Goal: Task Accomplishment & Management: Use online tool/utility

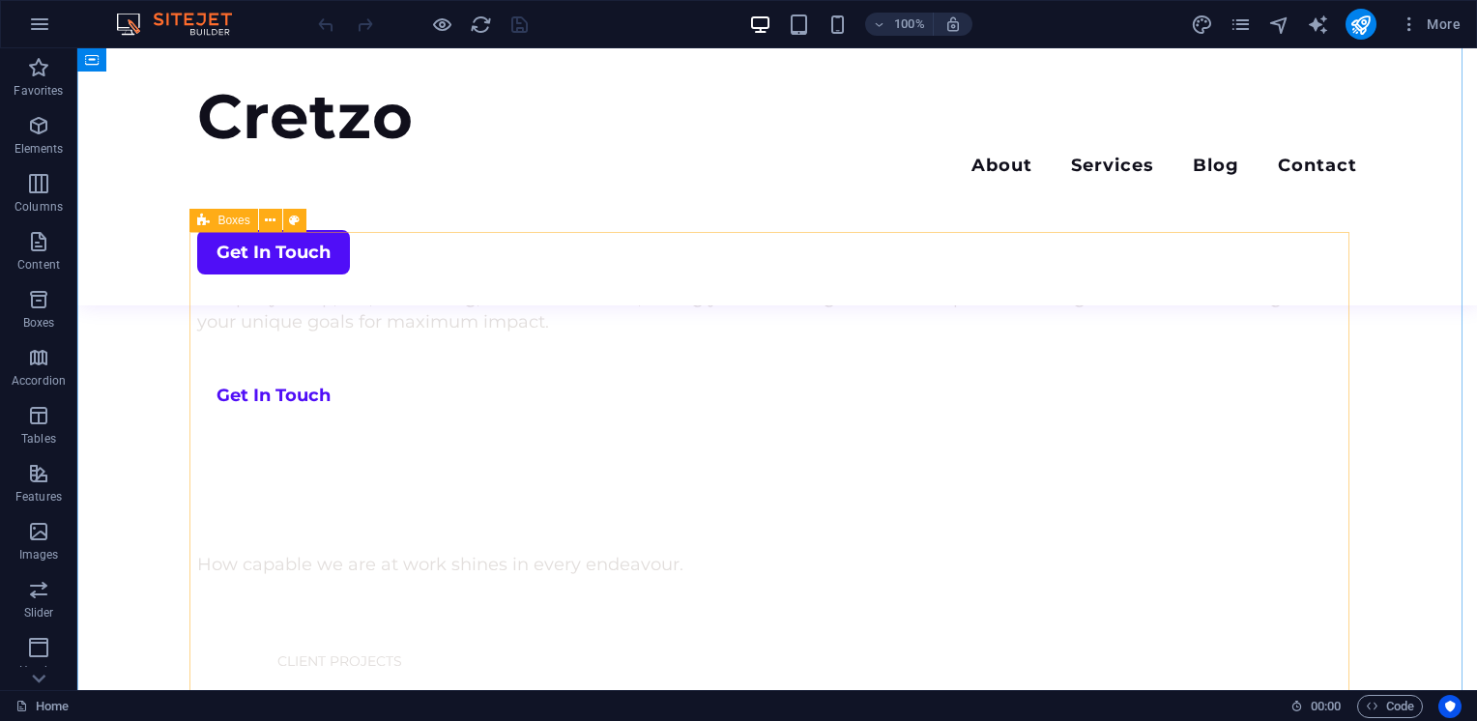
scroll to position [997, 0]
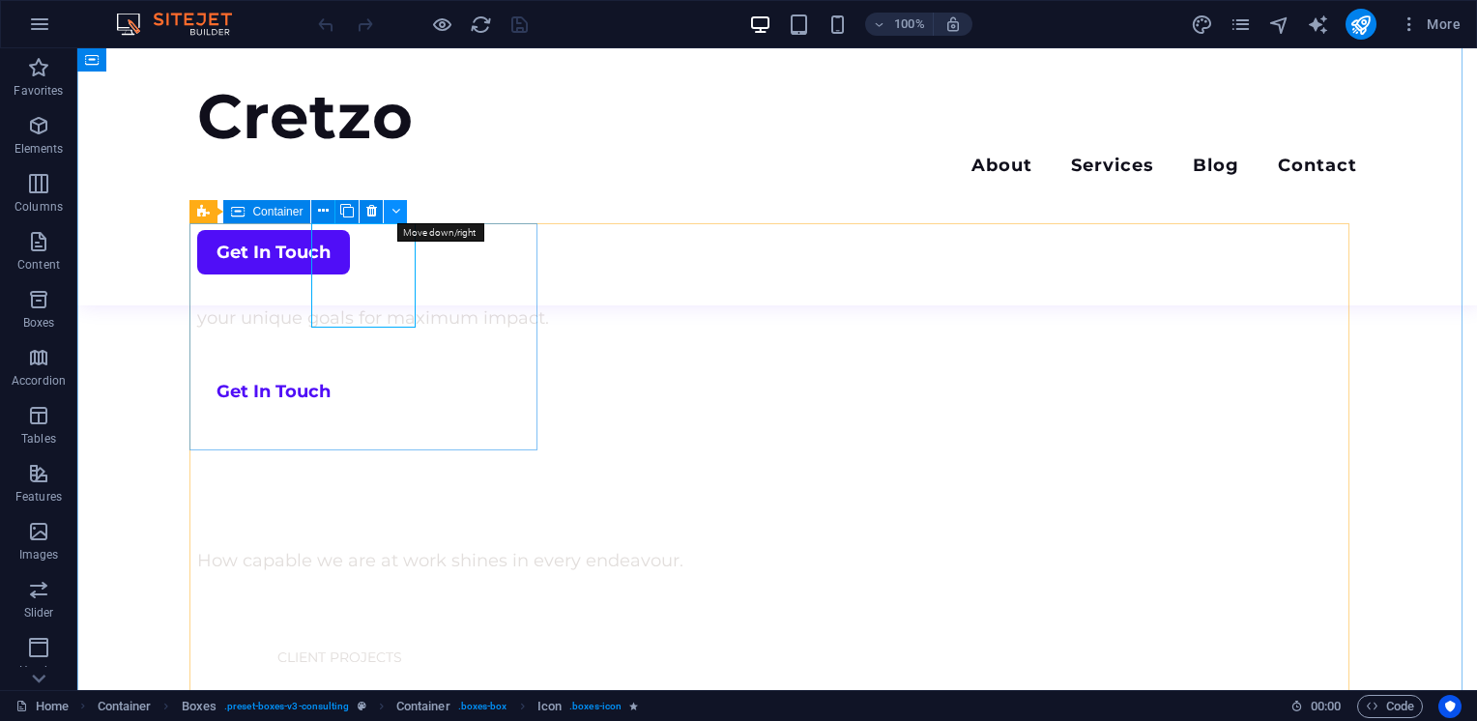
click at [396, 212] on icon at bounding box center [395, 211] width 9 height 20
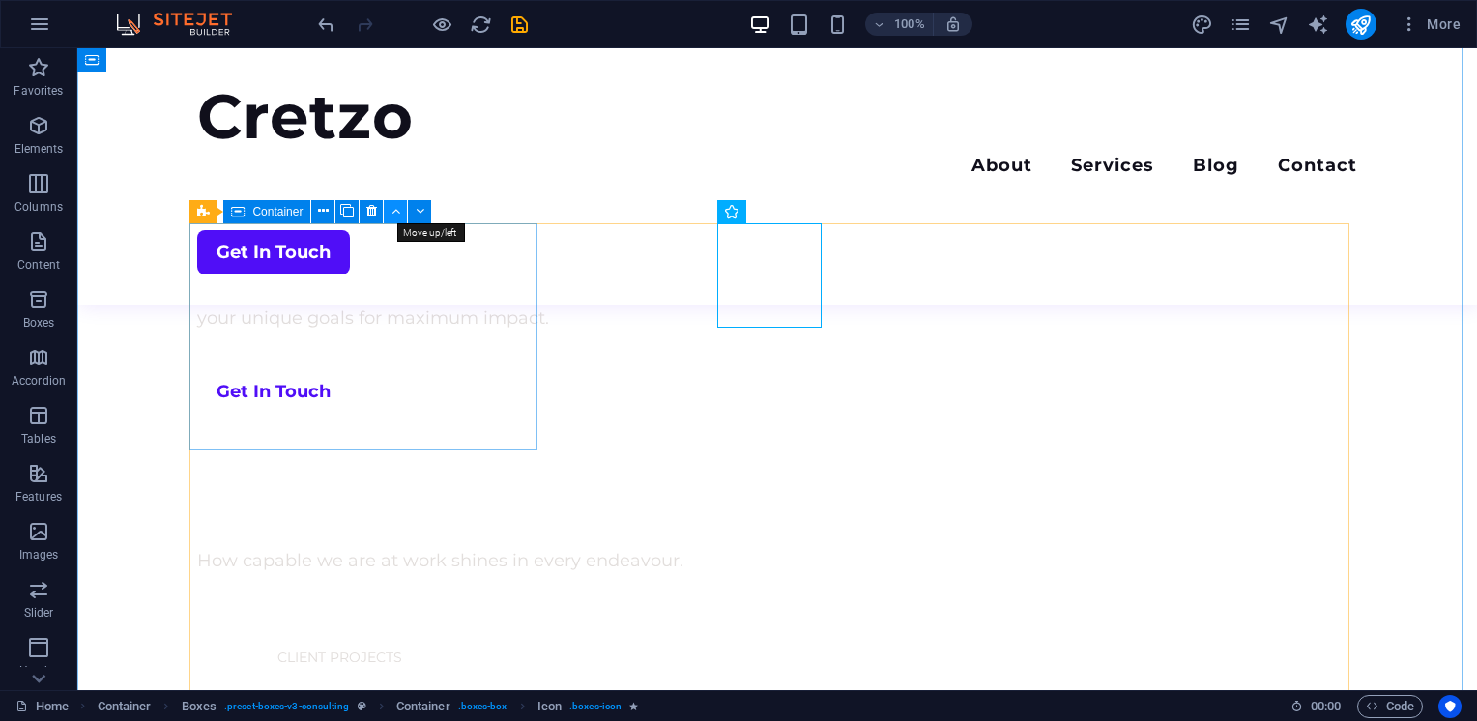
drag, startPoint x: 414, startPoint y: 212, endPoint x: 398, endPoint y: 215, distance: 15.7
click at [398, 215] on div "Boxes Container" at bounding box center [316, 212] width 254 height 24
click at [398, 215] on icon at bounding box center [395, 211] width 9 height 20
click at [420, 215] on icon at bounding box center [420, 211] width 9 height 20
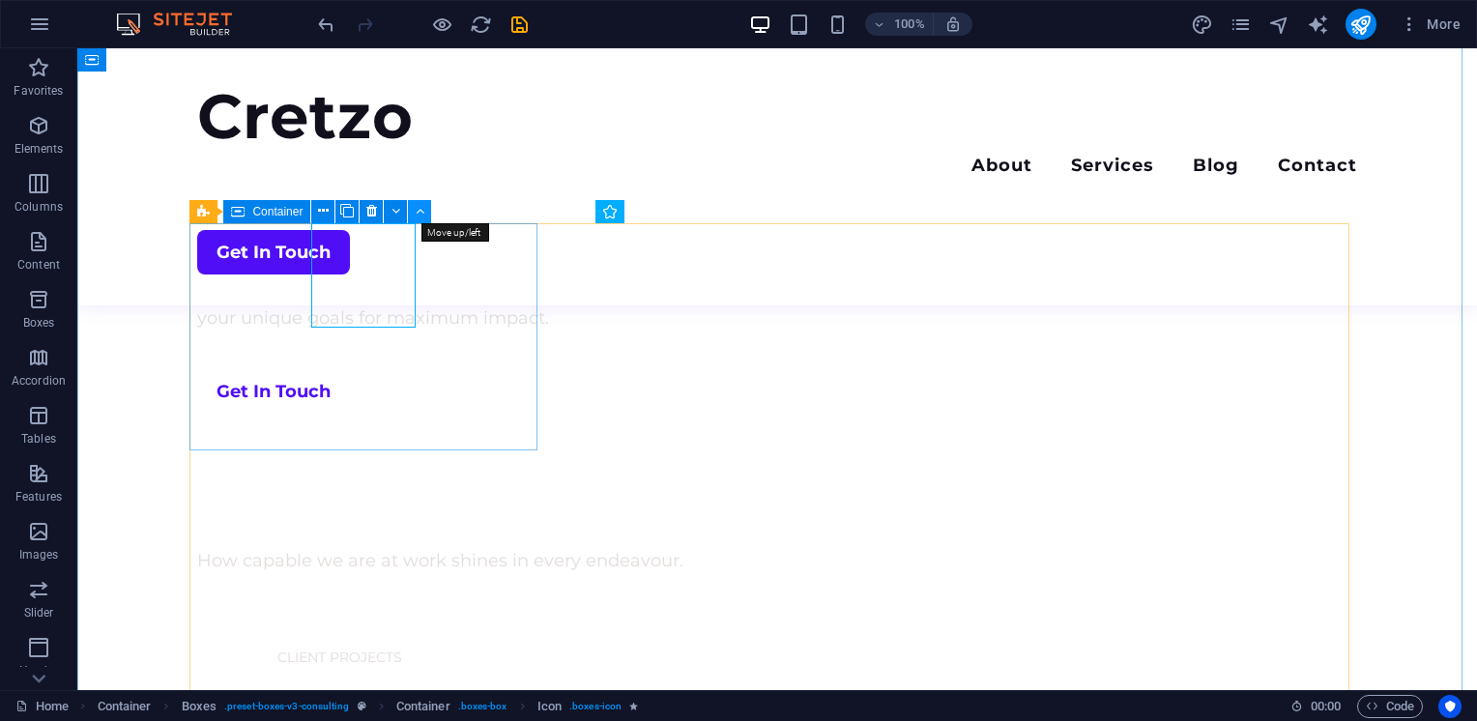
click at [419, 218] on icon at bounding box center [420, 211] width 9 height 20
click at [418, 215] on icon at bounding box center [420, 211] width 9 height 20
click at [318, 209] on icon at bounding box center [323, 211] width 11 height 20
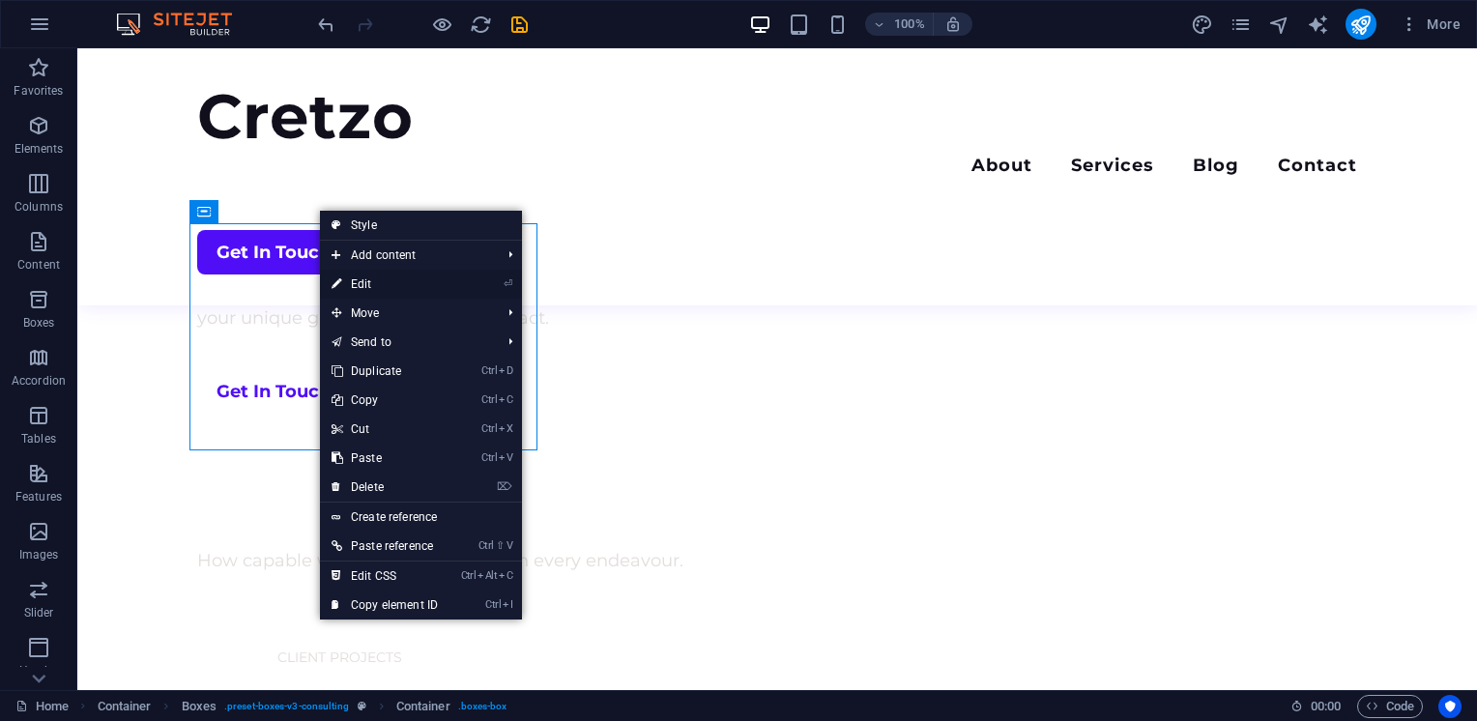
click at [369, 280] on link "⏎ Edit" at bounding box center [385, 284] width 130 height 29
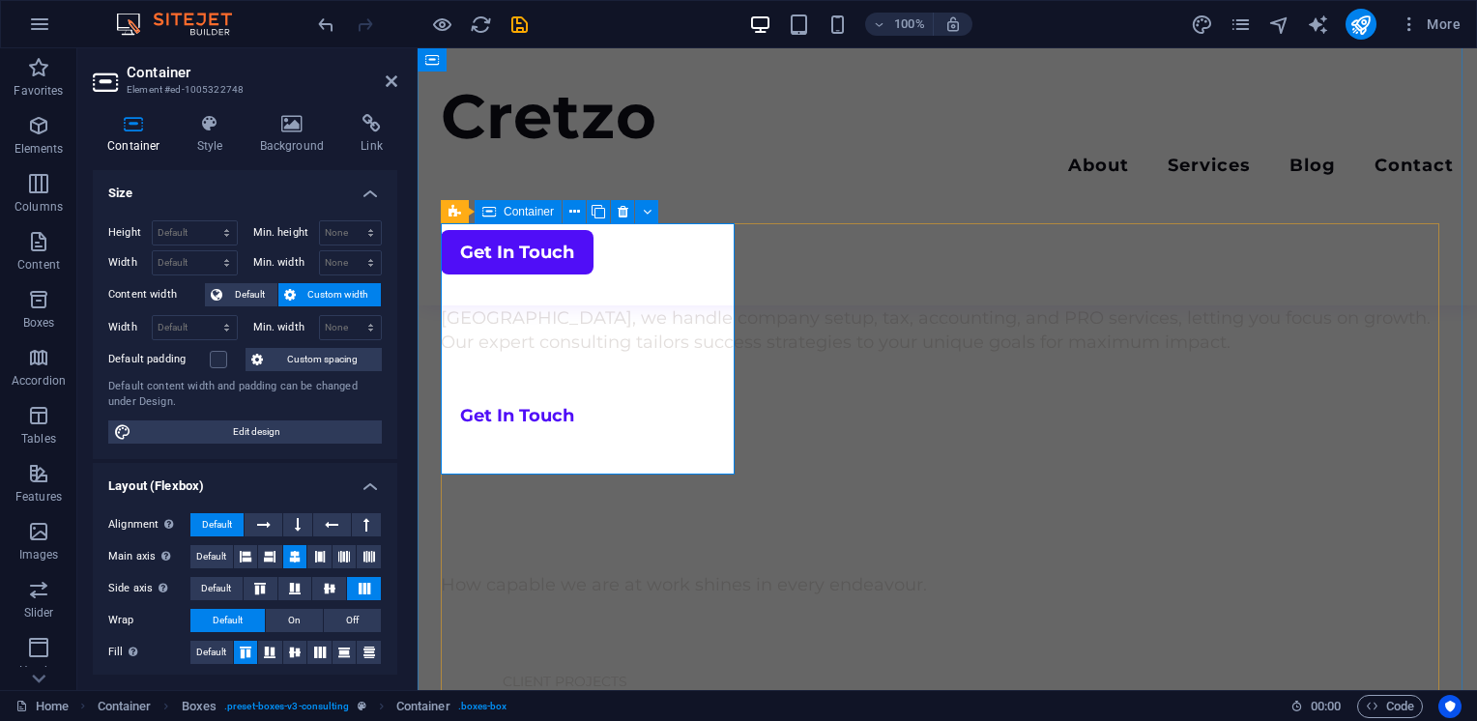
scroll to position [1021, 0]
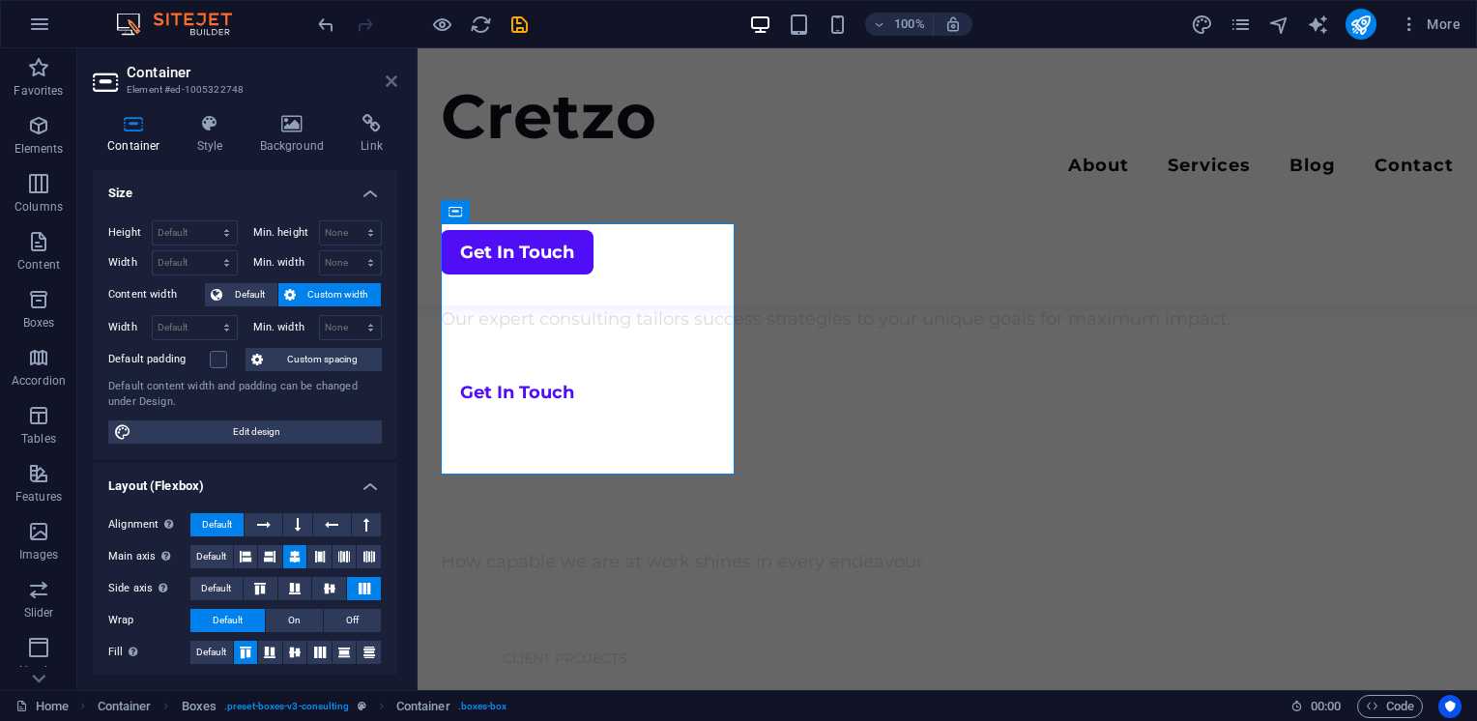
click at [388, 83] on icon at bounding box center [392, 80] width 12 height 15
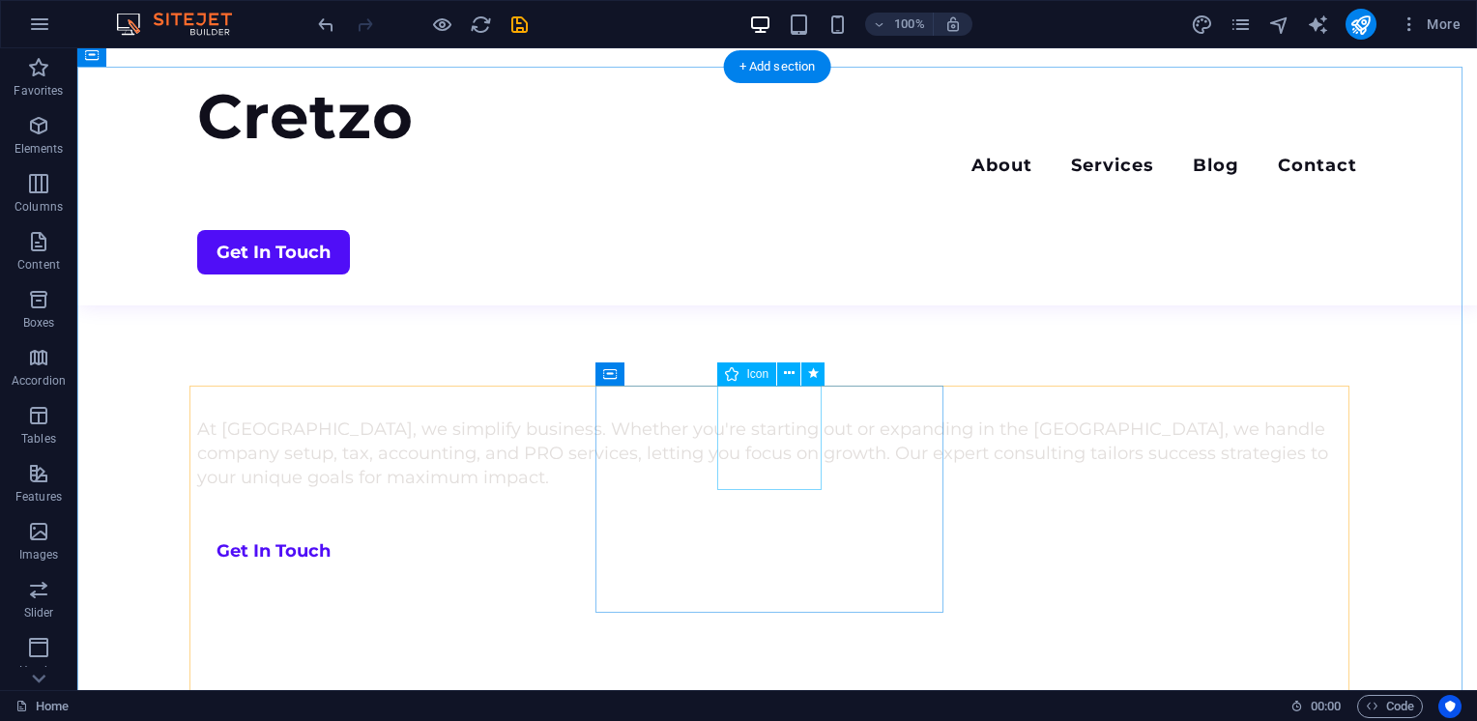
scroll to position [839, 0]
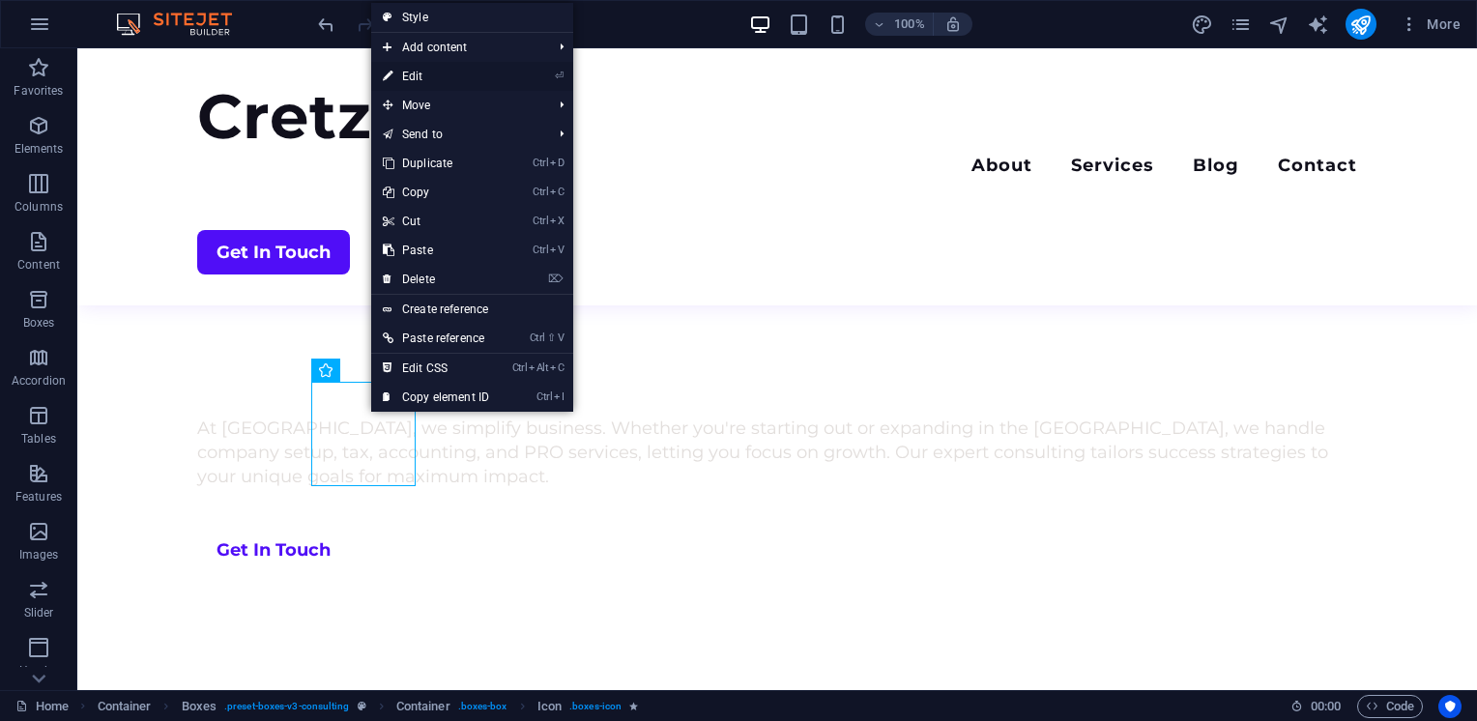
click at [425, 83] on link "⏎ Edit" at bounding box center [436, 76] width 130 height 29
select select "xMidYMid"
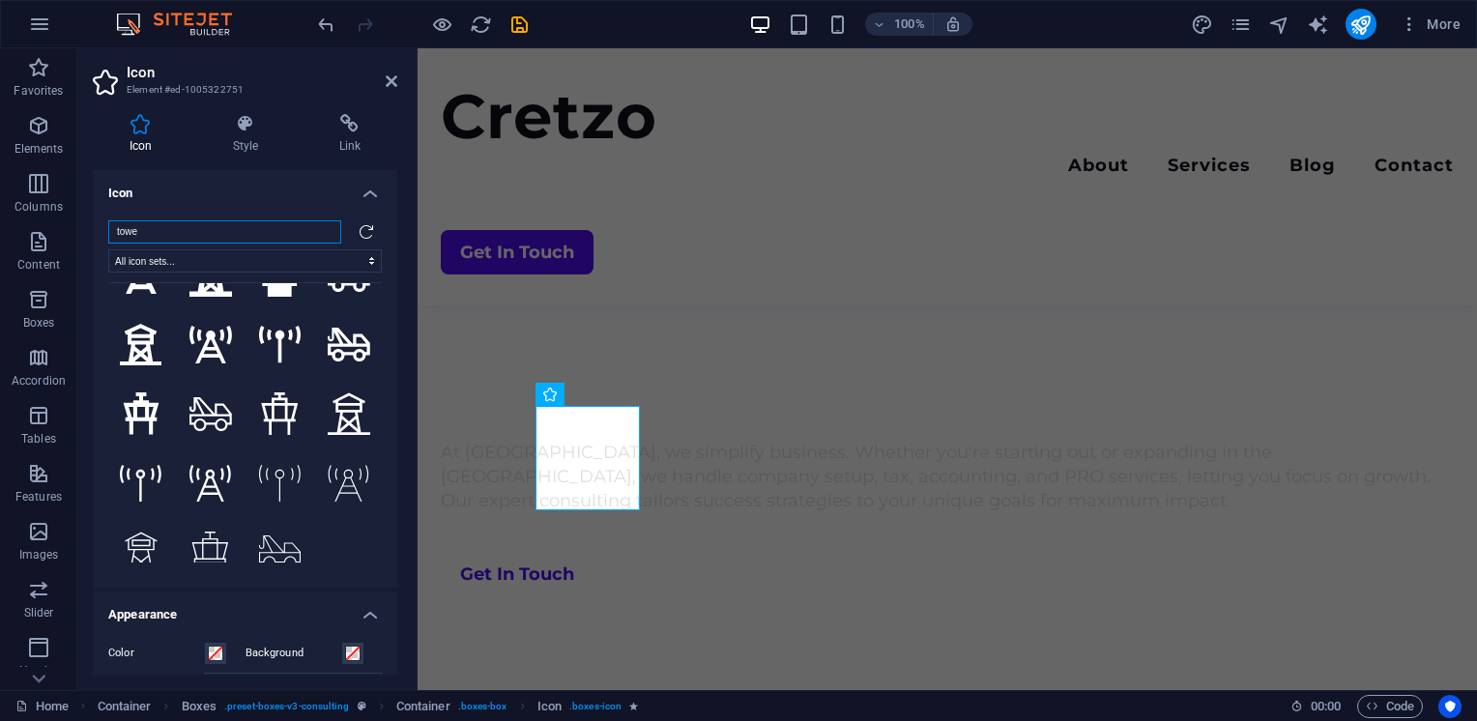
scroll to position [400, 0]
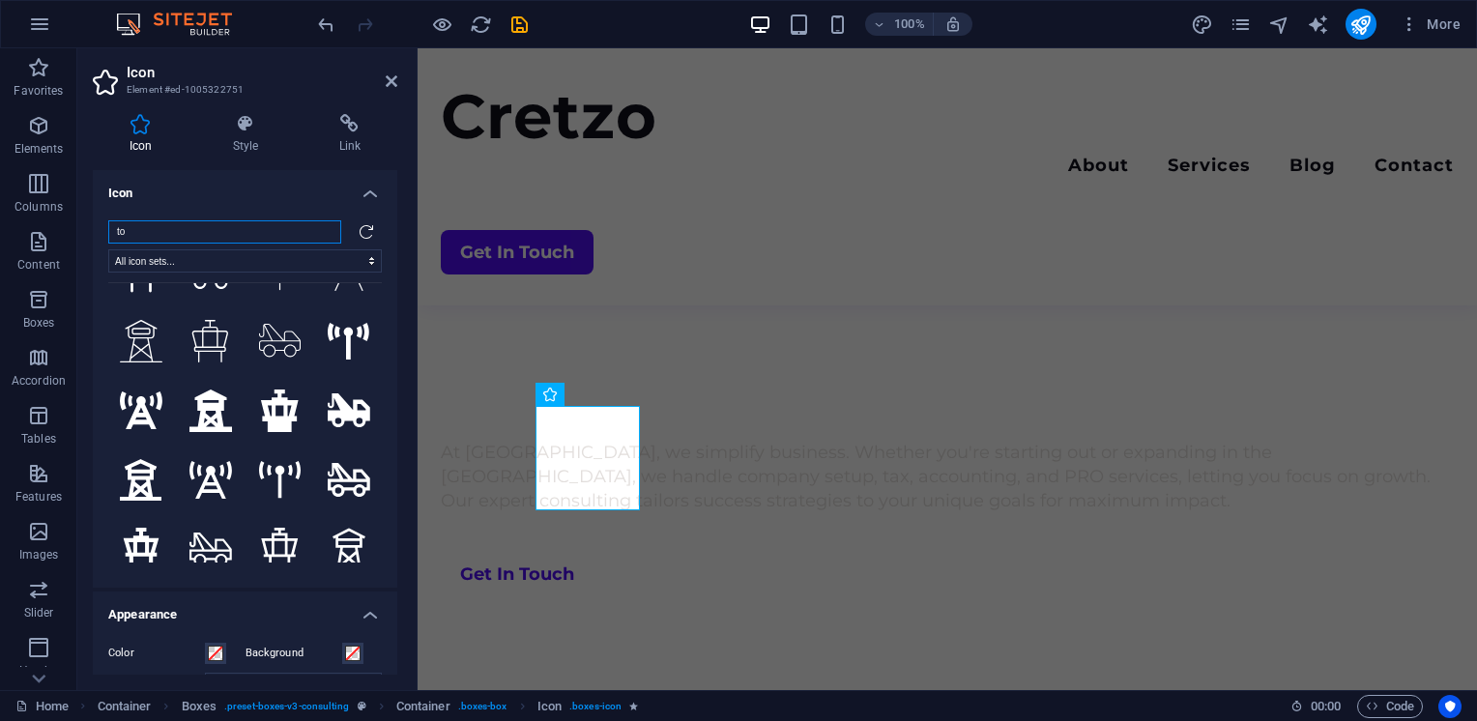
type input "t"
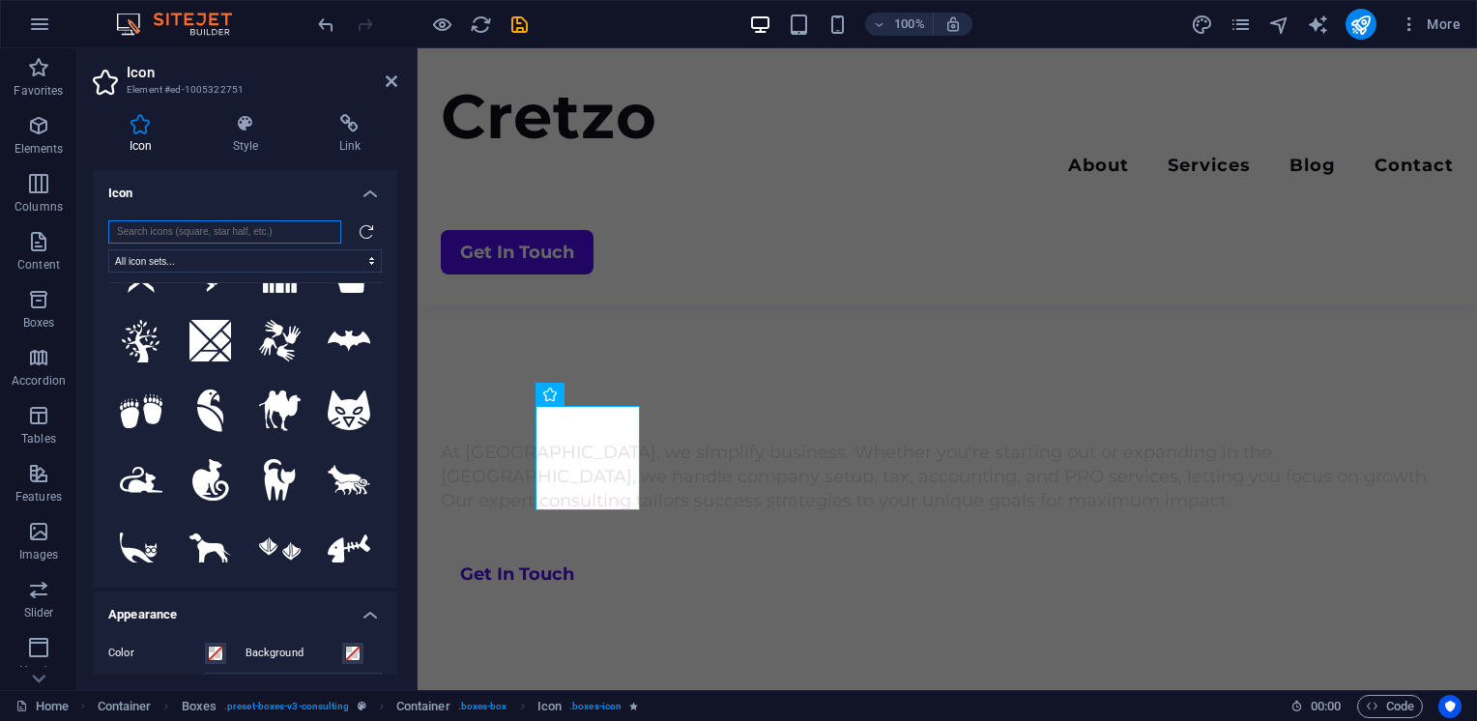
scroll to position [0, 0]
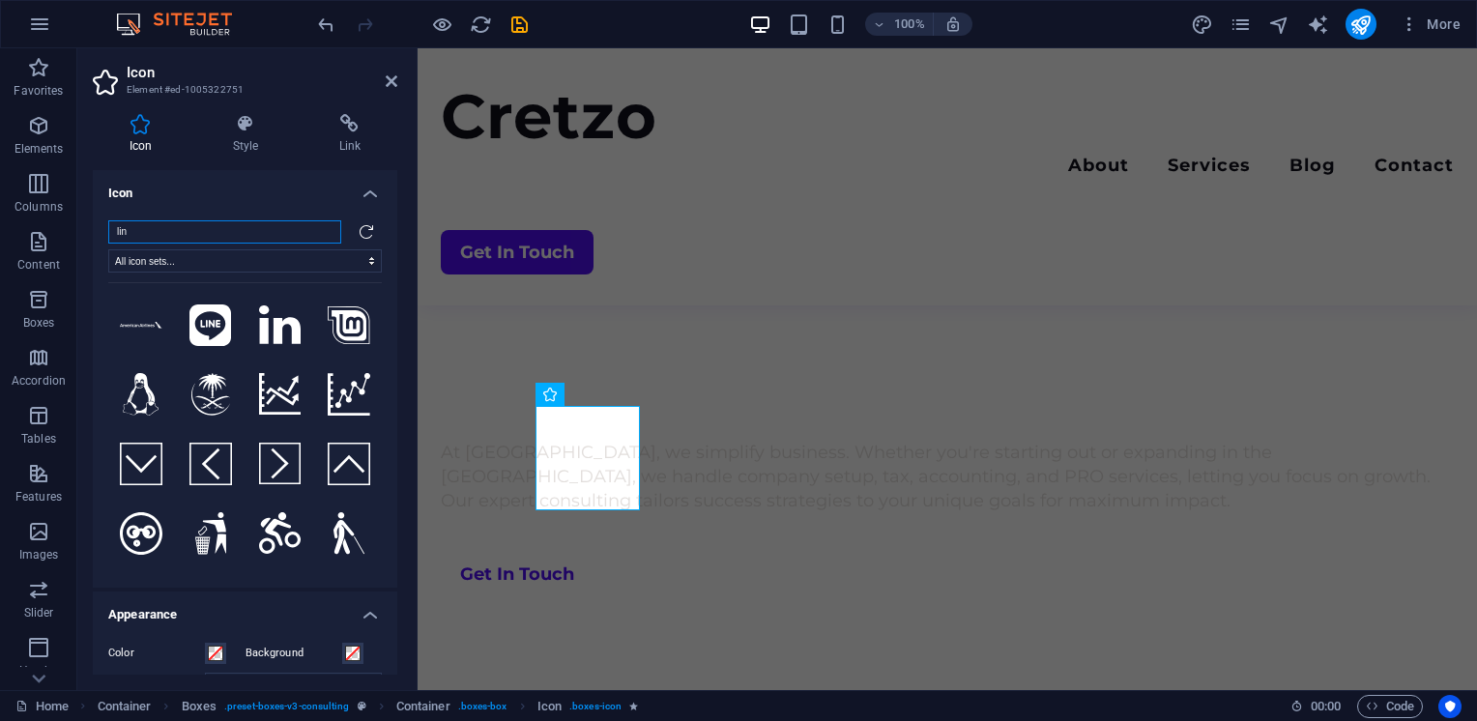
type input "line"
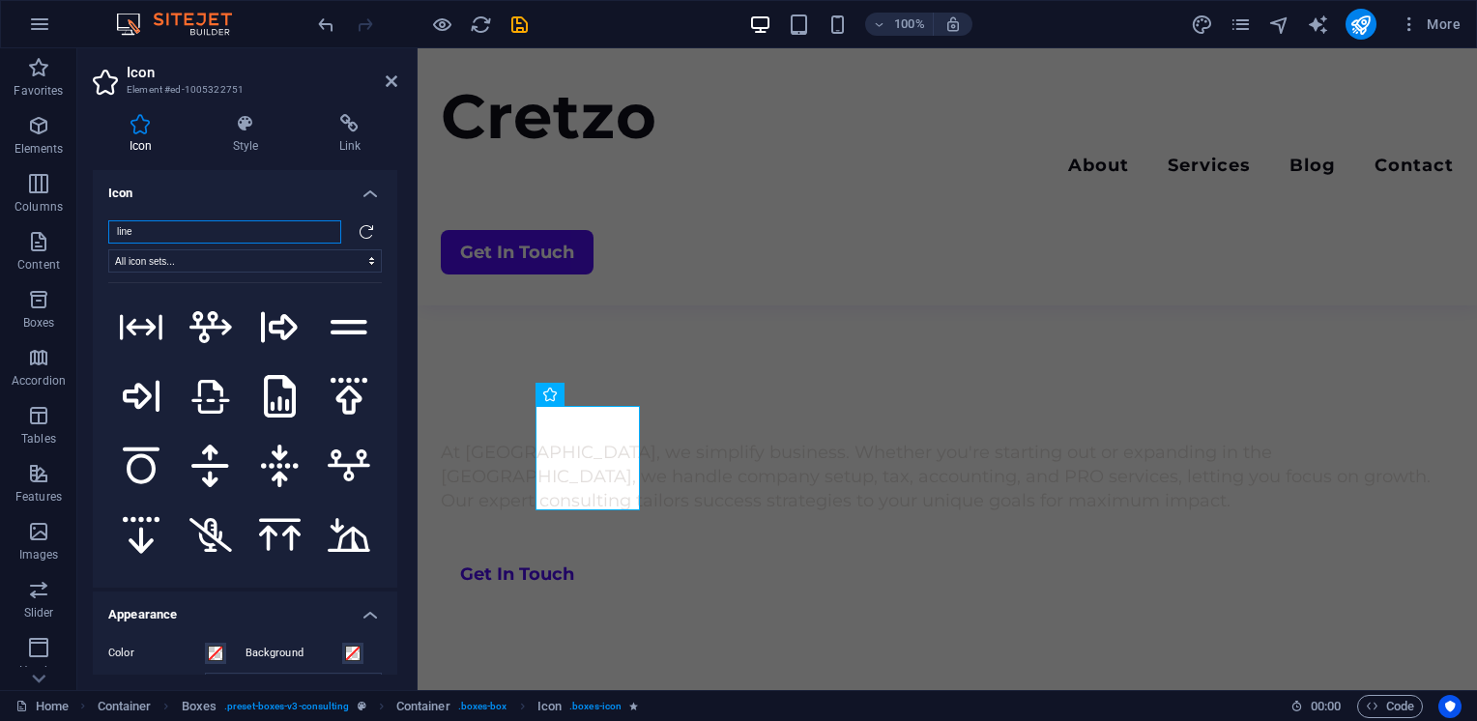
scroll to position [6100, 0]
click at [324, 231] on input "line" at bounding box center [224, 231] width 233 height 23
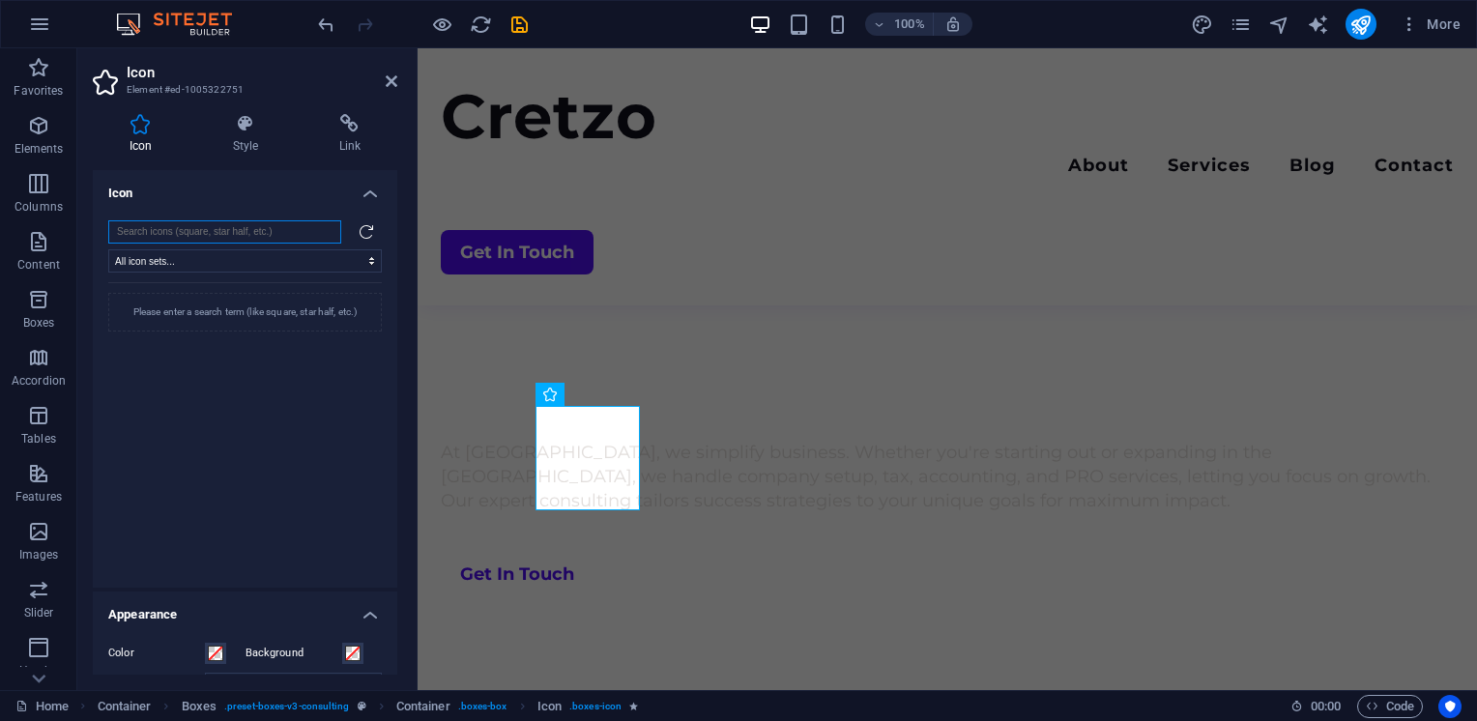
scroll to position [0, 0]
click at [289, 232] on input "search" at bounding box center [224, 231] width 233 height 23
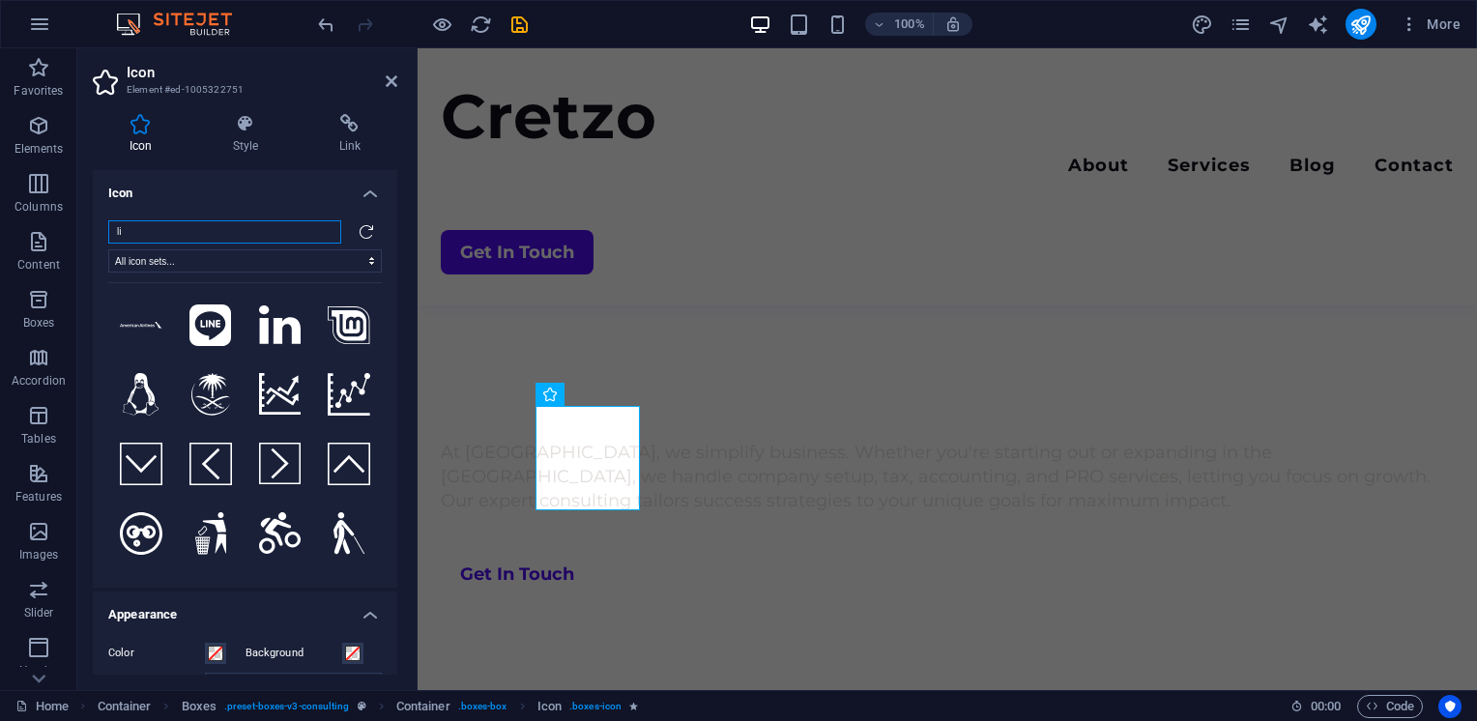
type input "l"
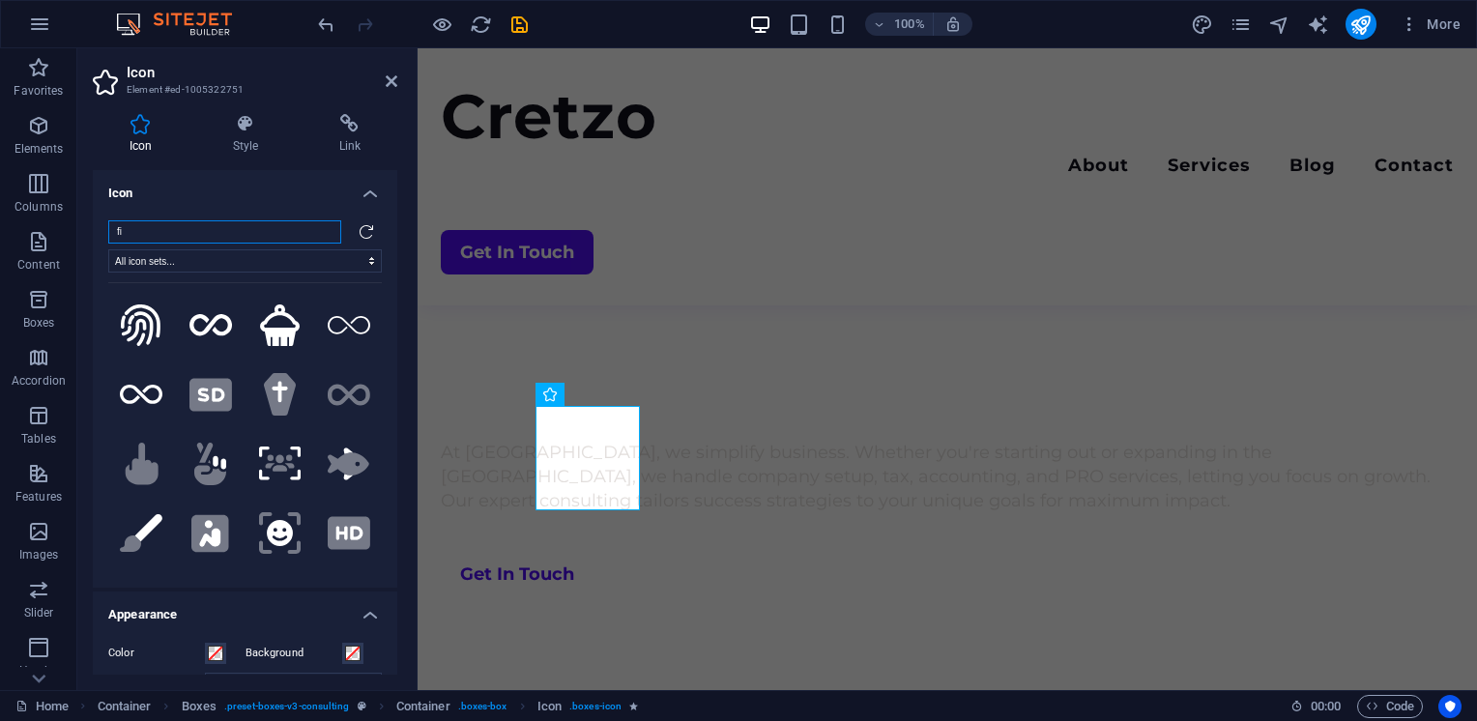
type input "f"
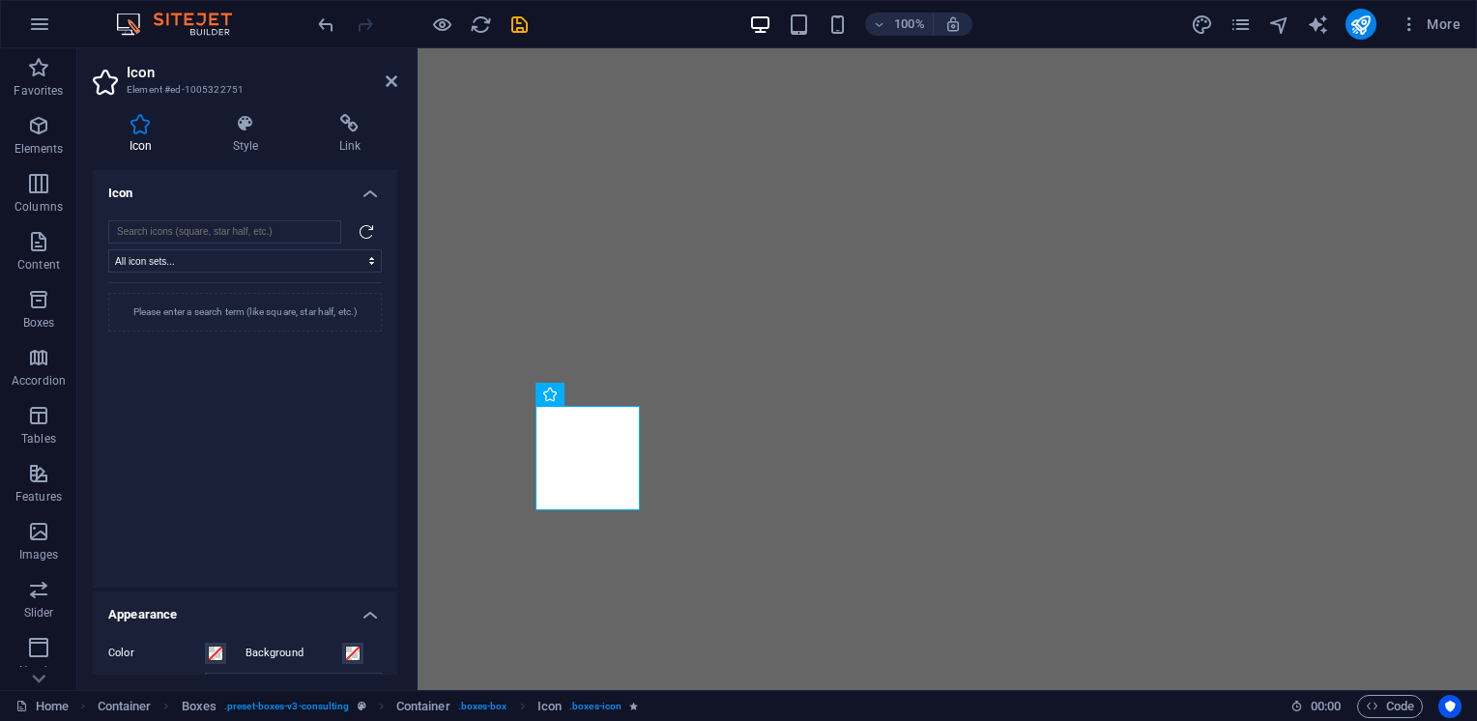
select select "xMidYMid"
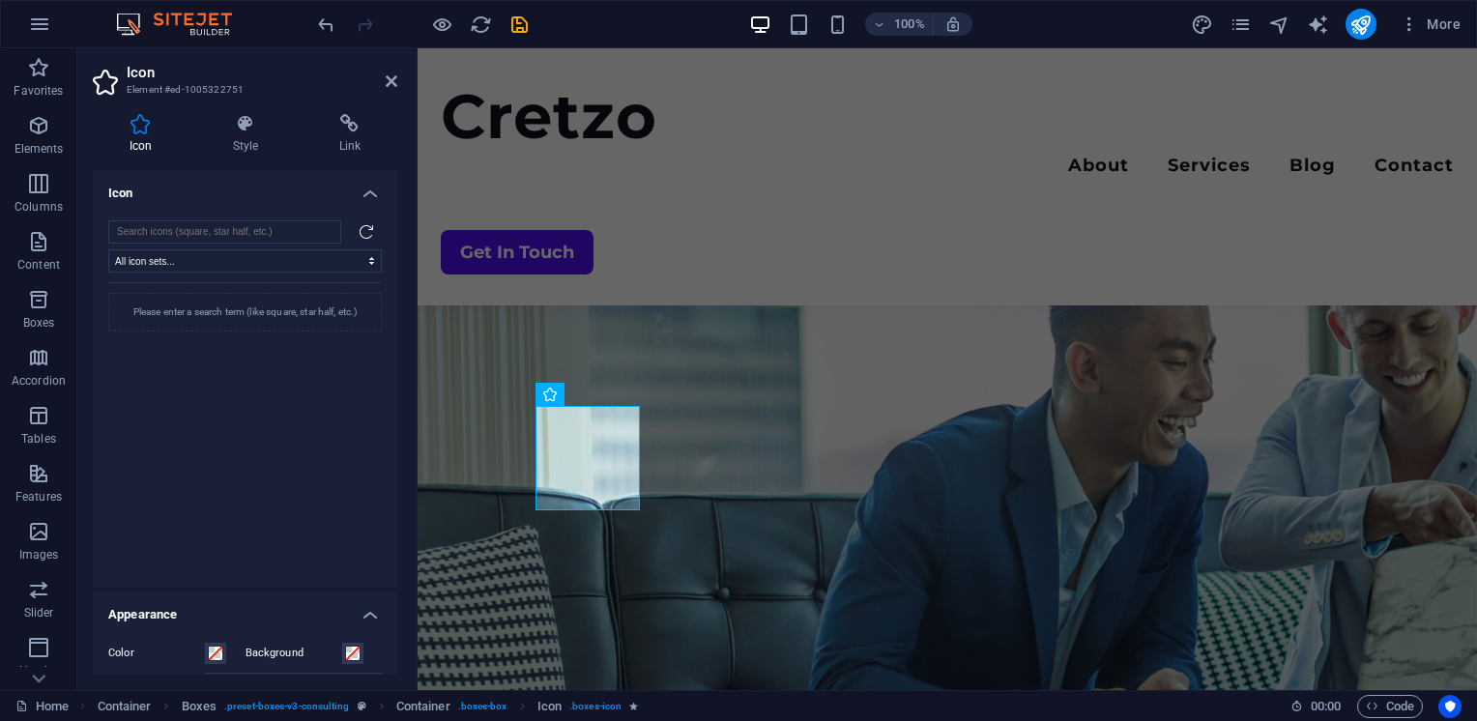
scroll to position [839, 0]
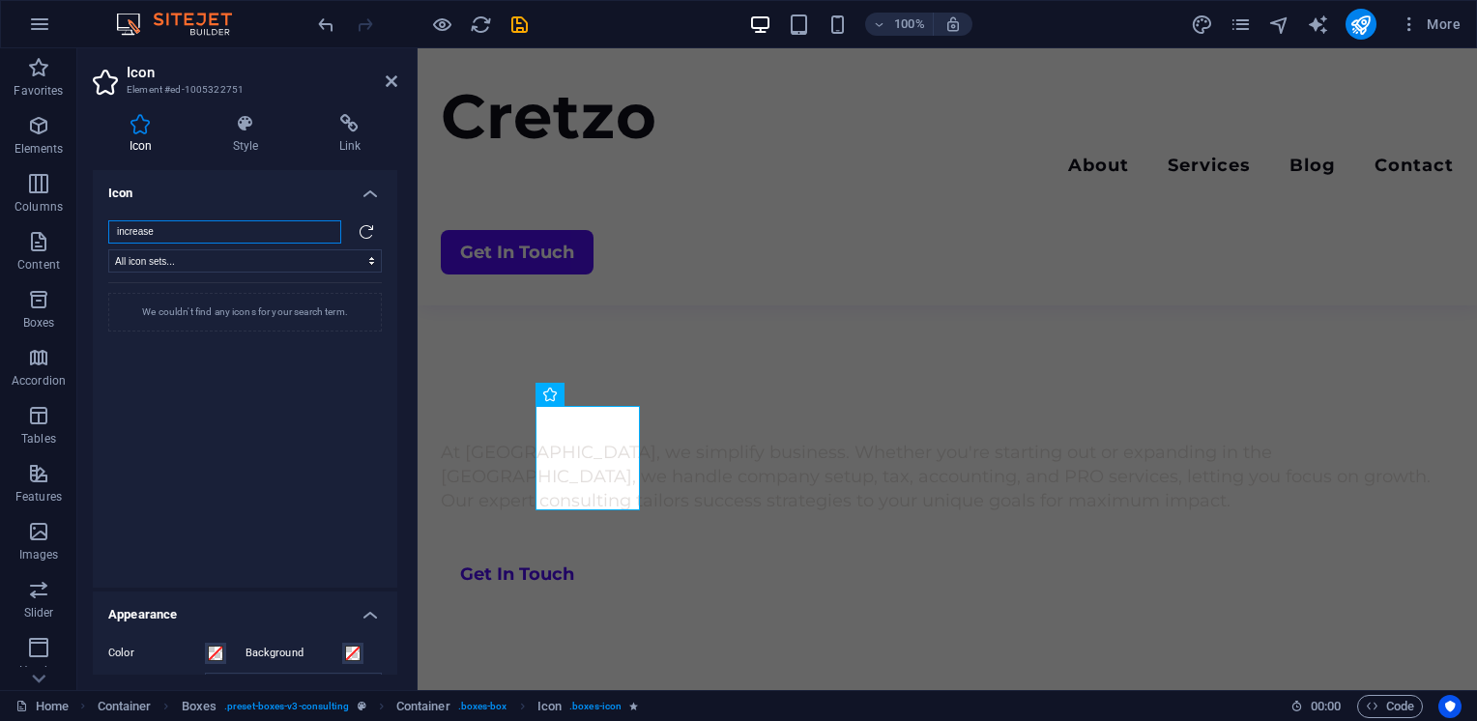
click at [284, 233] on input "increase" at bounding box center [224, 231] width 233 height 23
type input "t"
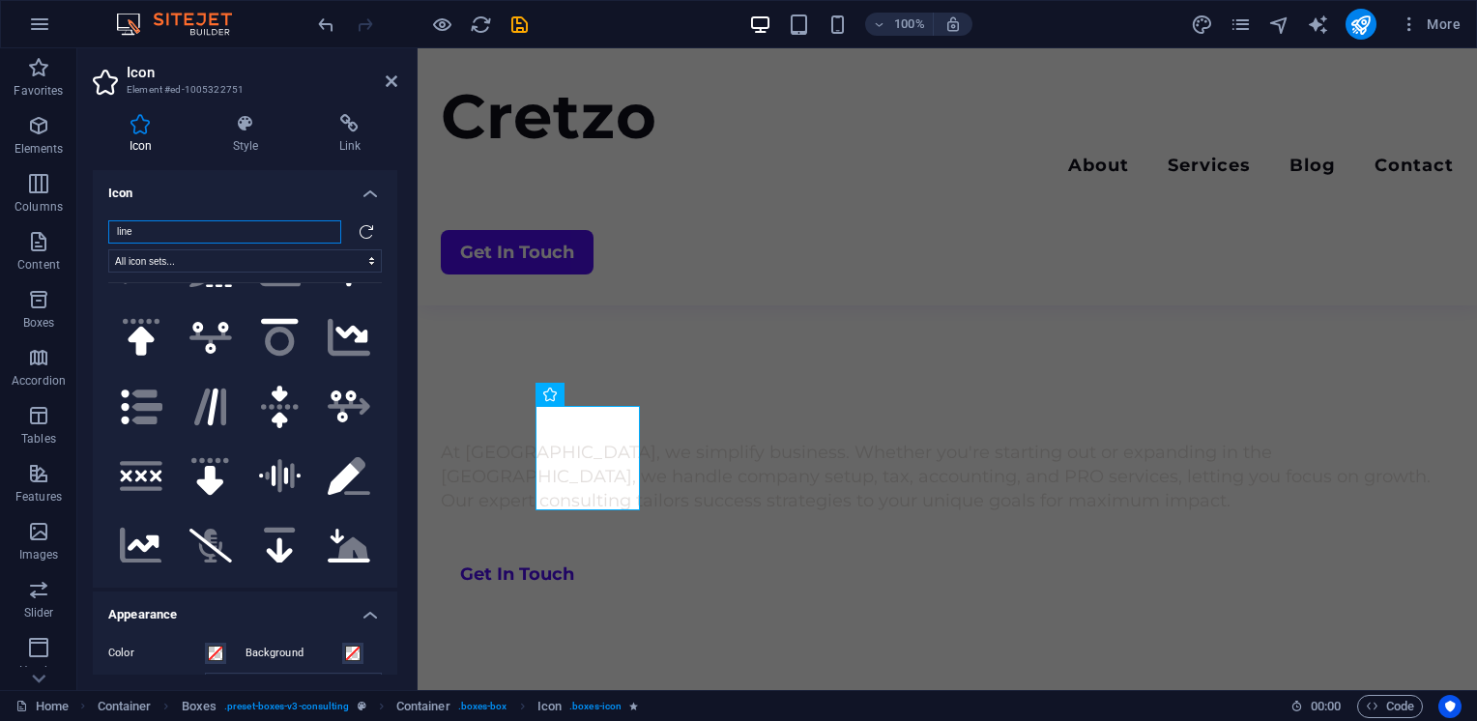
scroll to position [4221, 0]
type input "line"
click at [150, 533] on icon at bounding box center [144, 541] width 32 height 17
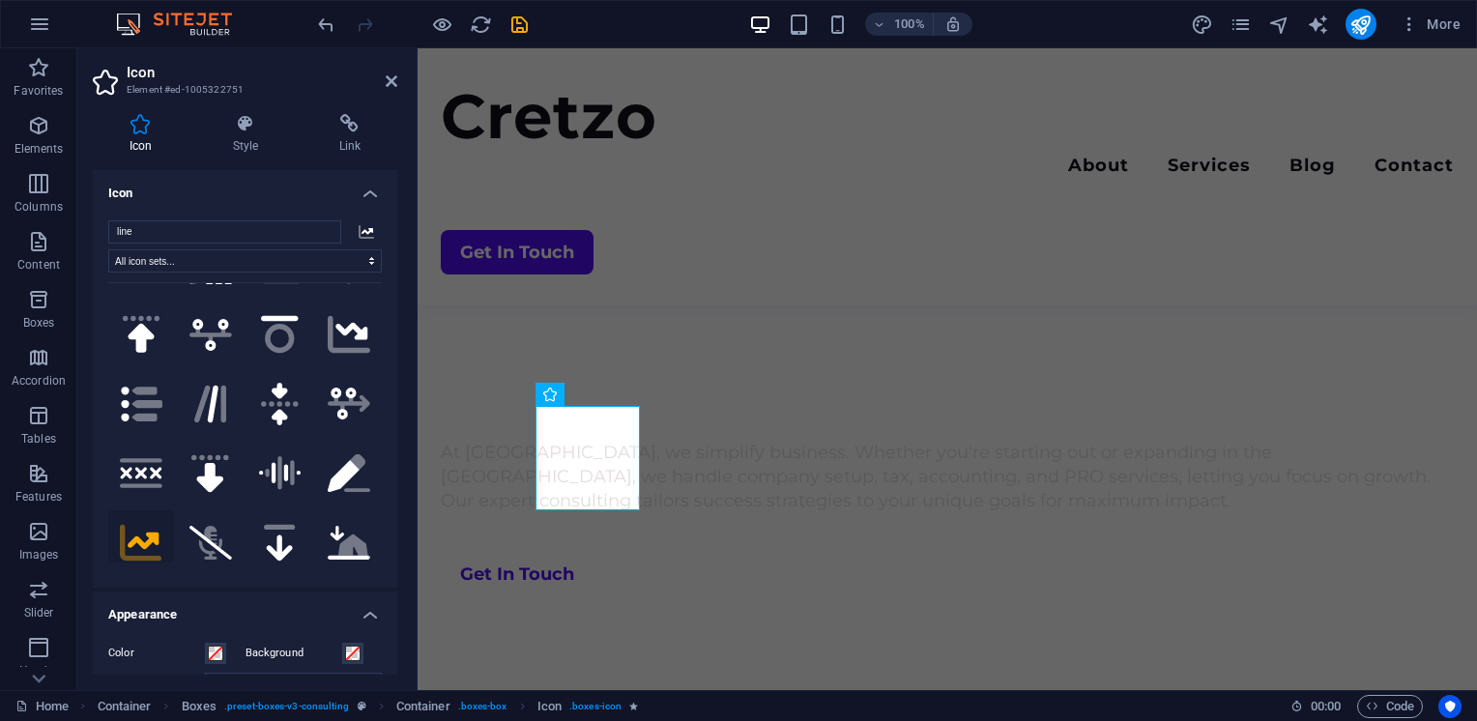
click at [360, 226] on icon ".fa-secondary{opacity:.4}" at bounding box center [366, 231] width 15 height 15
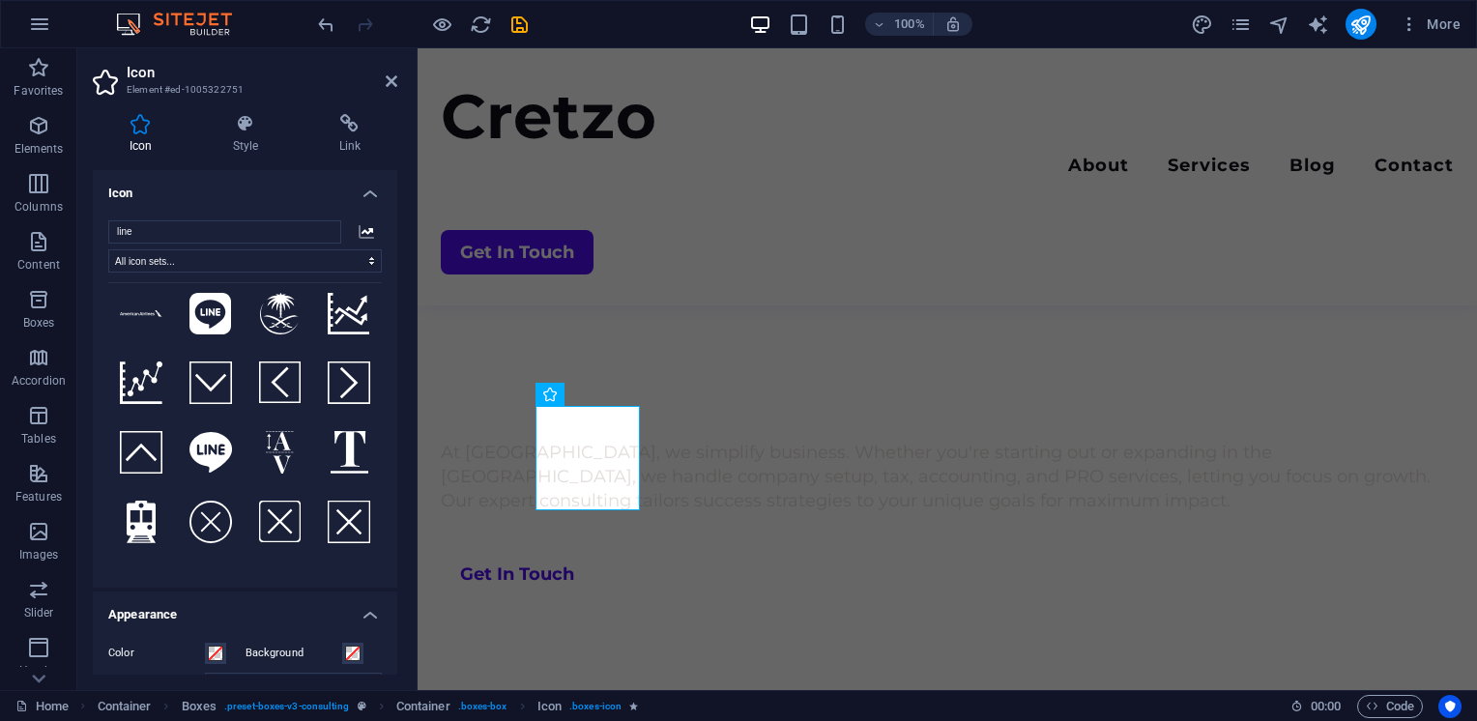
scroll to position [0, 0]
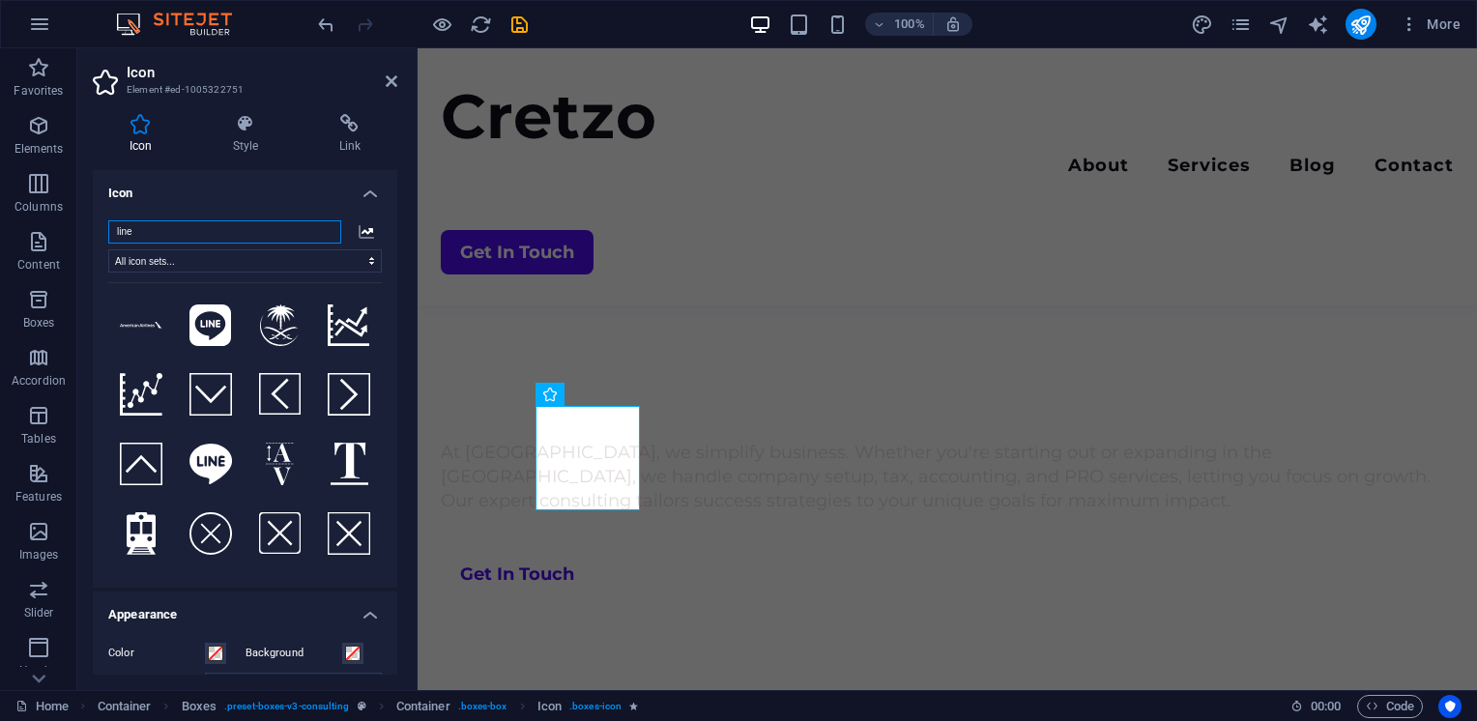
click at [190, 228] on input "line" at bounding box center [224, 231] width 233 height 23
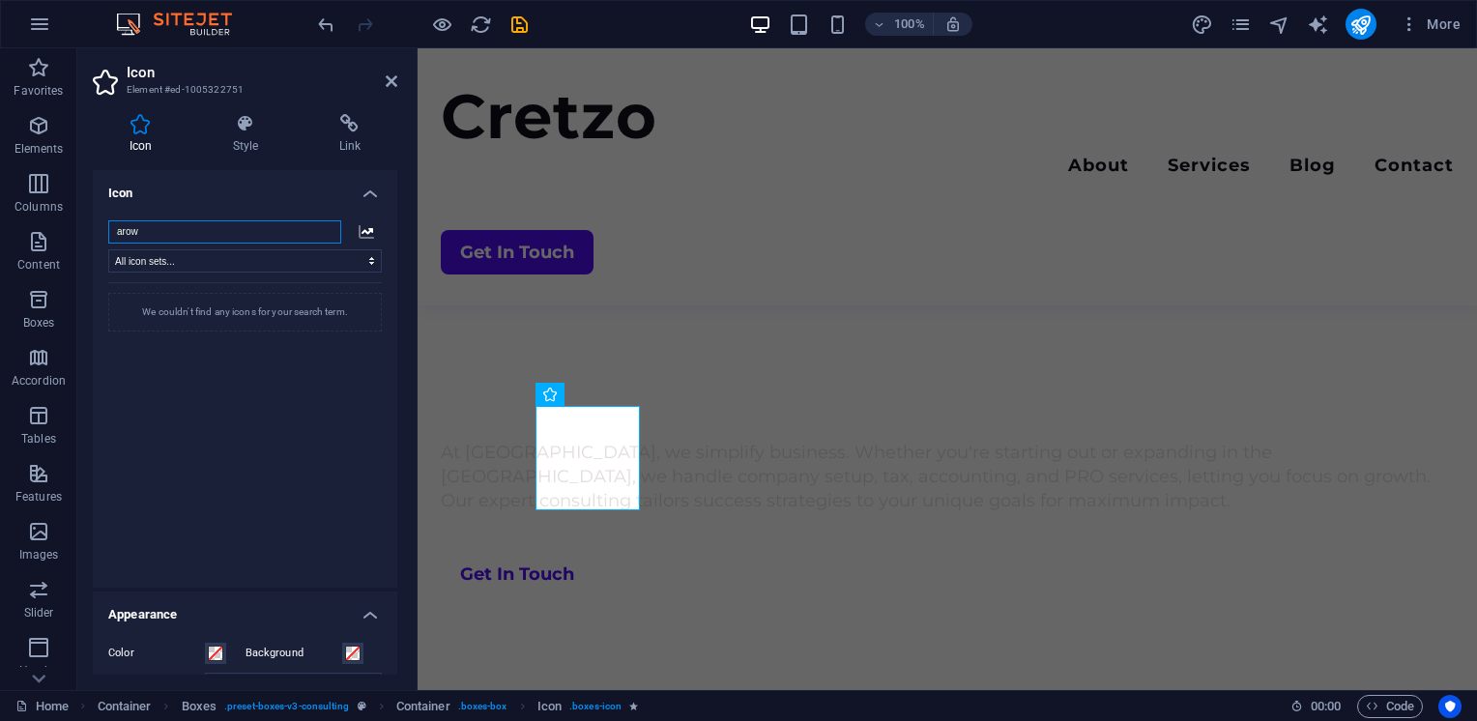
click at [190, 228] on input "arow" at bounding box center [224, 231] width 233 height 23
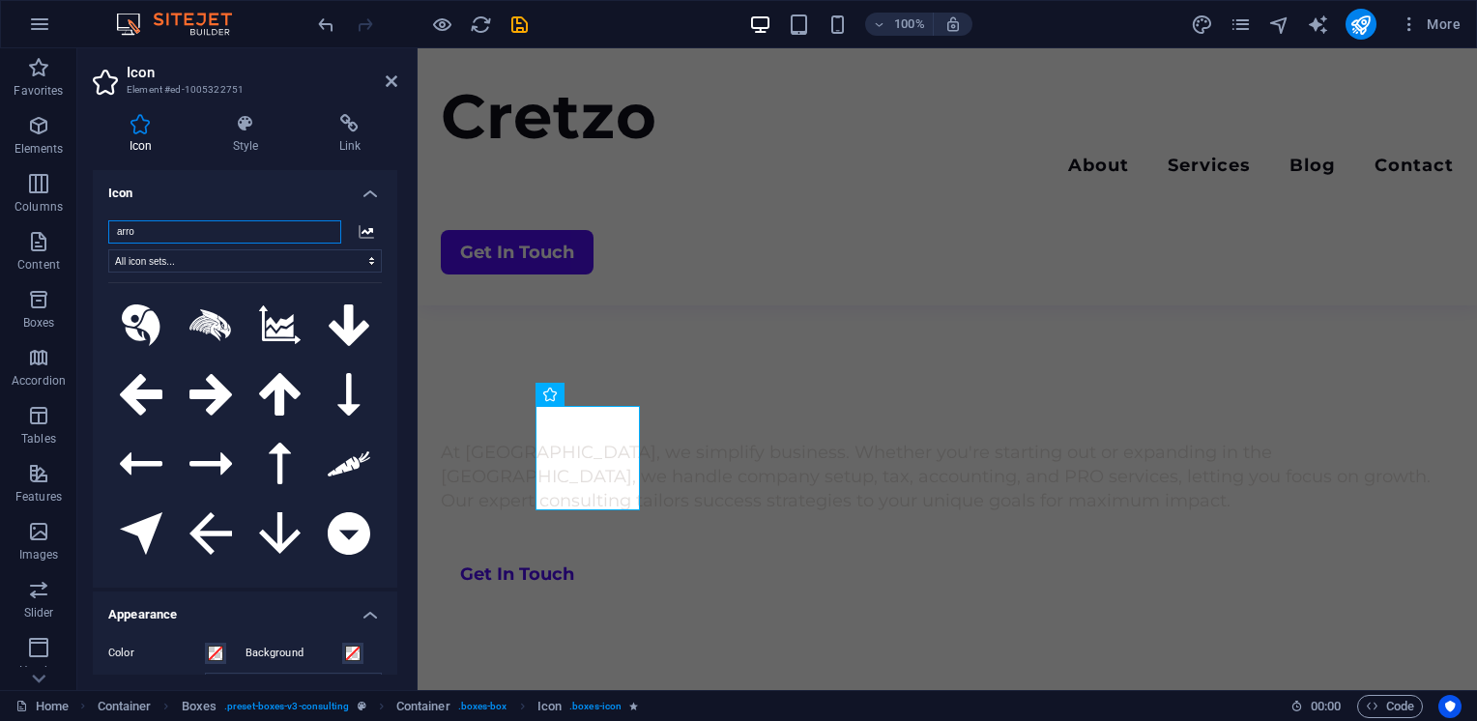
type input "arrow"
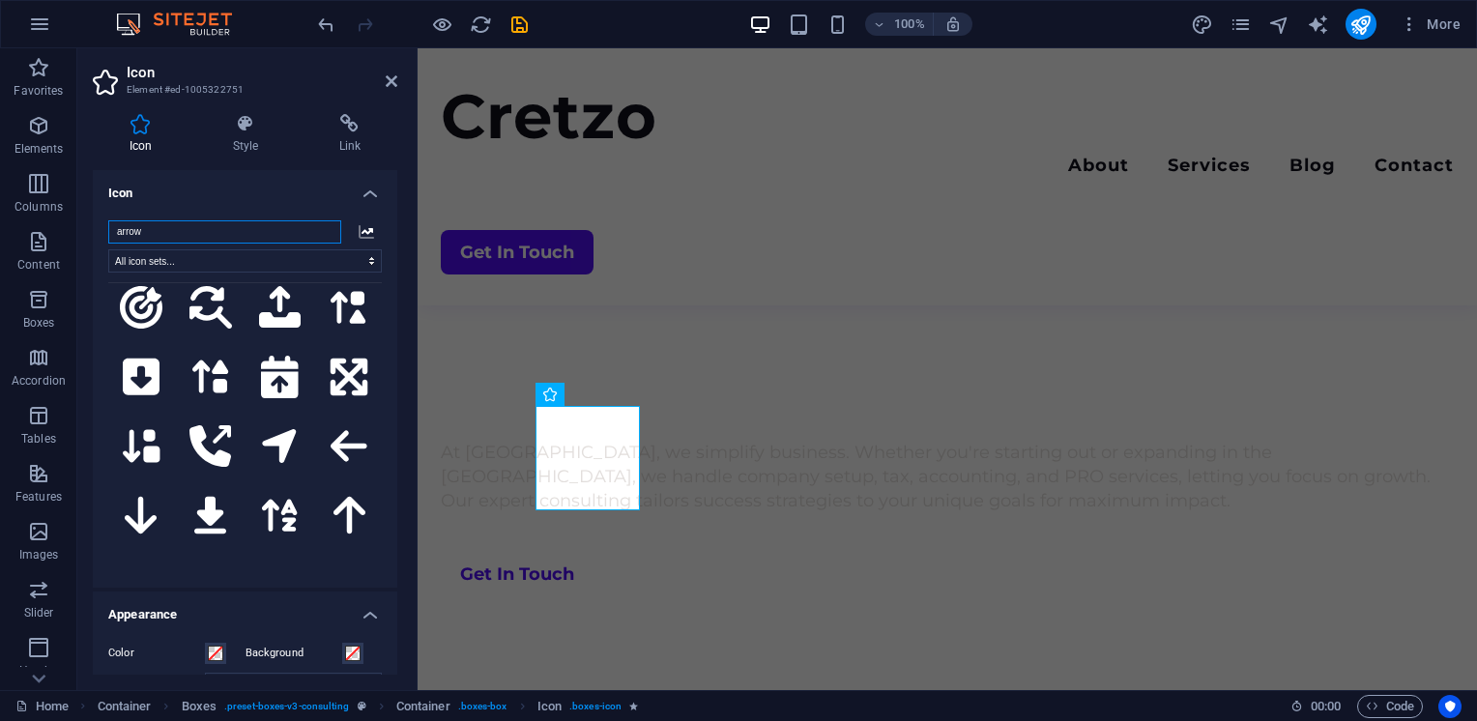
scroll to position [5153, 0]
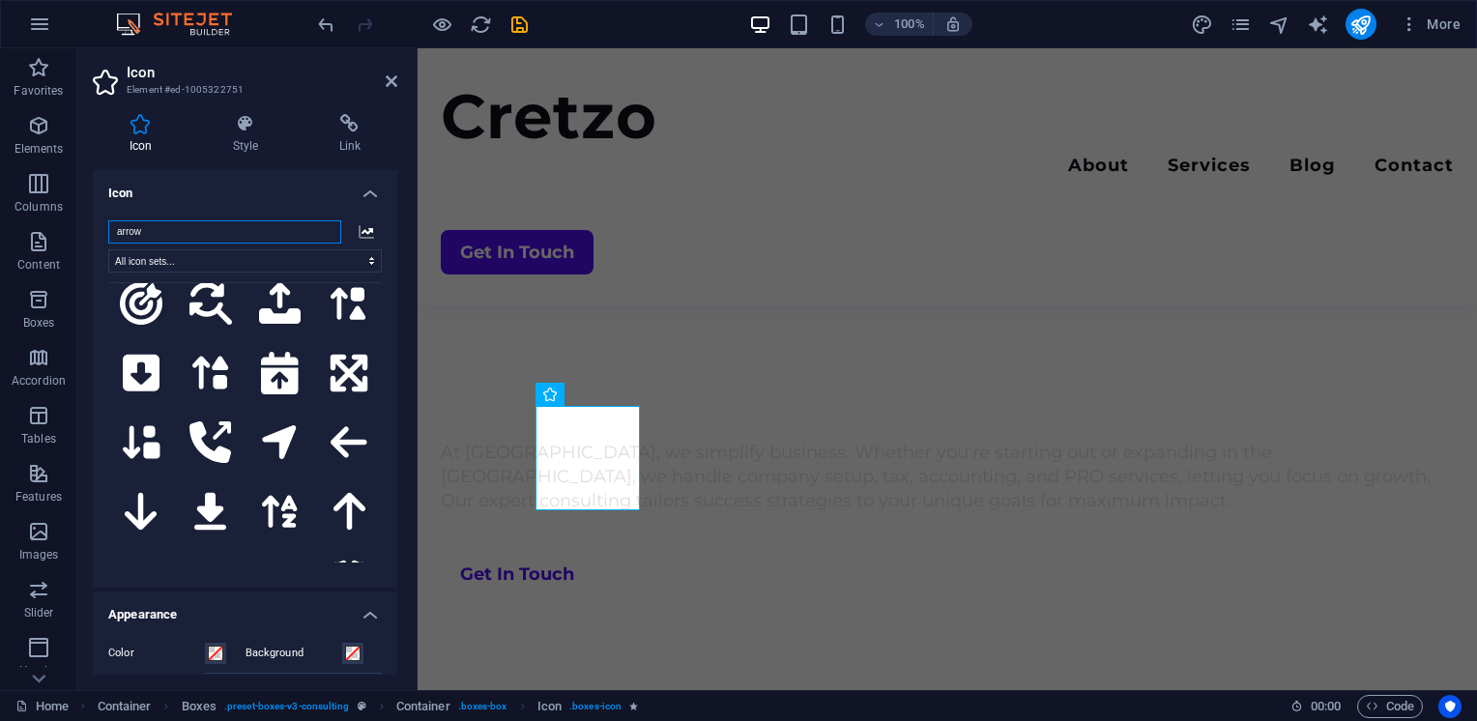
click at [322, 232] on input "arrow" at bounding box center [224, 231] width 233 height 23
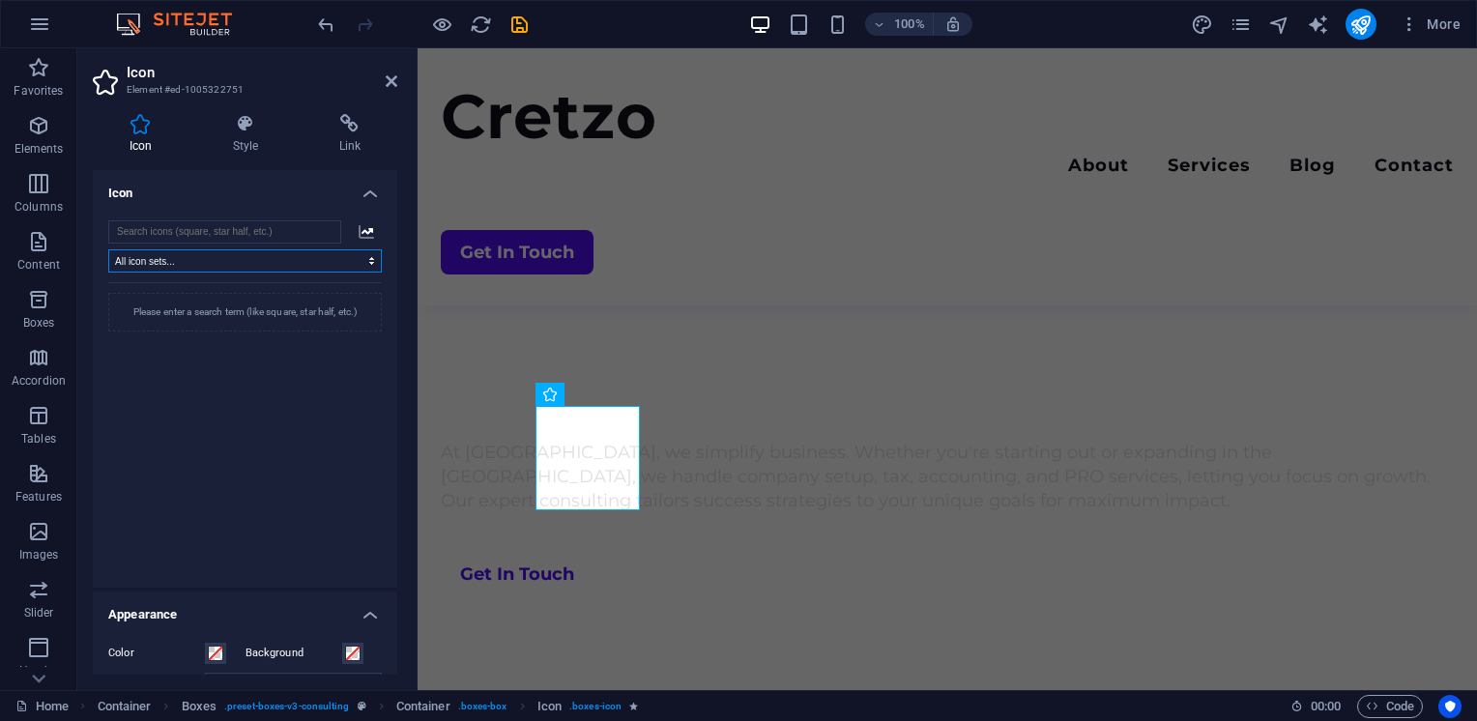
click at [322, 262] on select "All icon sets... IcoFont Ionicons FontAwesome Brands FontAwesome Duotone FontAw…" at bounding box center [245, 260] width 274 height 23
select select "icofont"
click at [108, 249] on select "All icon sets... IcoFont Ionicons FontAwesome Brands FontAwesome Duotone FontAw…" at bounding box center [245, 260] width 274 height 23
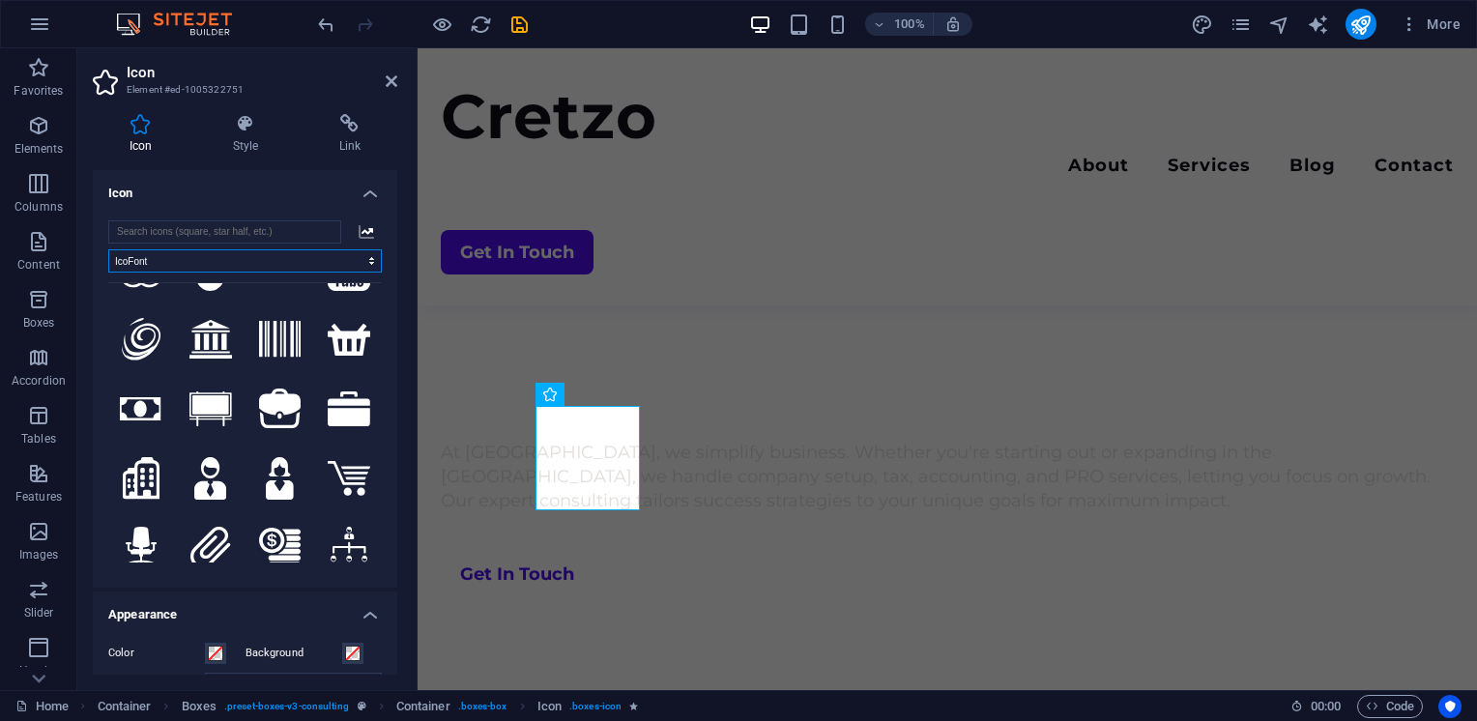
scroll to position [6157, 0]
click at [336, 595] on icon at bounding box center [349, 616] width 43 height 43
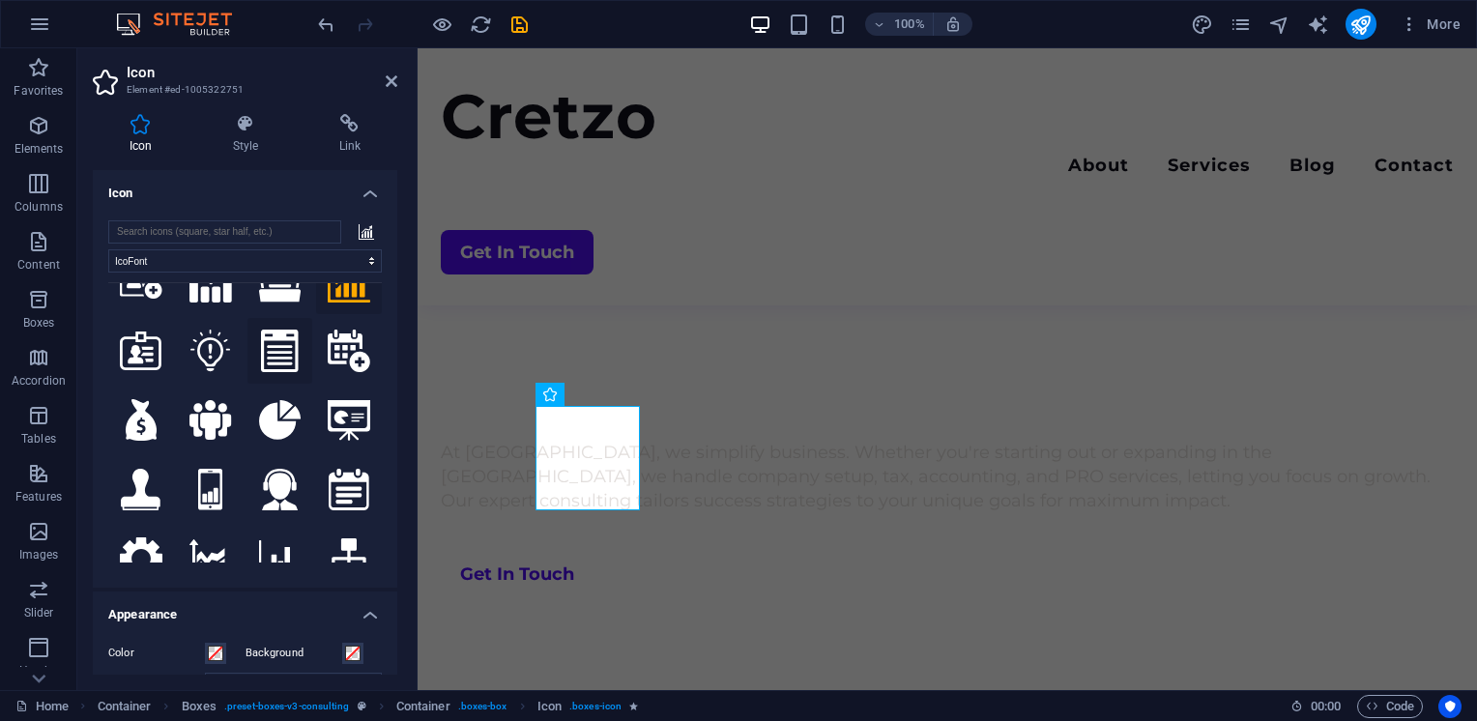
scroll to position [6510, 0]
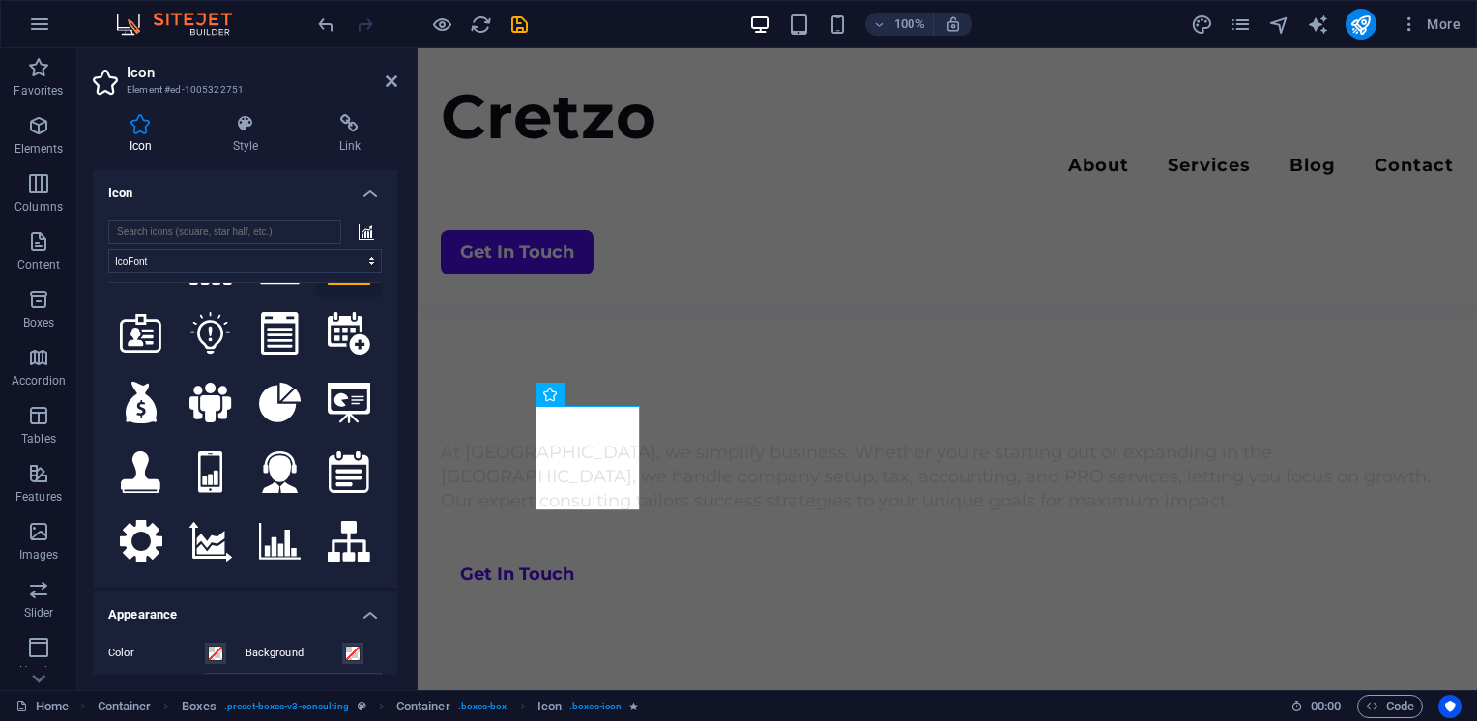
click at [331, 590] on icon at bounding box center [349, 611] width 37 height 43
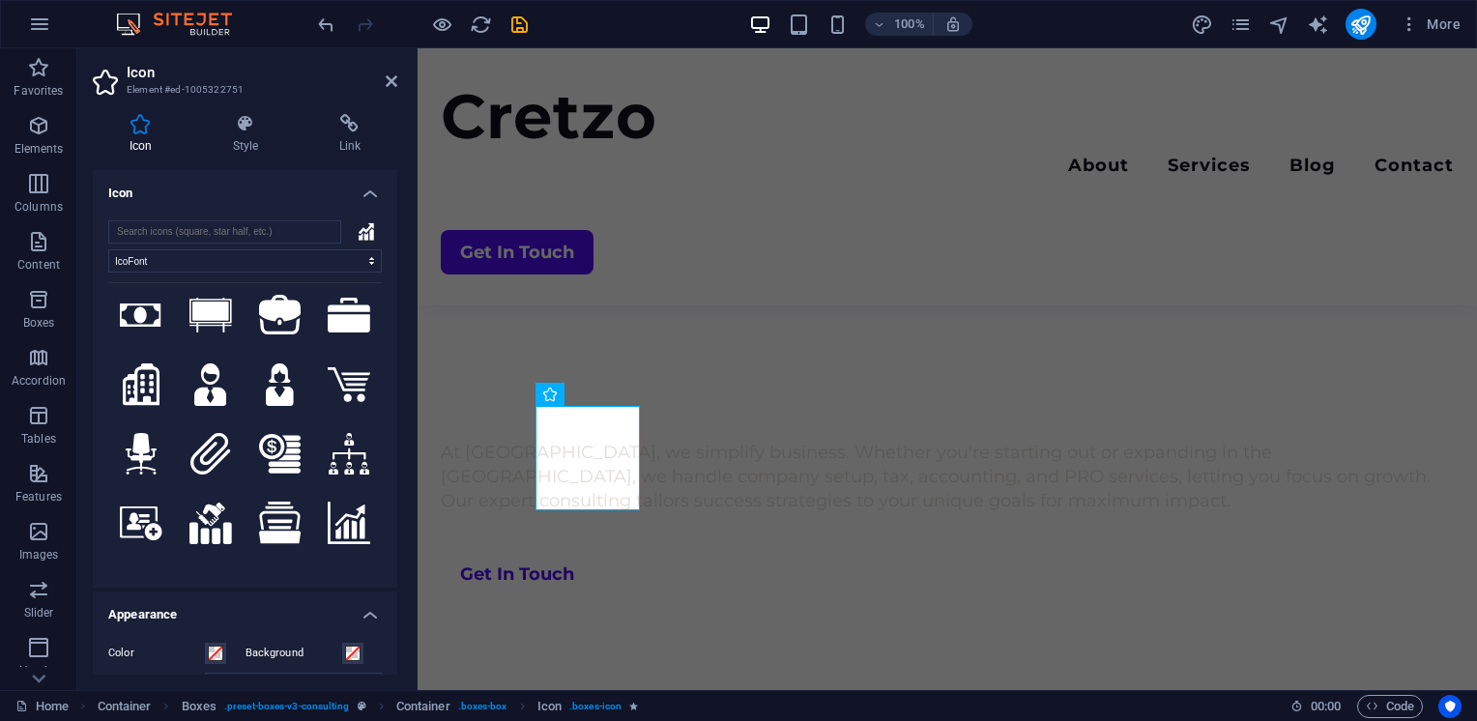
scroll to position [6251, 0]
click at [333, 502] on icon at bounding box center [349, 523] width 43 height 43
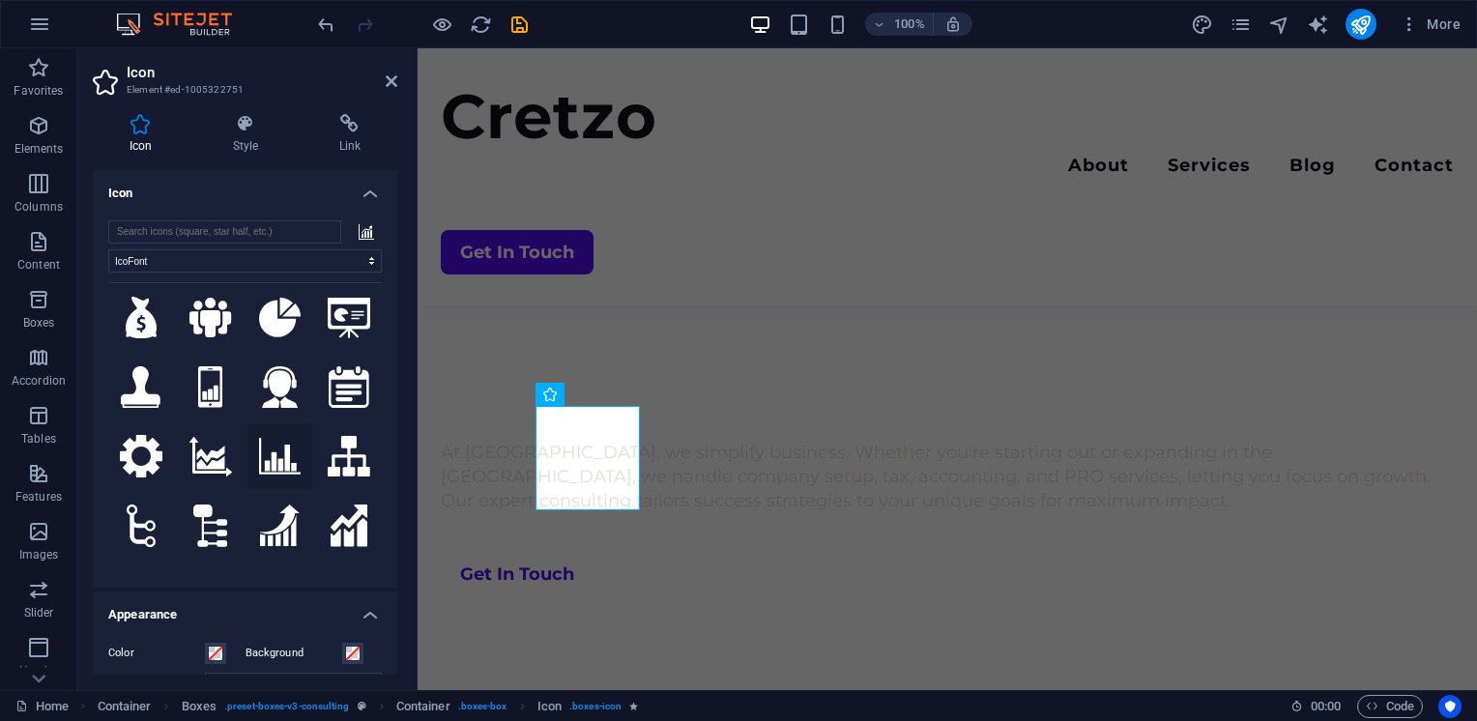
scroll to position [6595, 0]
click at [343, 575] on icon at bounding box center [349, 595] width 43 height 40
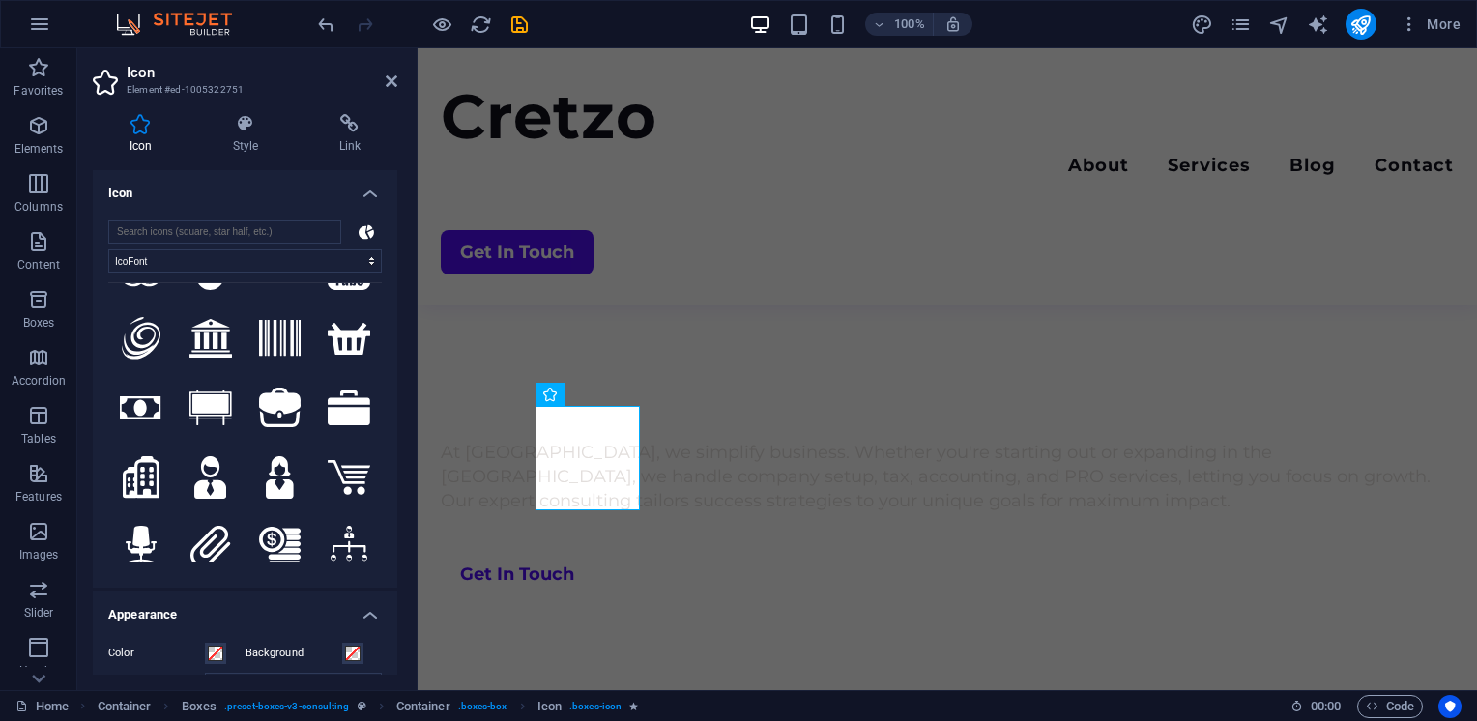
scroll to position [6157, 0]
click at [339, 595] on icon at bounding box center [349, 616] width 43 height 43
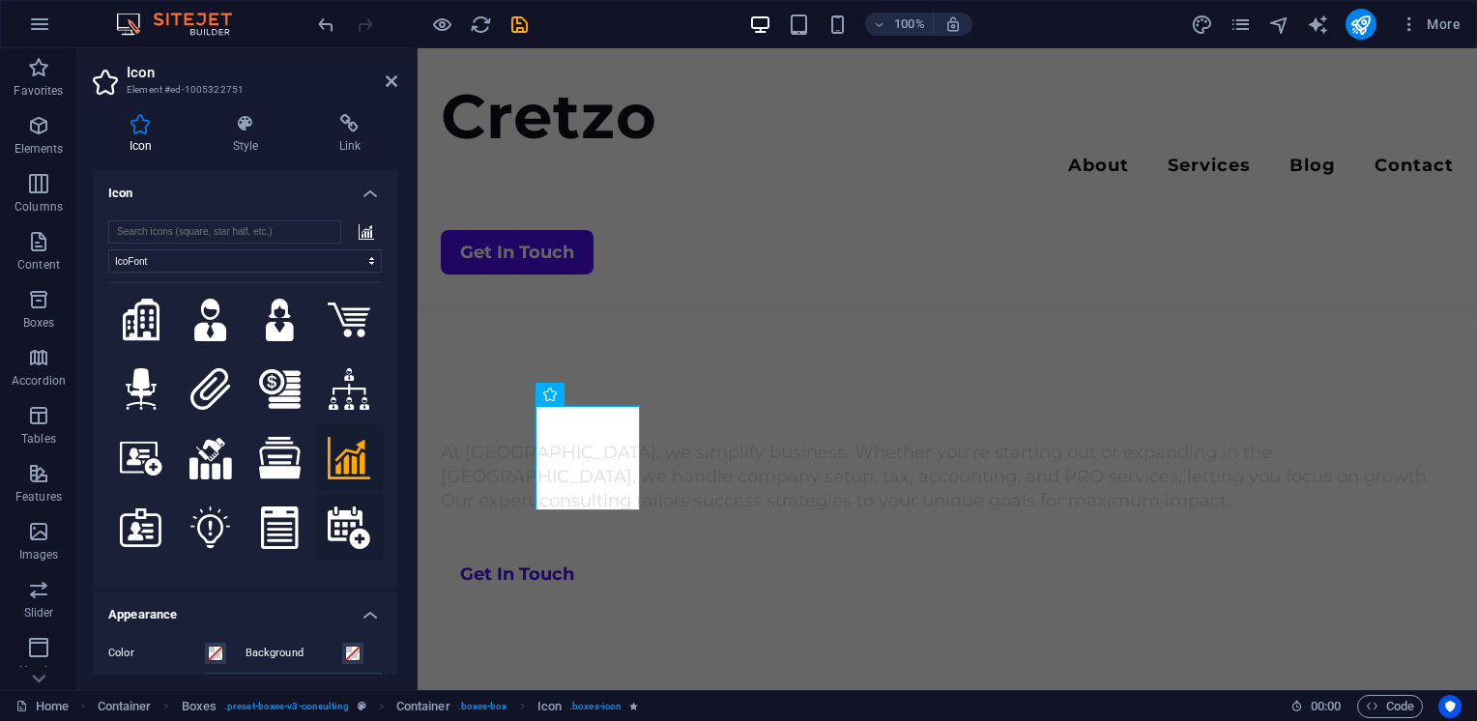
click at [328, 506] on icon at bounding box center [349, 527] width 42 height 43
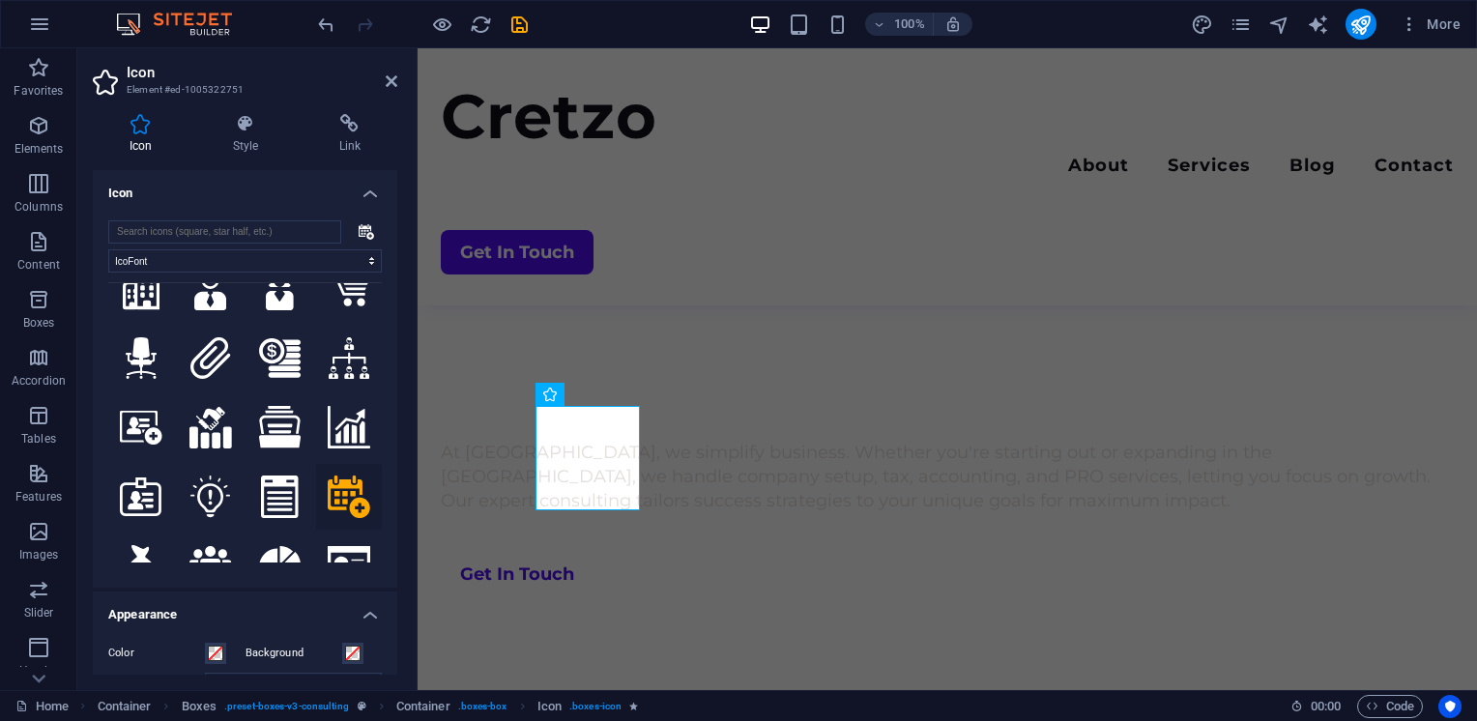
scroll to position [6348, 0]
click at [273, 545] on icon at bounding box center [280, 565] width 43 height 41
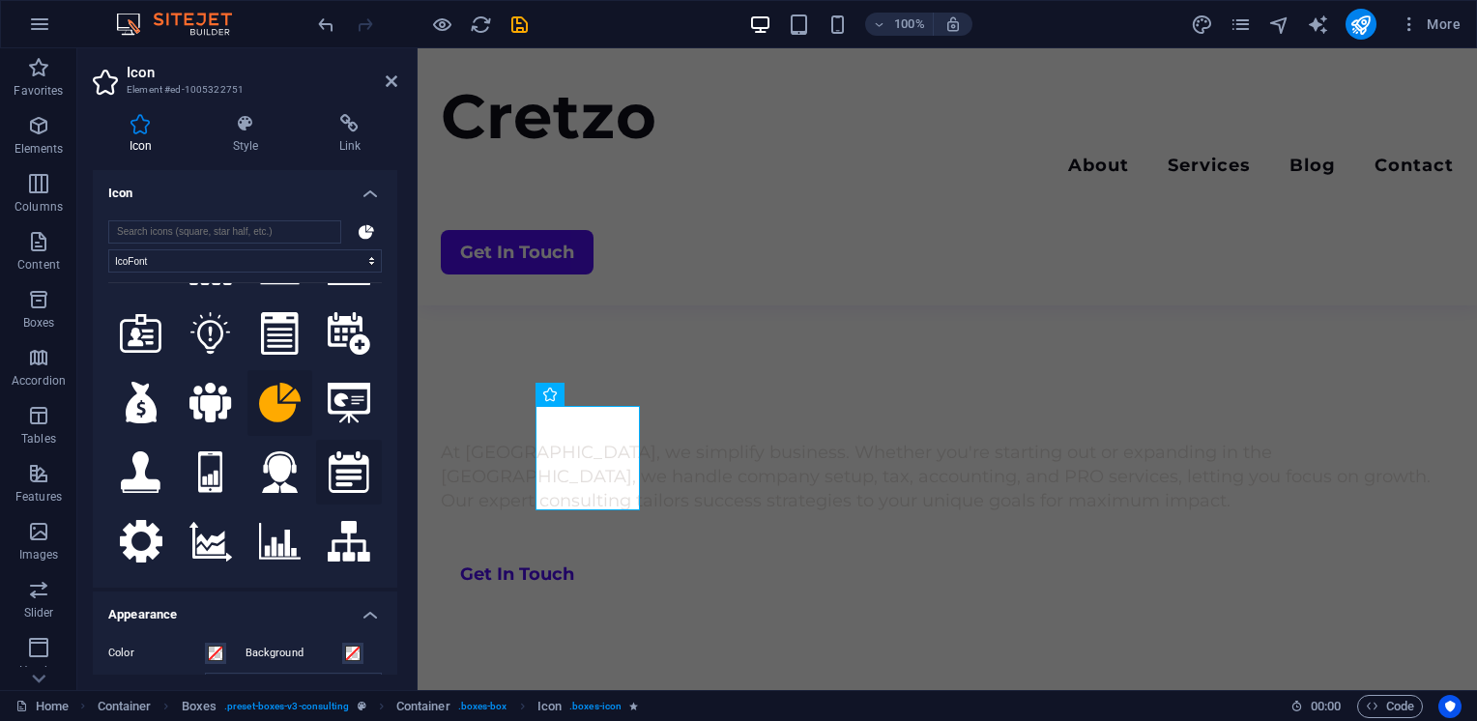
scroll to position [6512, 0]
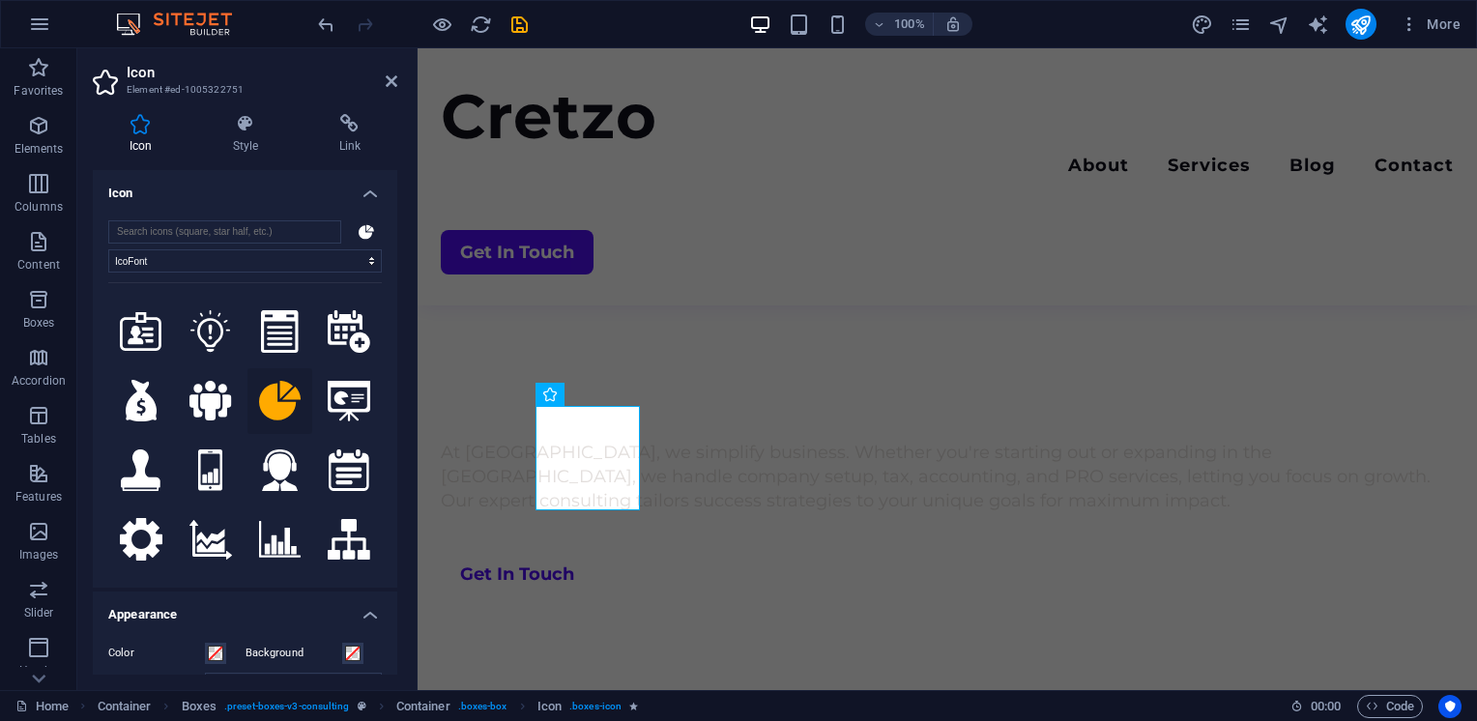
click at [345, 658] on icon at bounding box center [349, 678] width 43 height 40
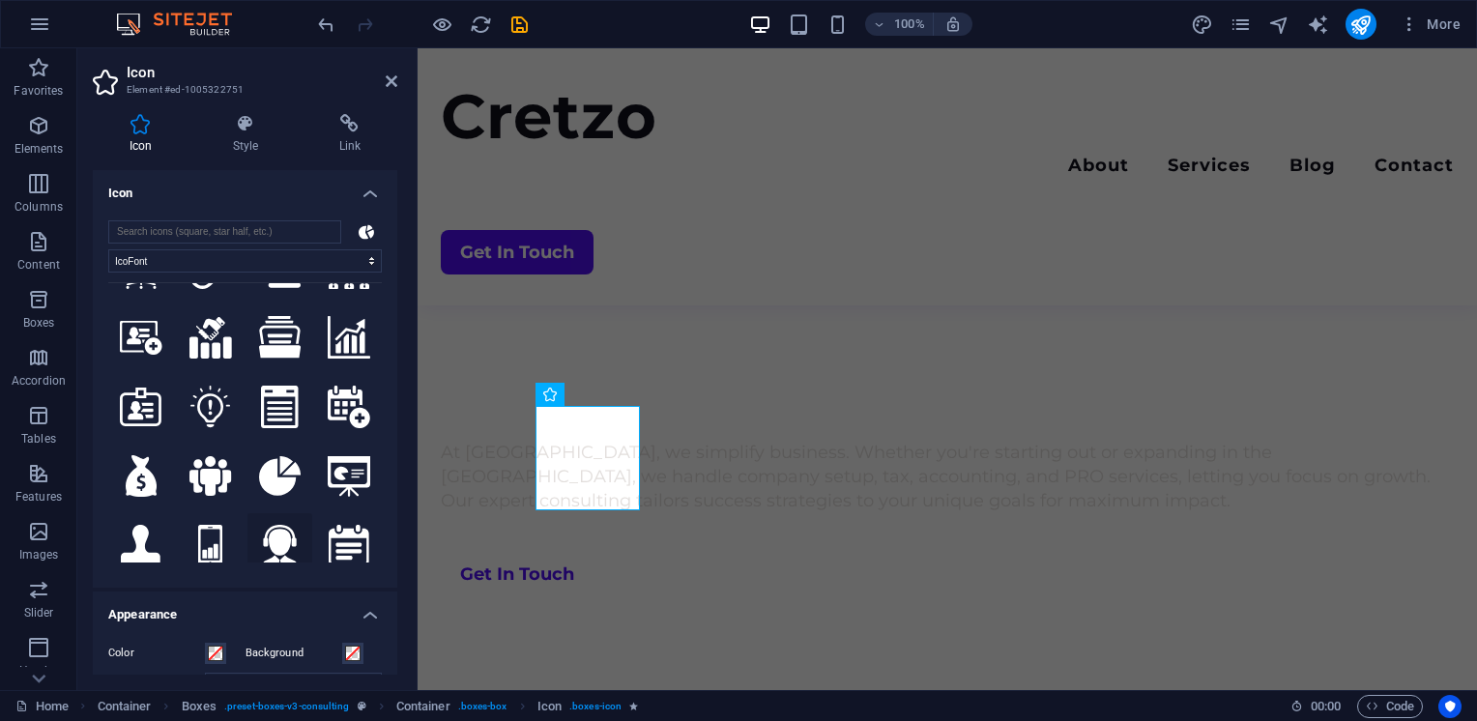
scroll to position [6437, 0]
click at [273, 456] on icon at bounding box center [280, 476] width 43 height 41
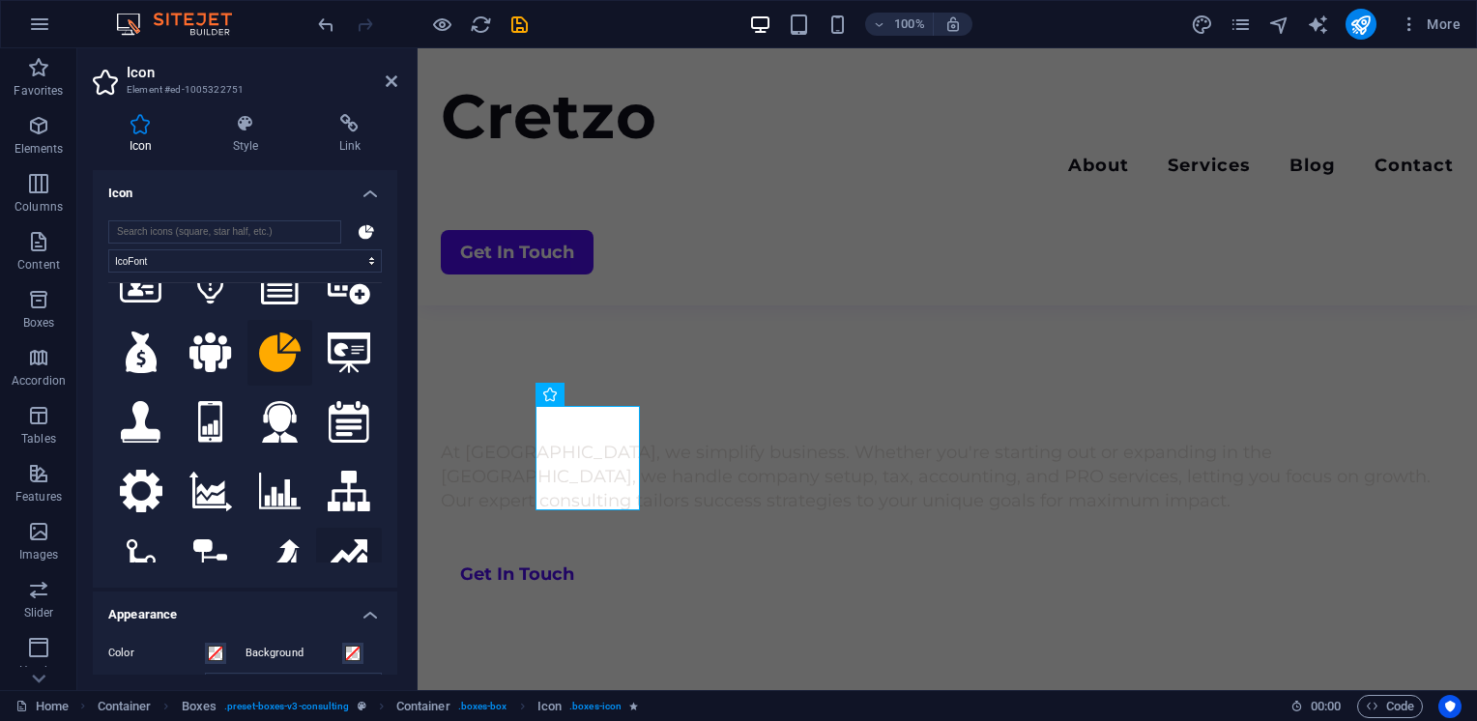
scroll to position [6591, 0]
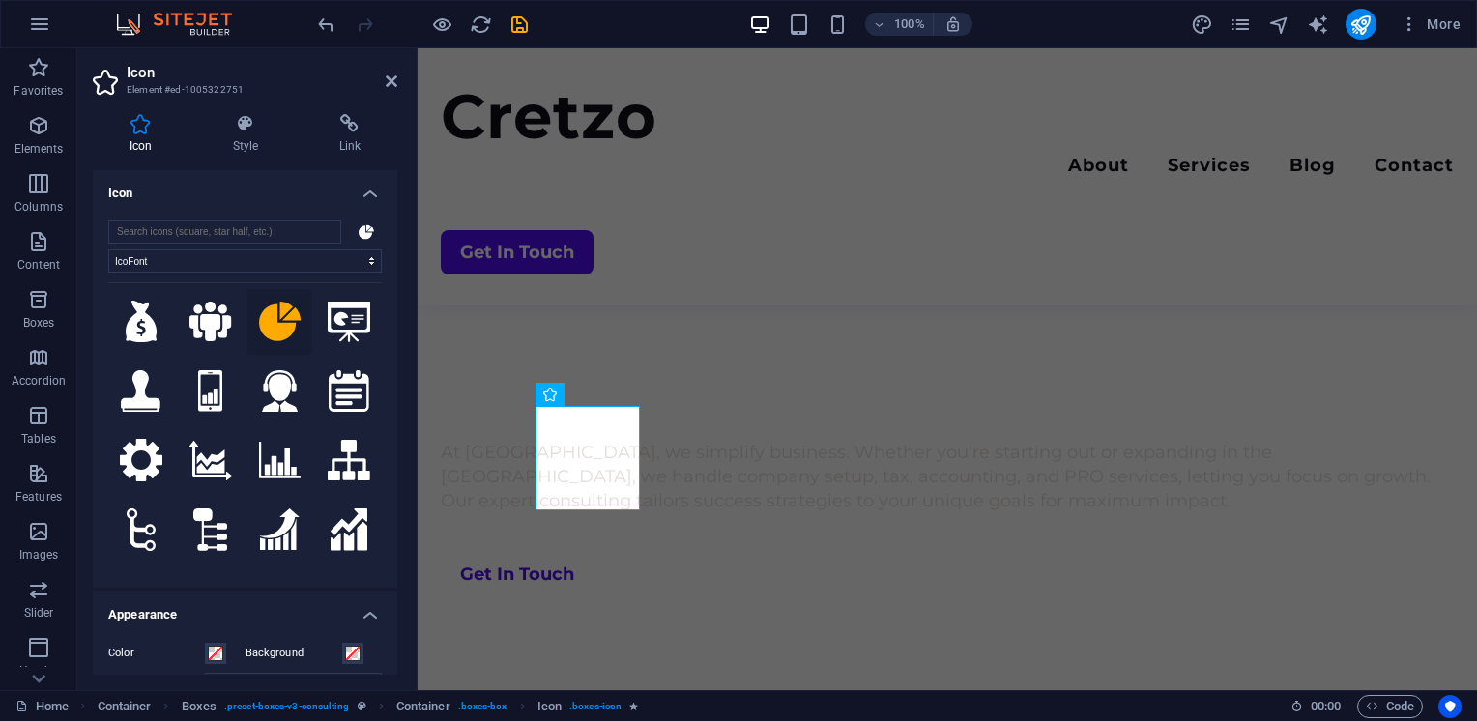
click at [343, 579] on icon at bounding box center [349, 599] width 43 height 40
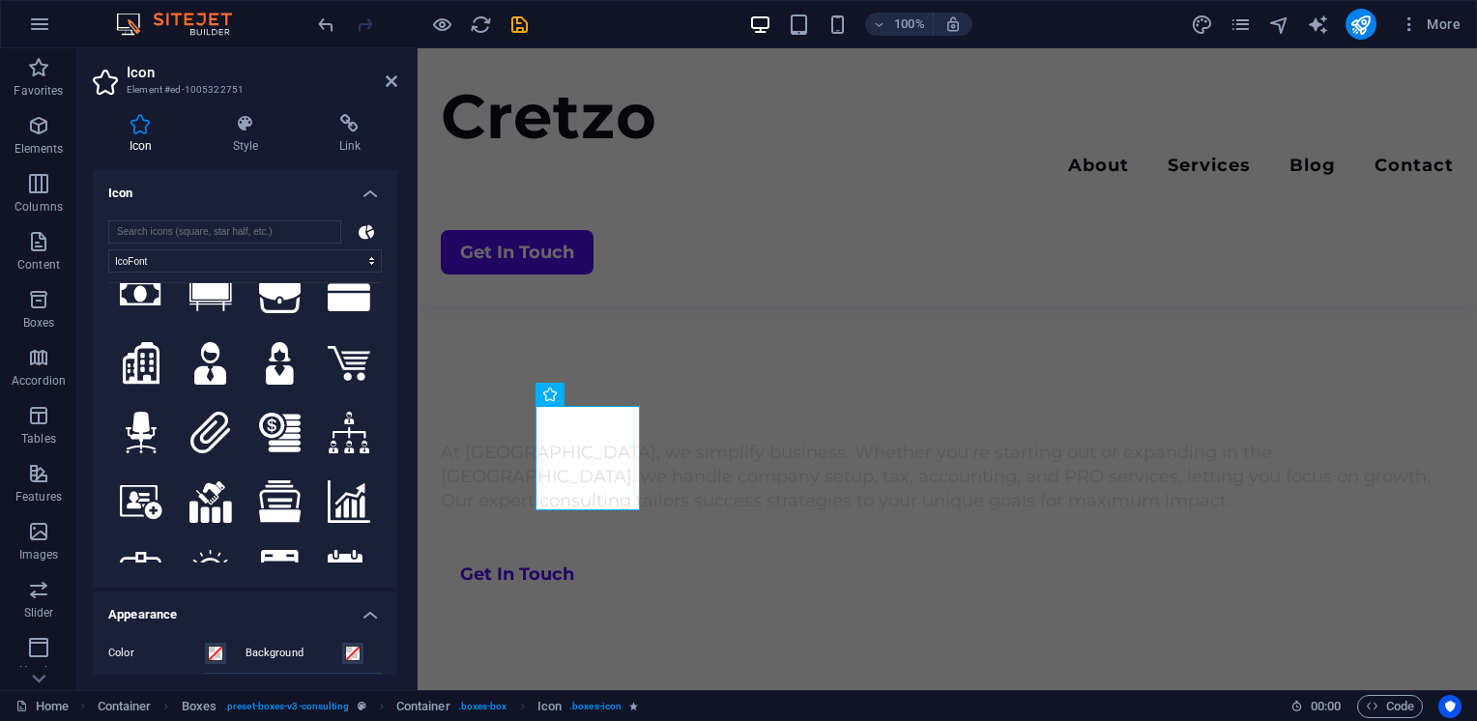
scroll to position [6249, 0]
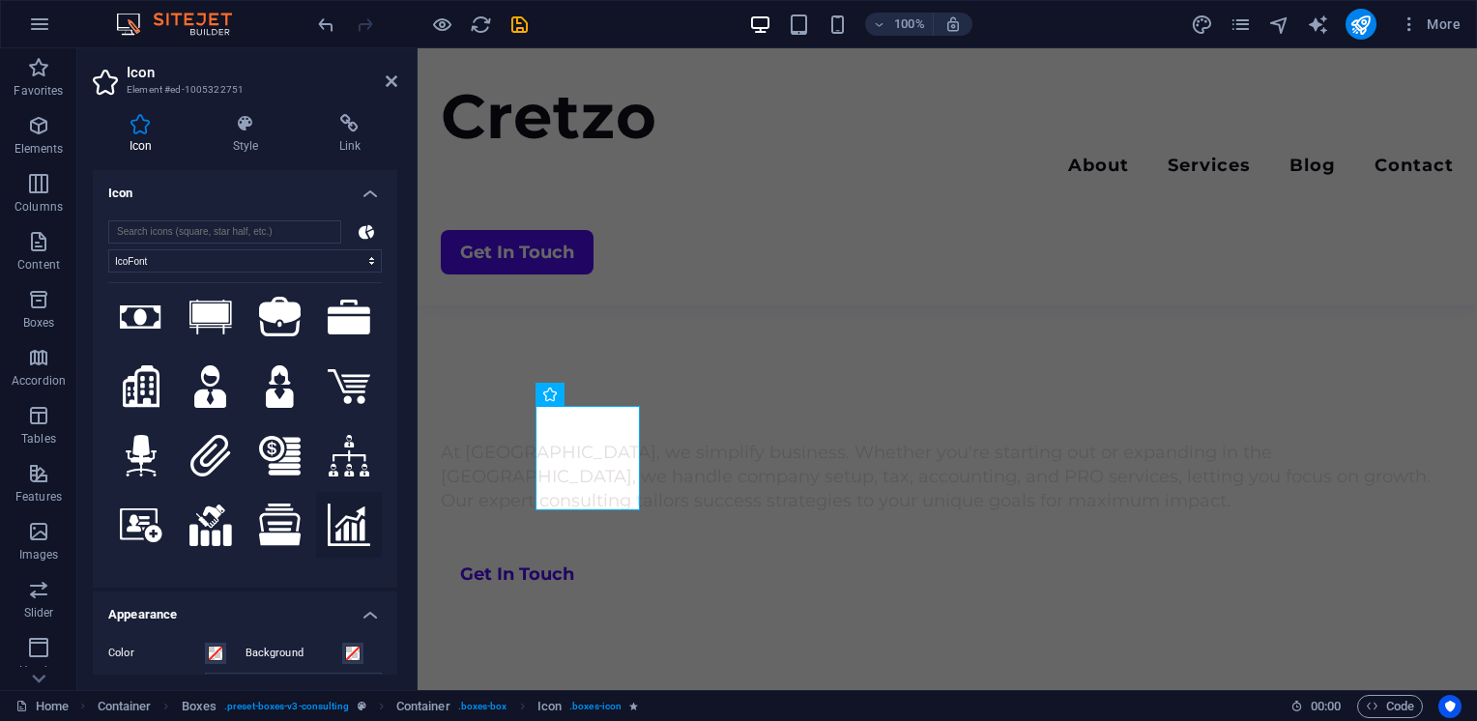
click at [343, 504] on icon at bounding box center [349, 525] width 43 height 43
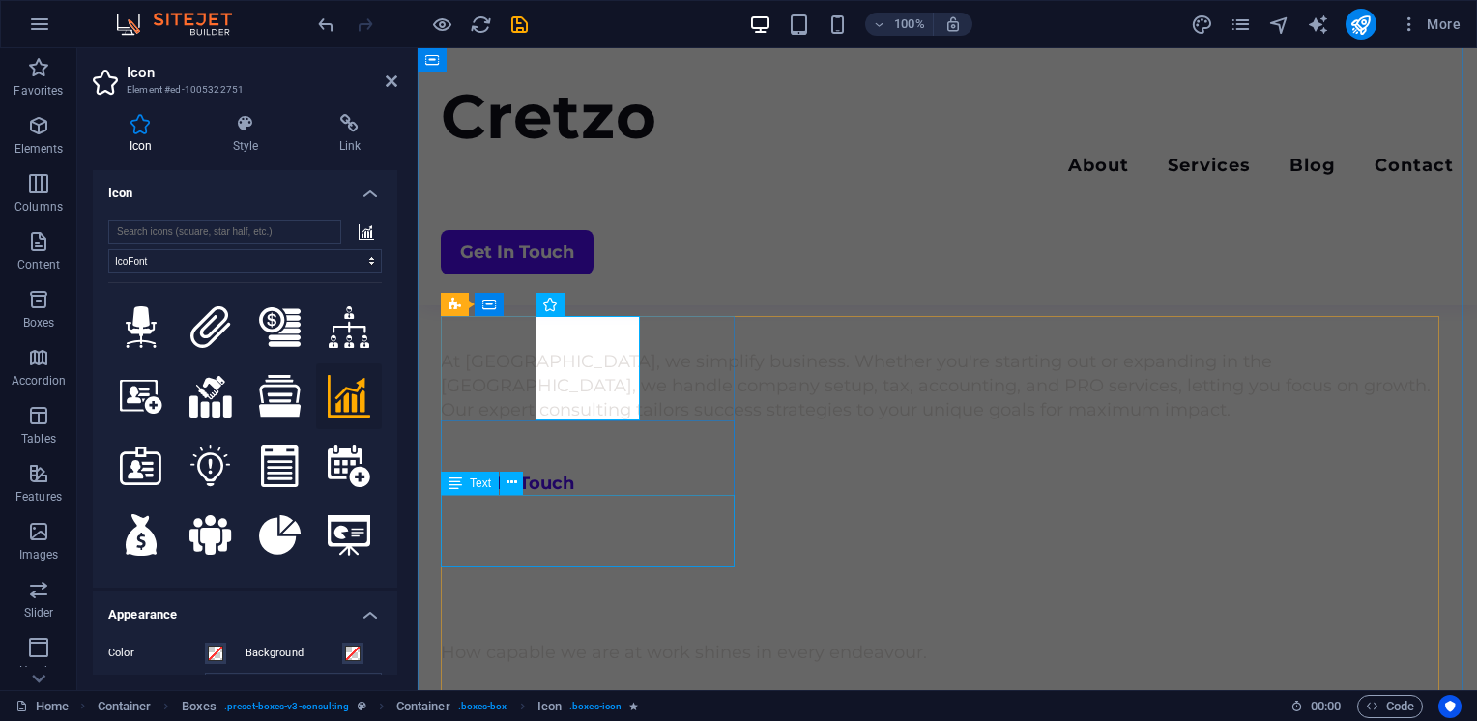
scroll to position [931, 0]
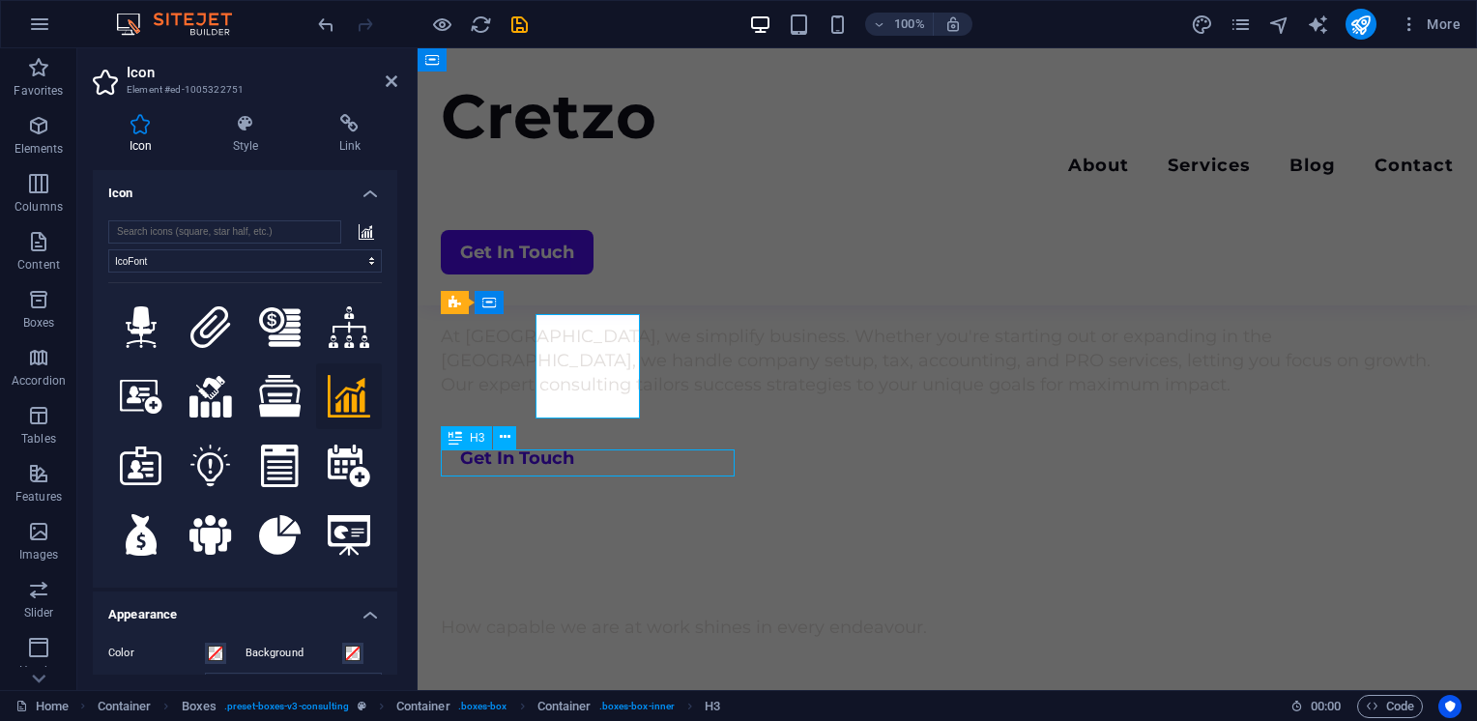
scroll to position [907, 0]
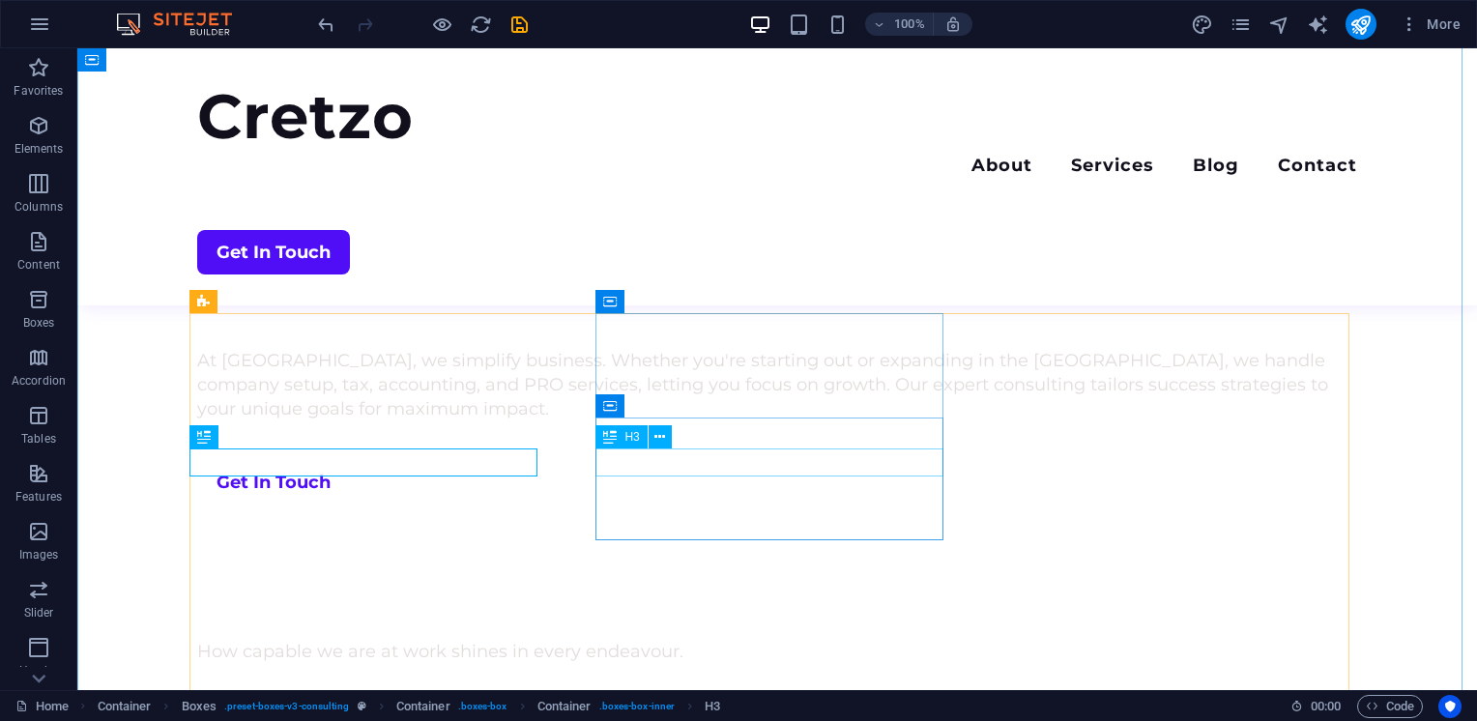
drag, startPoint x: 303, startPoint y: 462, endPoint x: 643, endPoint y: 462, distance: 340.2
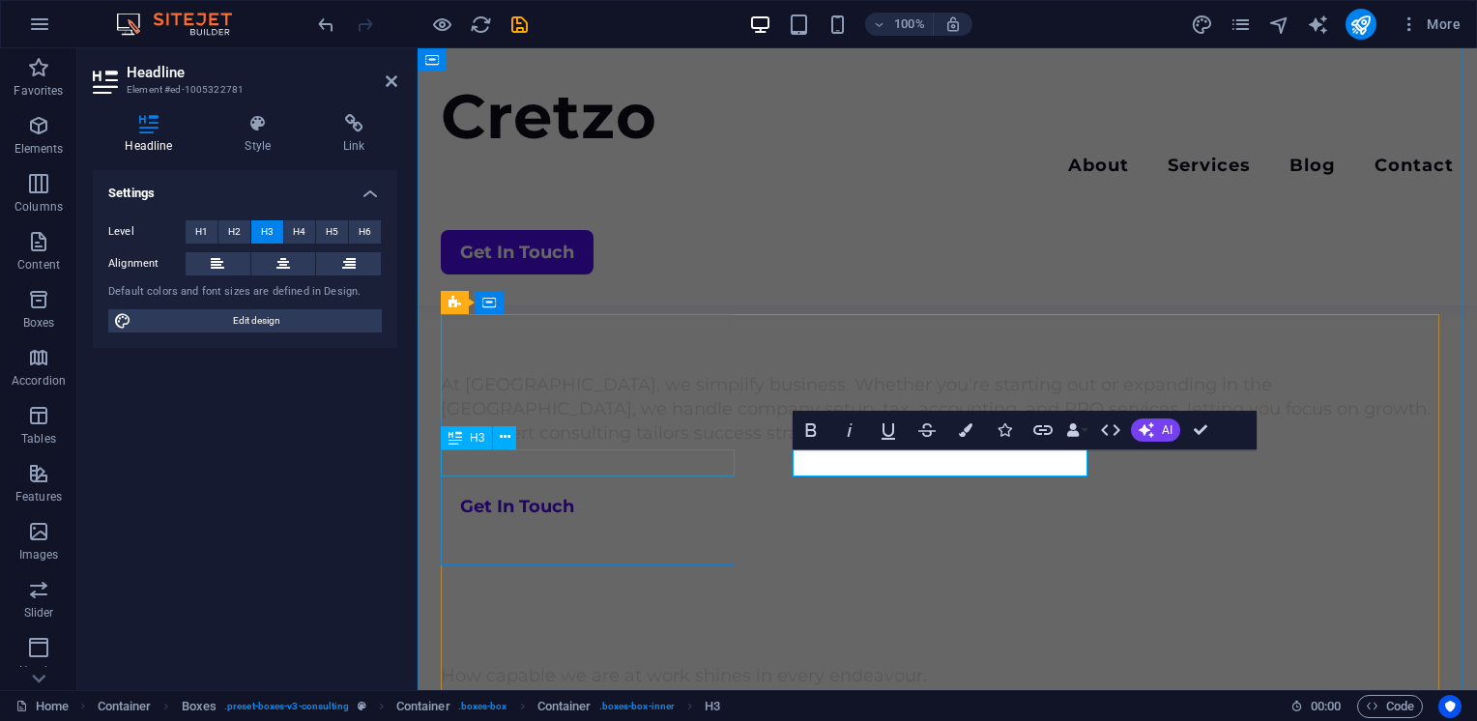
scroll to position [931, 0]
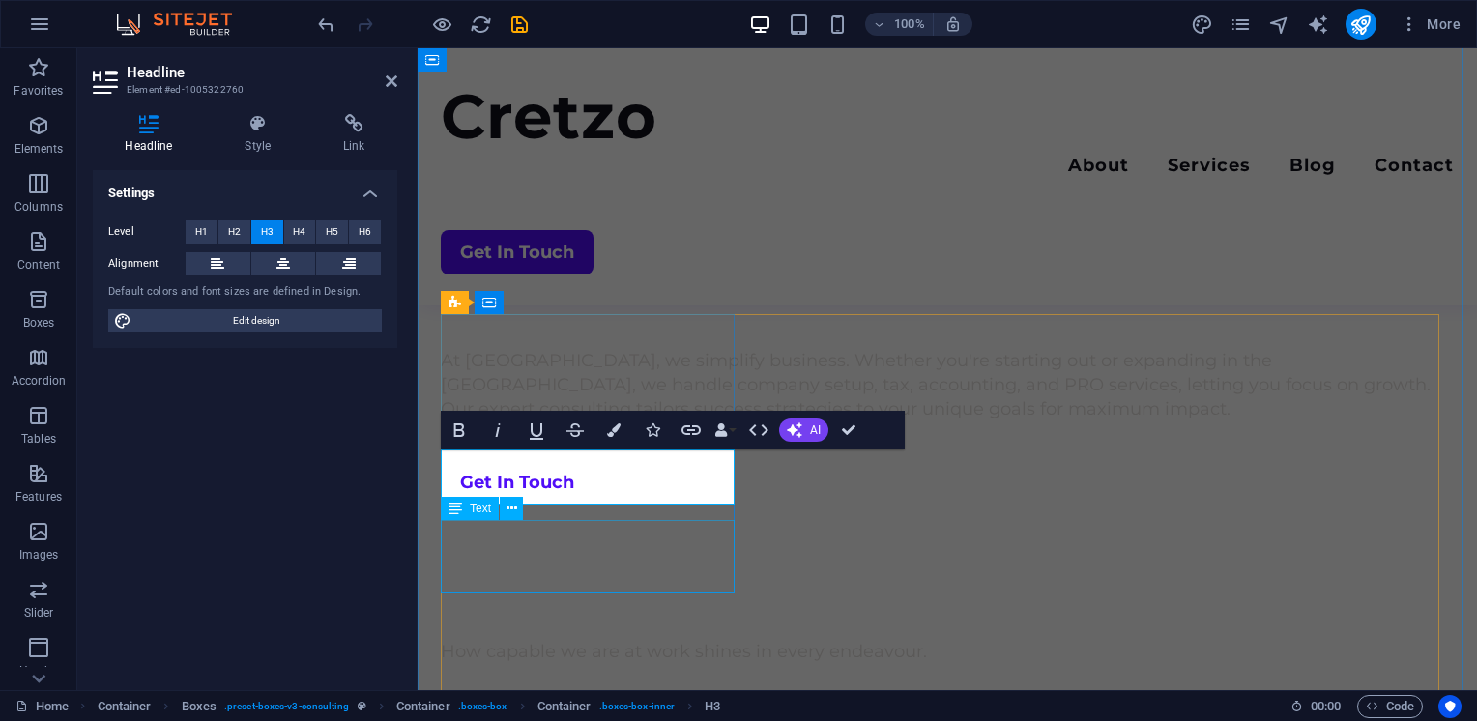
scroll to position [38, 9]
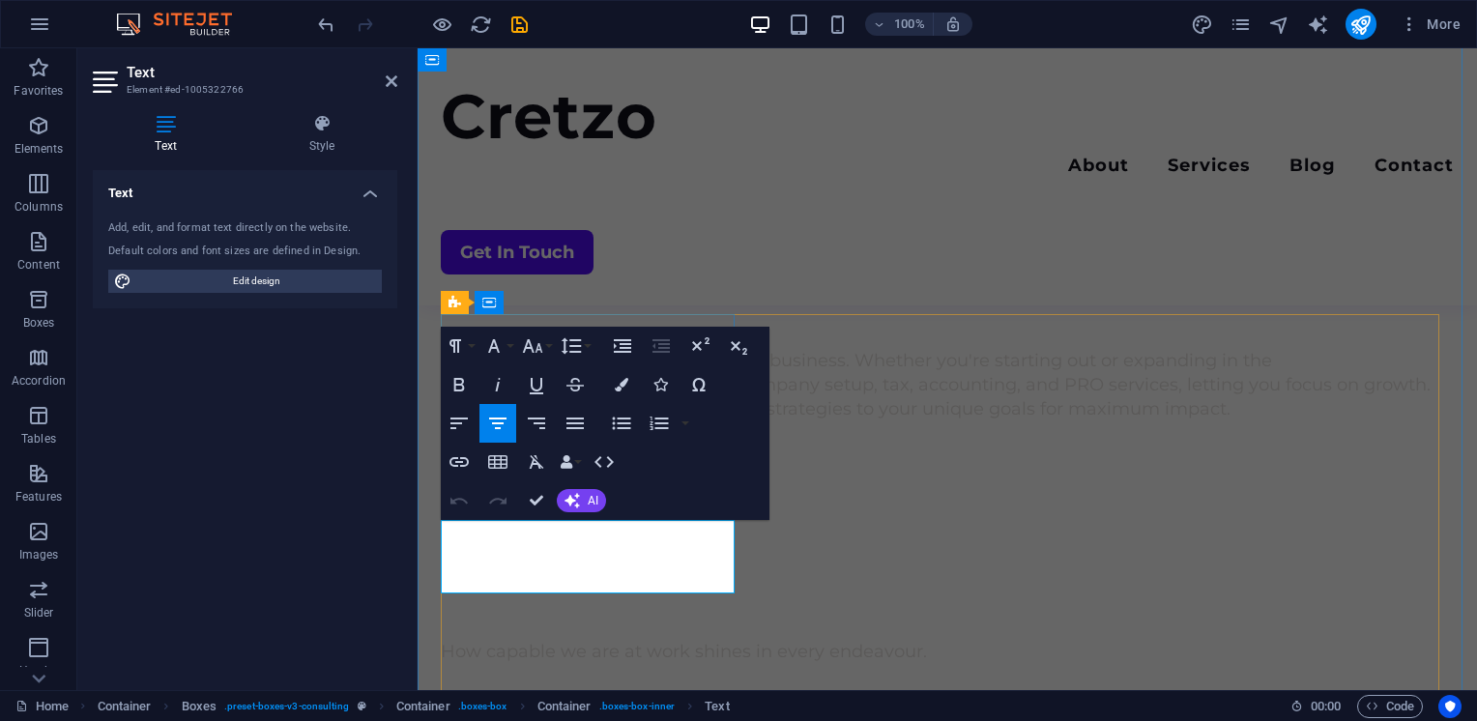
drag, startPoint x: 630, startPoint y: 583, endPoint x: 464, endPoint y: 533, distance: 173.4
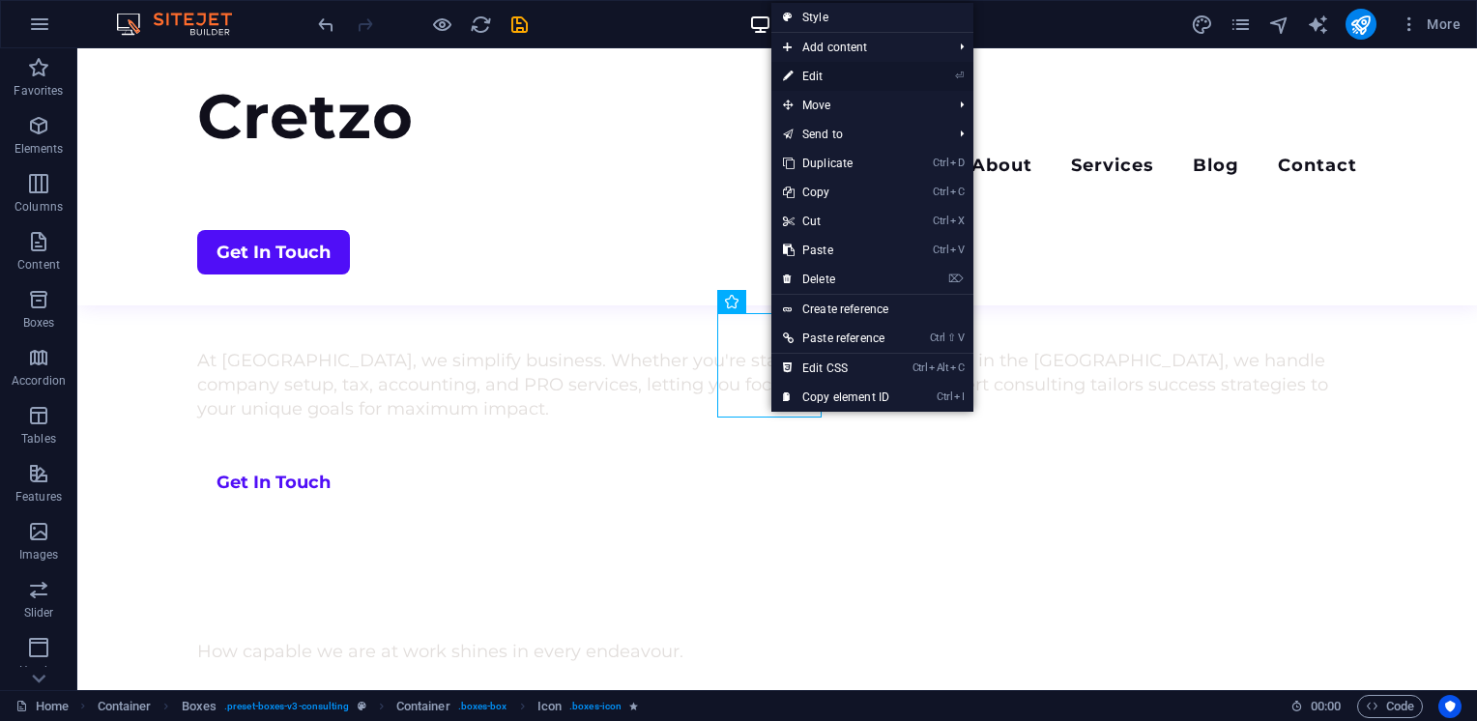
click at [822, 76] on link "⏎ Edit" at bounding box center [836, 76] width 130 height 29
select select "xMidYMid"
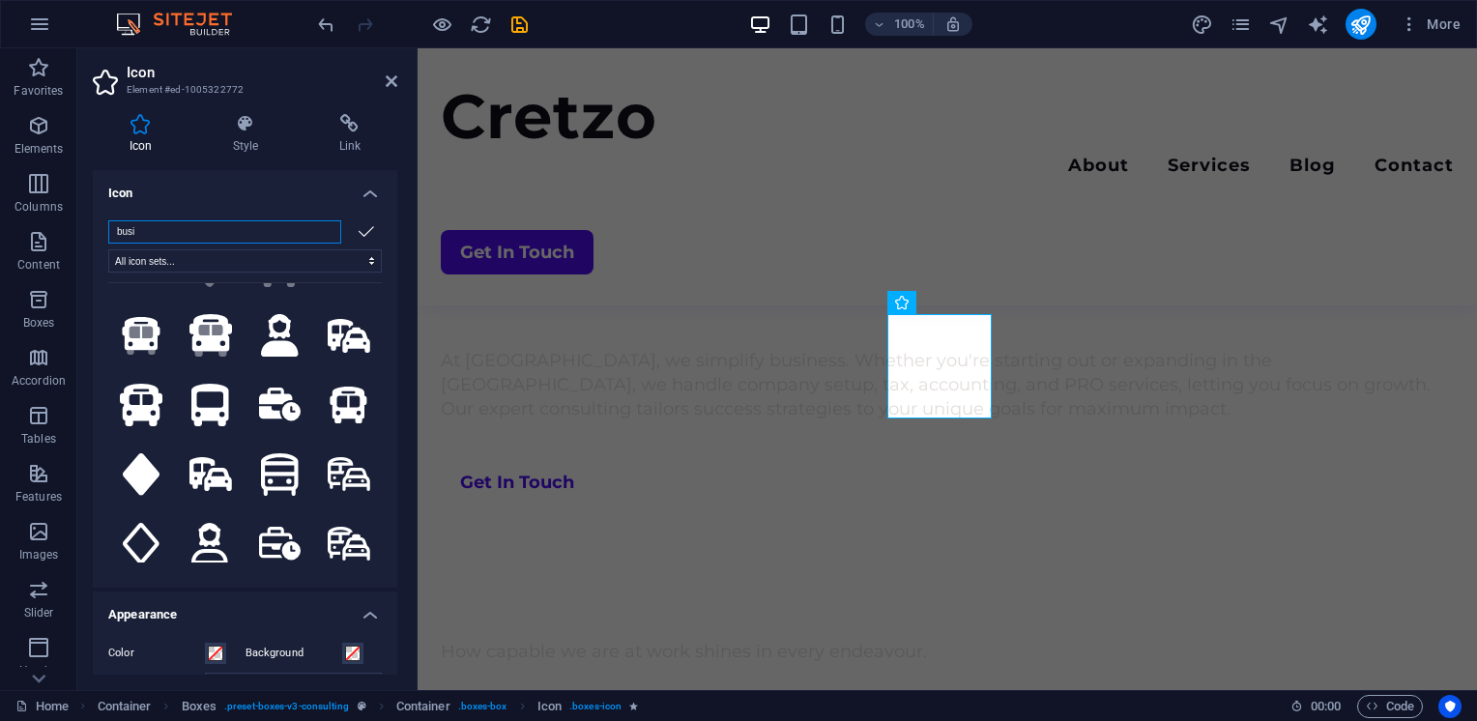
scroll to position [197, 0]
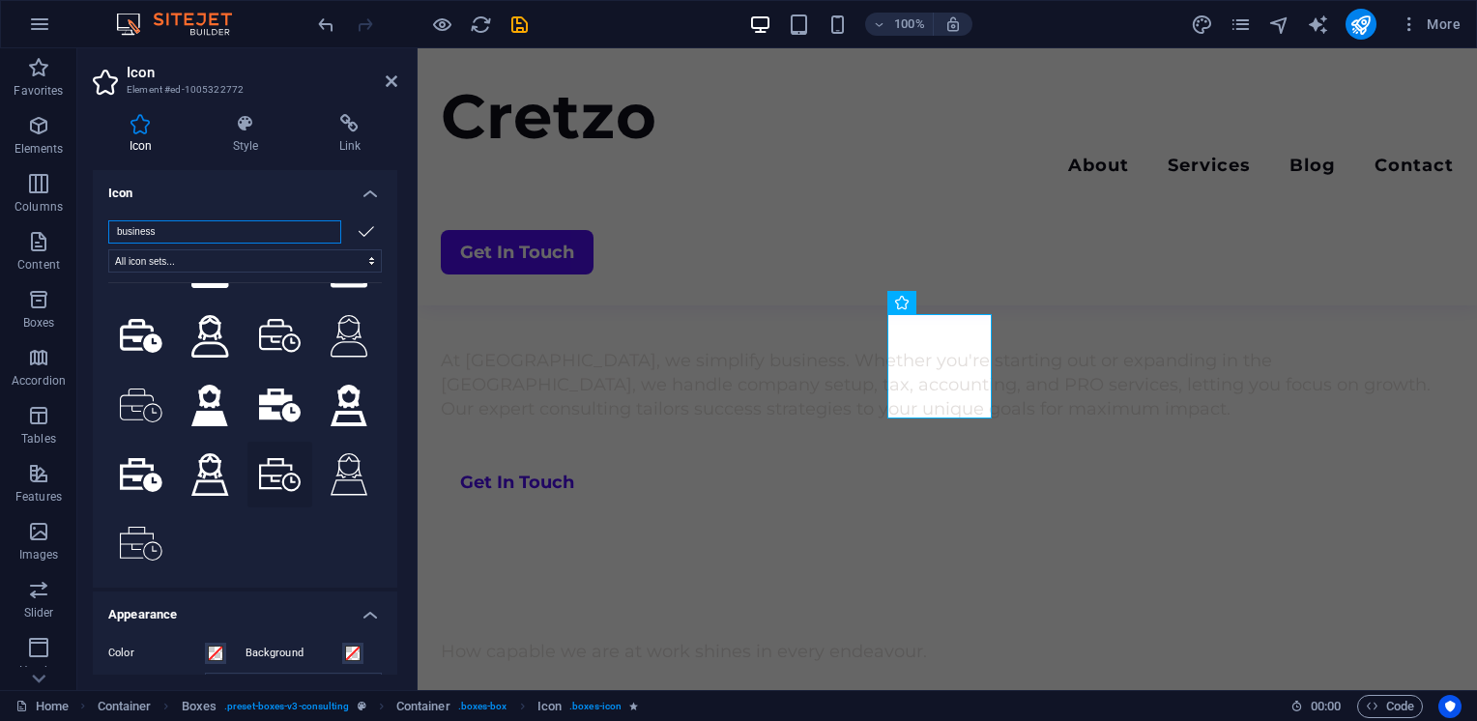
type input "business"
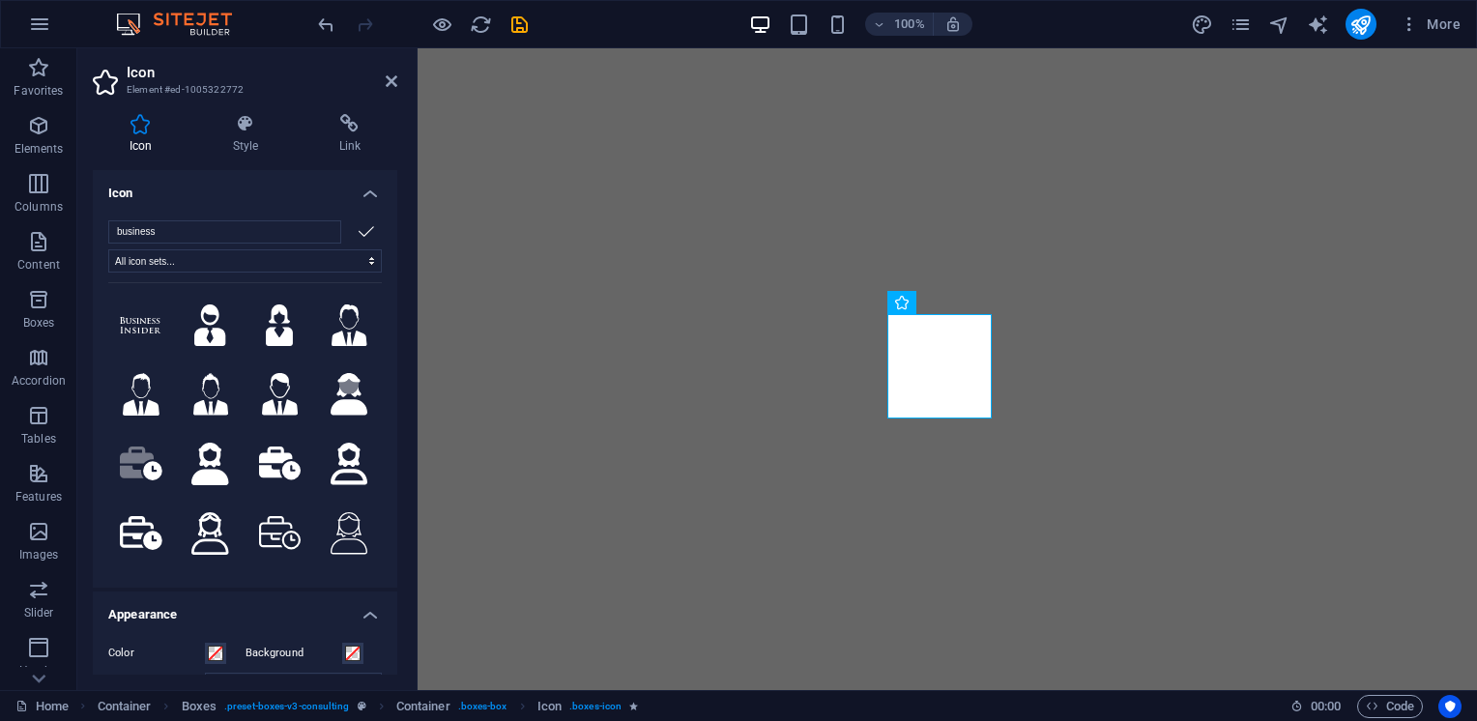
select select "xMidYMid"
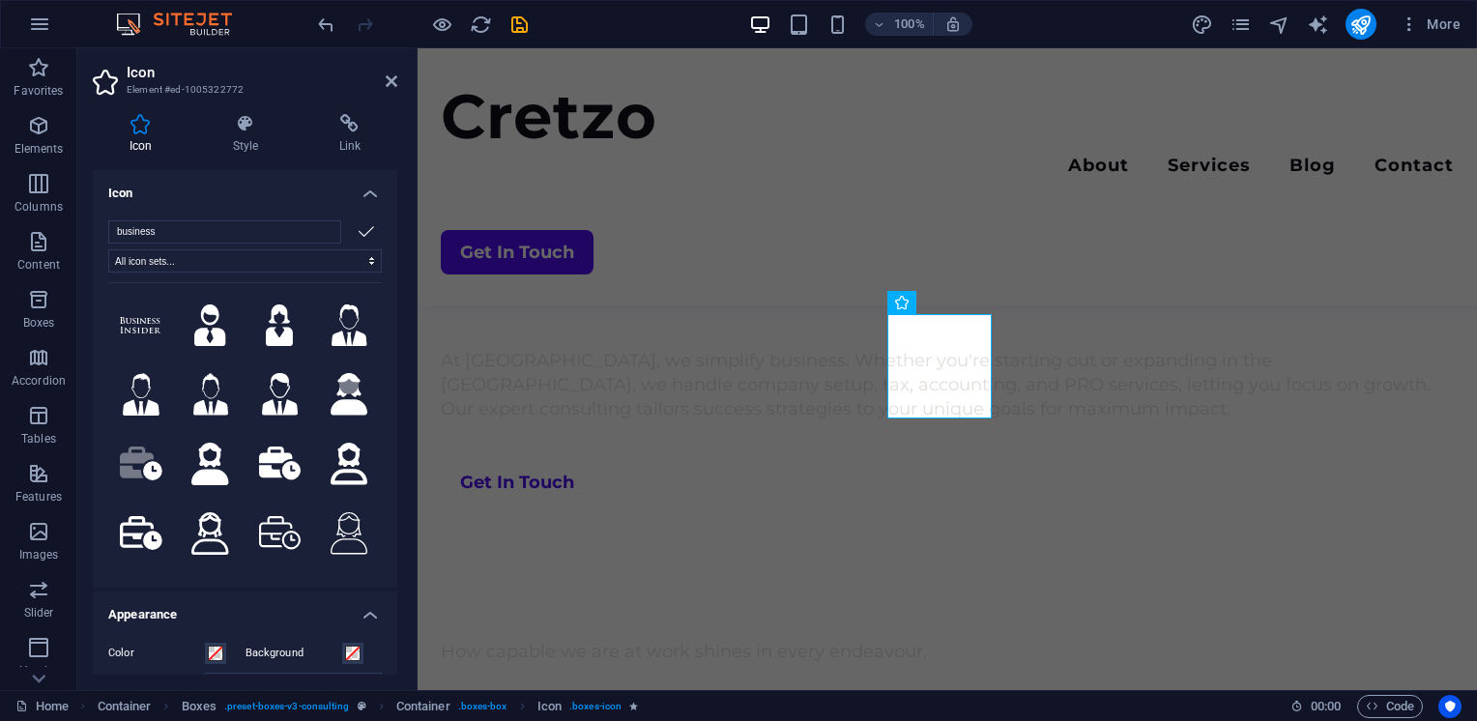
scroll to position [197, 0]
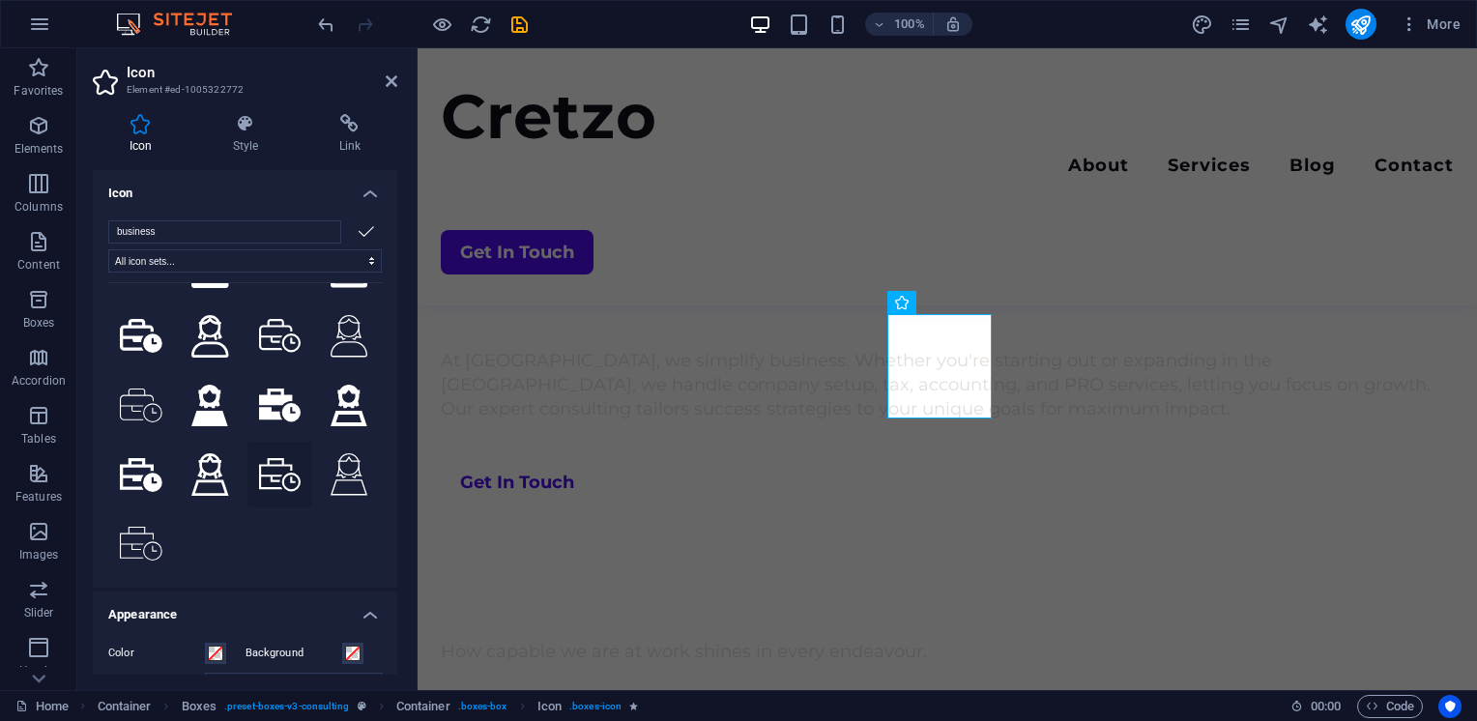
click at [271, 464] on icon at bounding box center [280, 475] width 43 height 34
click at [272, 404] on icon at bounding box center [280, 406] width 43 height 34
click at [131, 398] on icon at bounding box center [141, 406] width 43 height 34
click at [268, 458] on icon at bounding box center [280, 475] width 43 height 34
click at [143, 460] on icon at bounding box center [141, 475] width 43 height 34
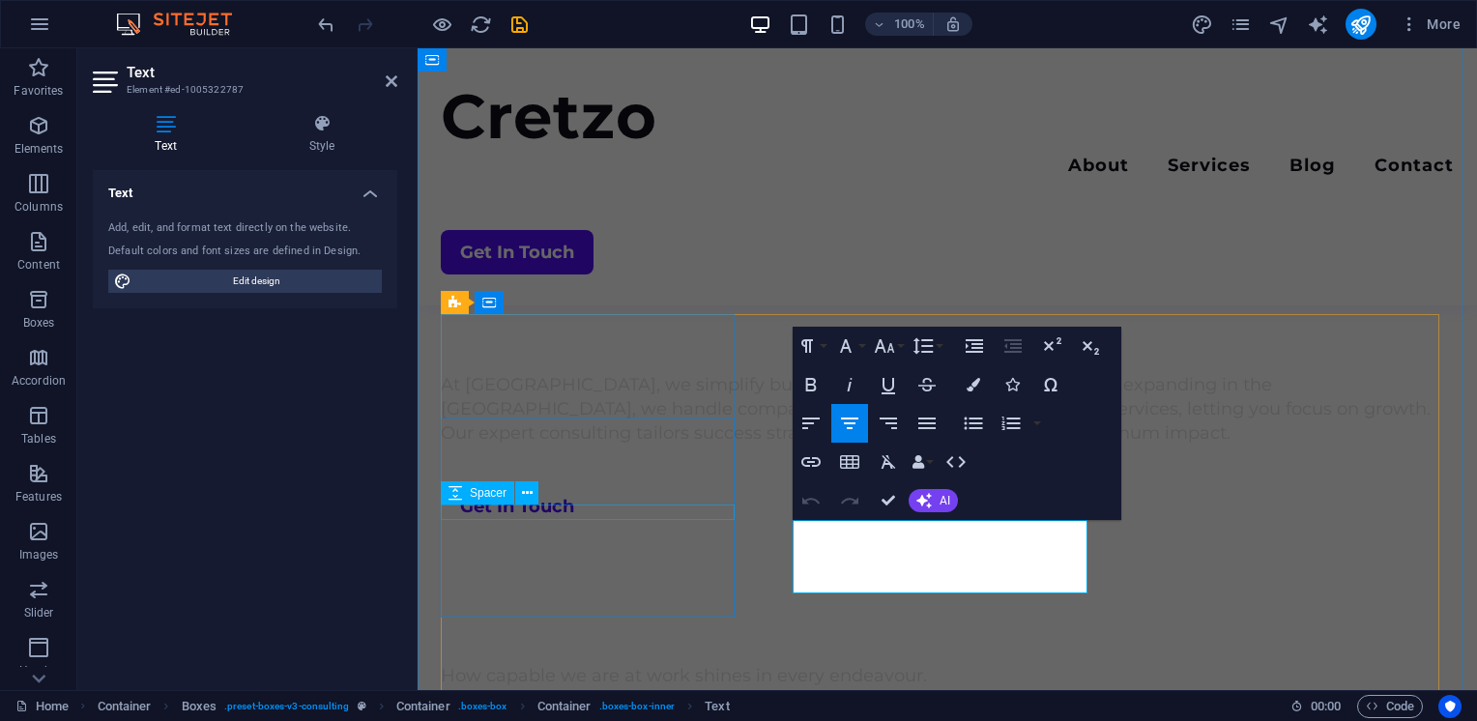
scroll to position [931, 0]
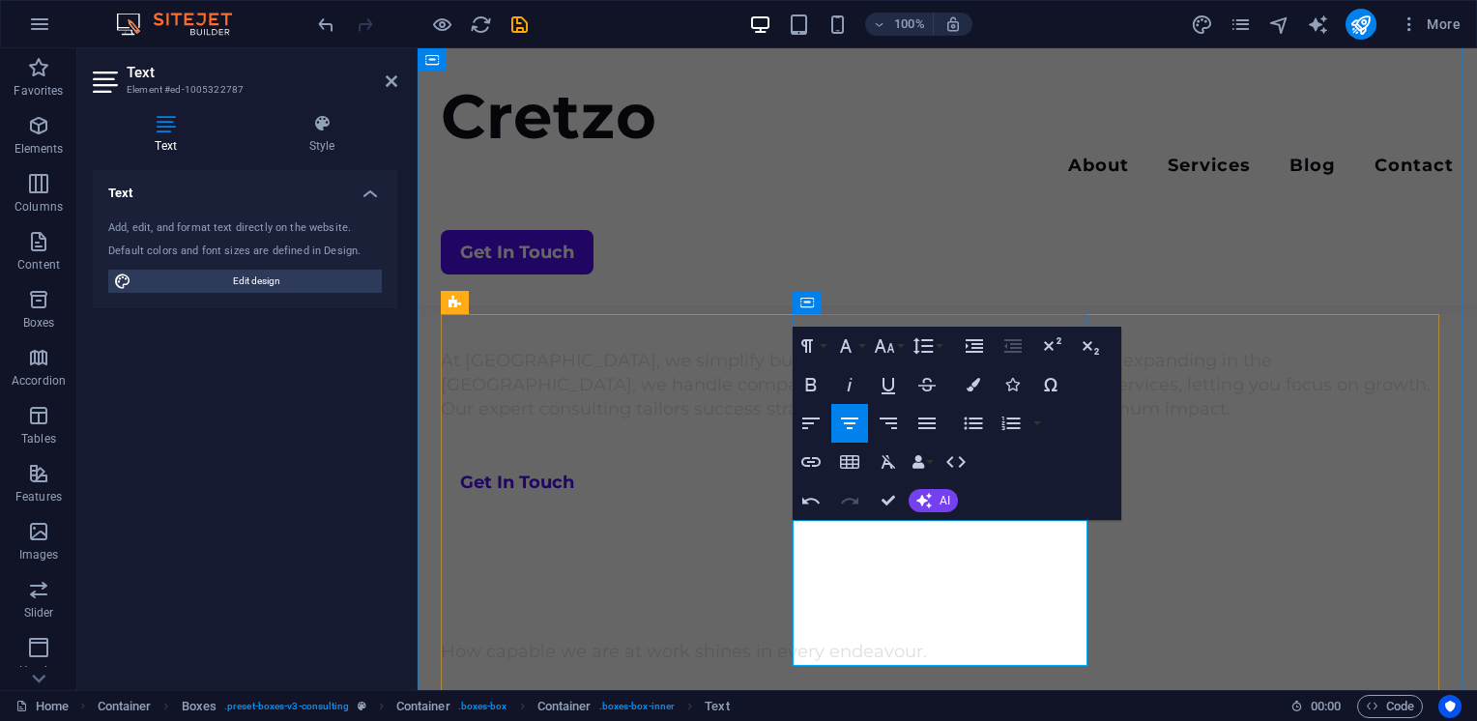
scroll to position [2814, 2]
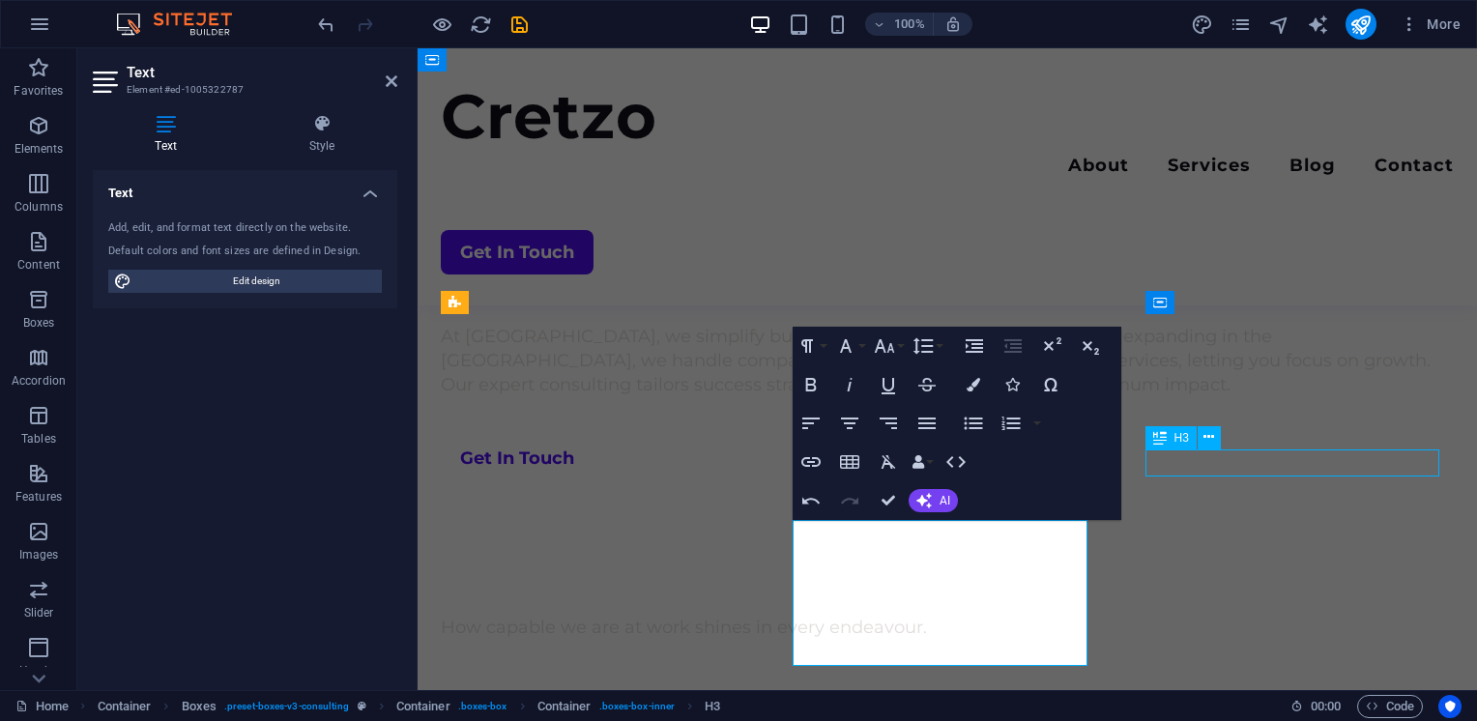
scroll to position [907, 0]
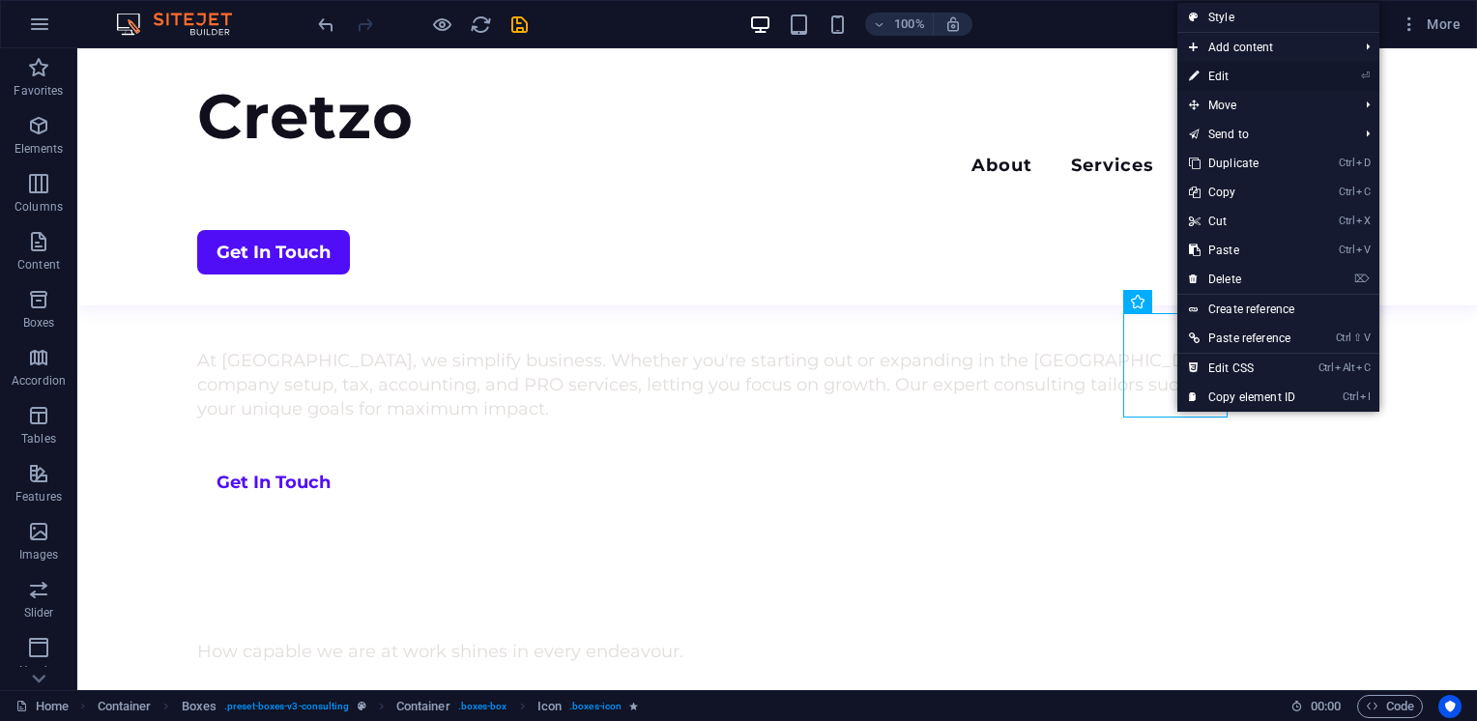
drag, startPoint x: 1229, startPoint y: 76, endPoint x: 287, endPoint y: 267, distance: 961.4
click at [1229, 76] on link "⏎ Edit" at bounding box center [1242, 76] width 130 height 29
select select "xMidYMid"
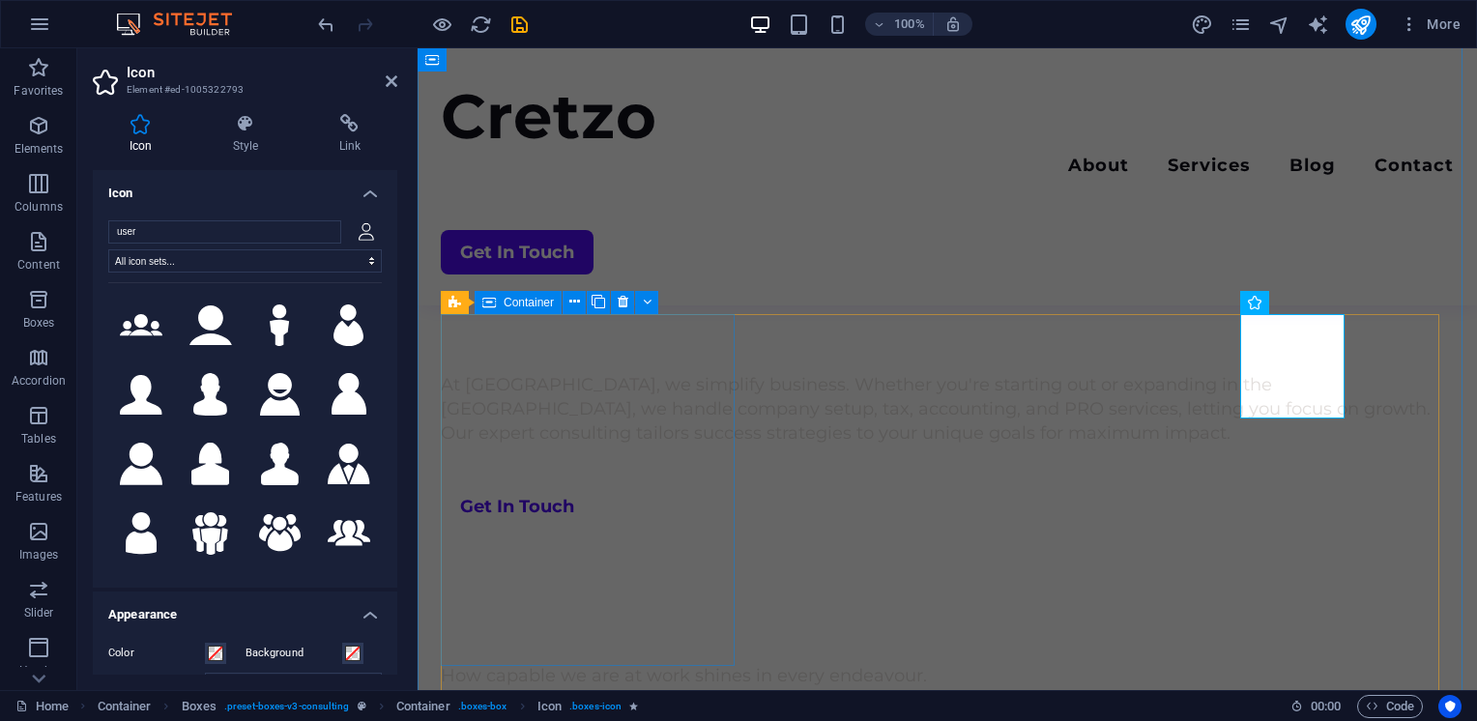
scroll to position [931, 0]
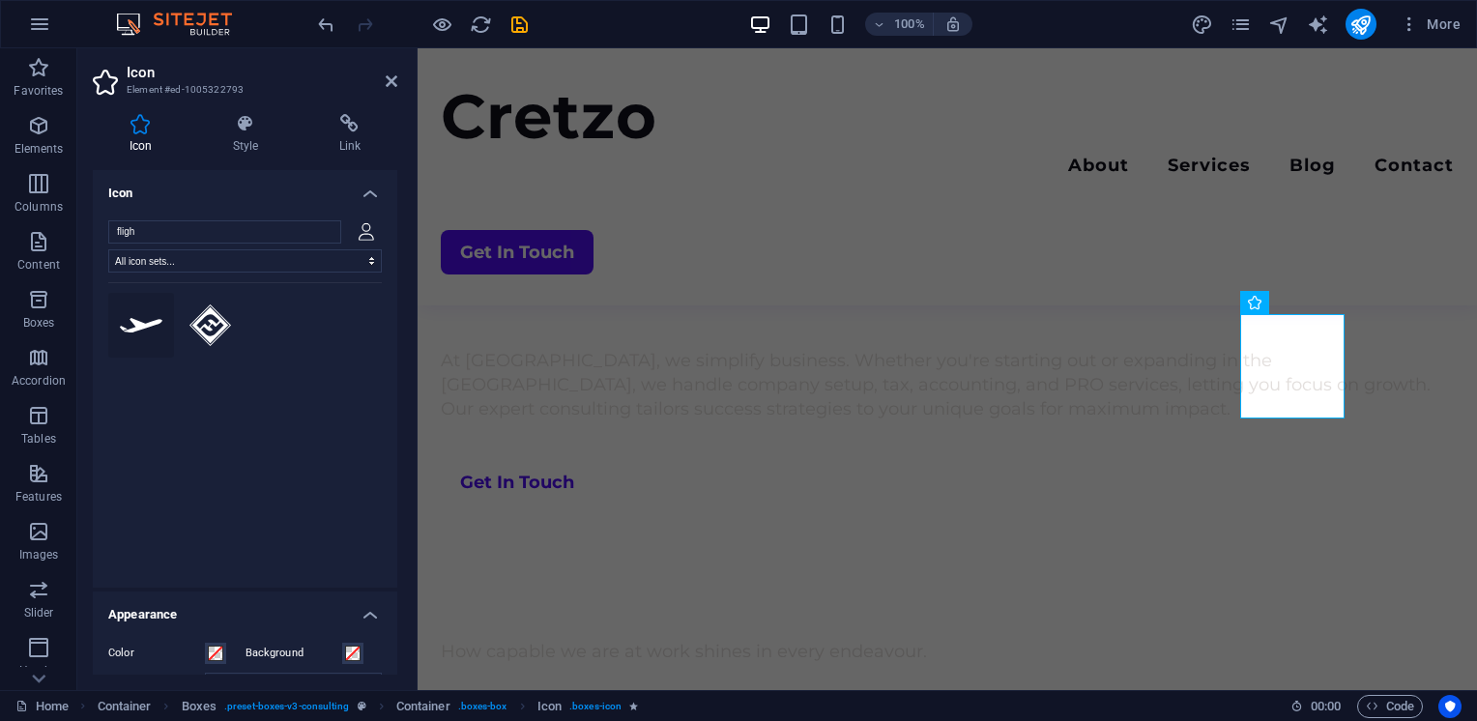
type input "fligh"
click at [136, 323] on icon at bounding box center [141, 325] width 43 height 14
click at [390, 85] on icon at bounding box center [392, 80] width 12 height 15
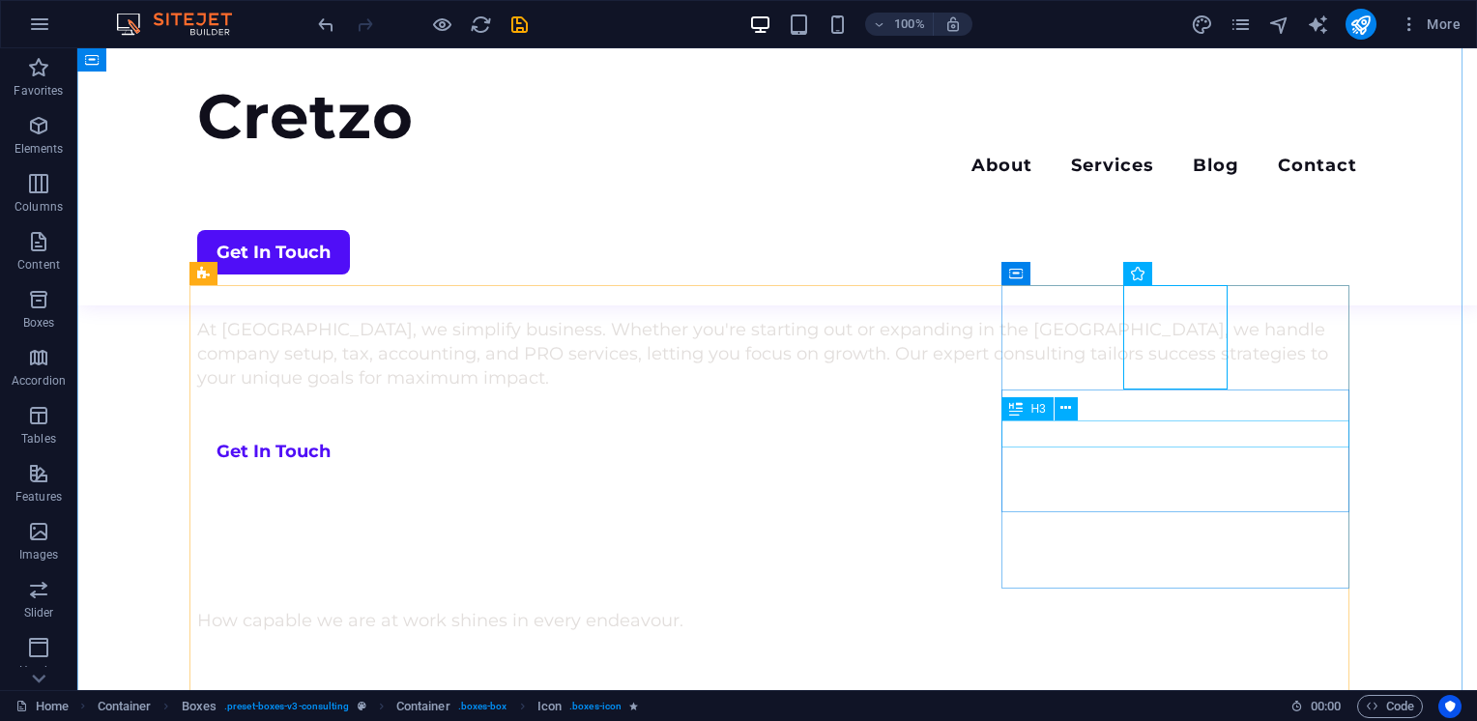
scroll to position [938, 0]
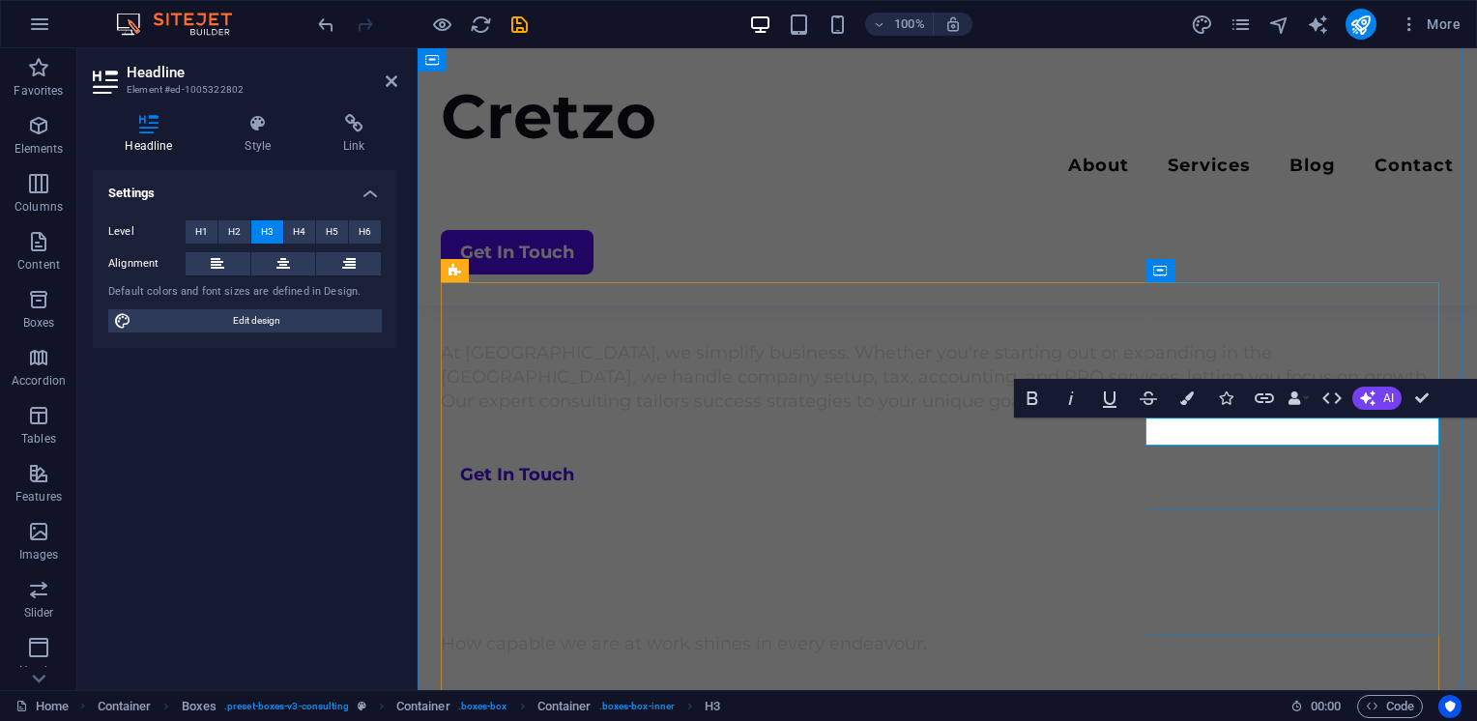
scroll to position [963, 0]
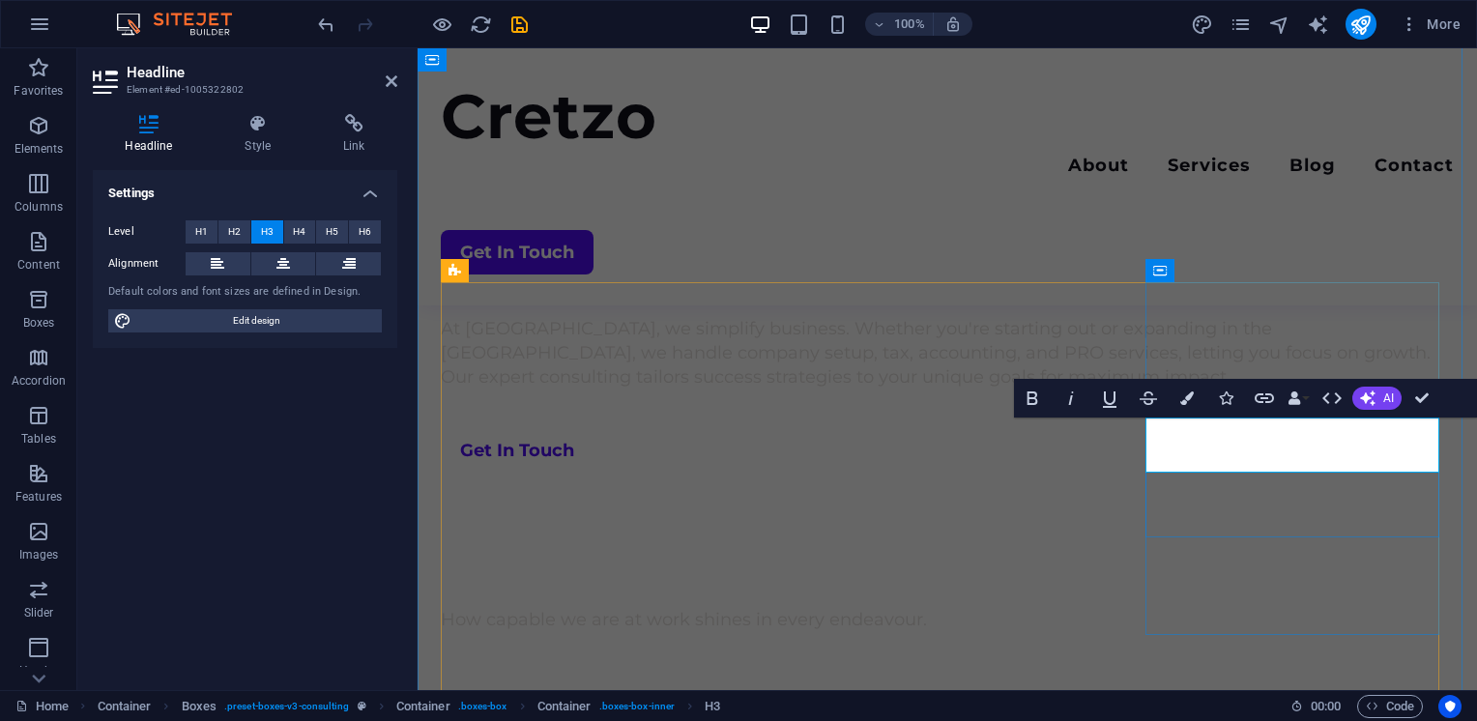
scroll to position [62, 0]
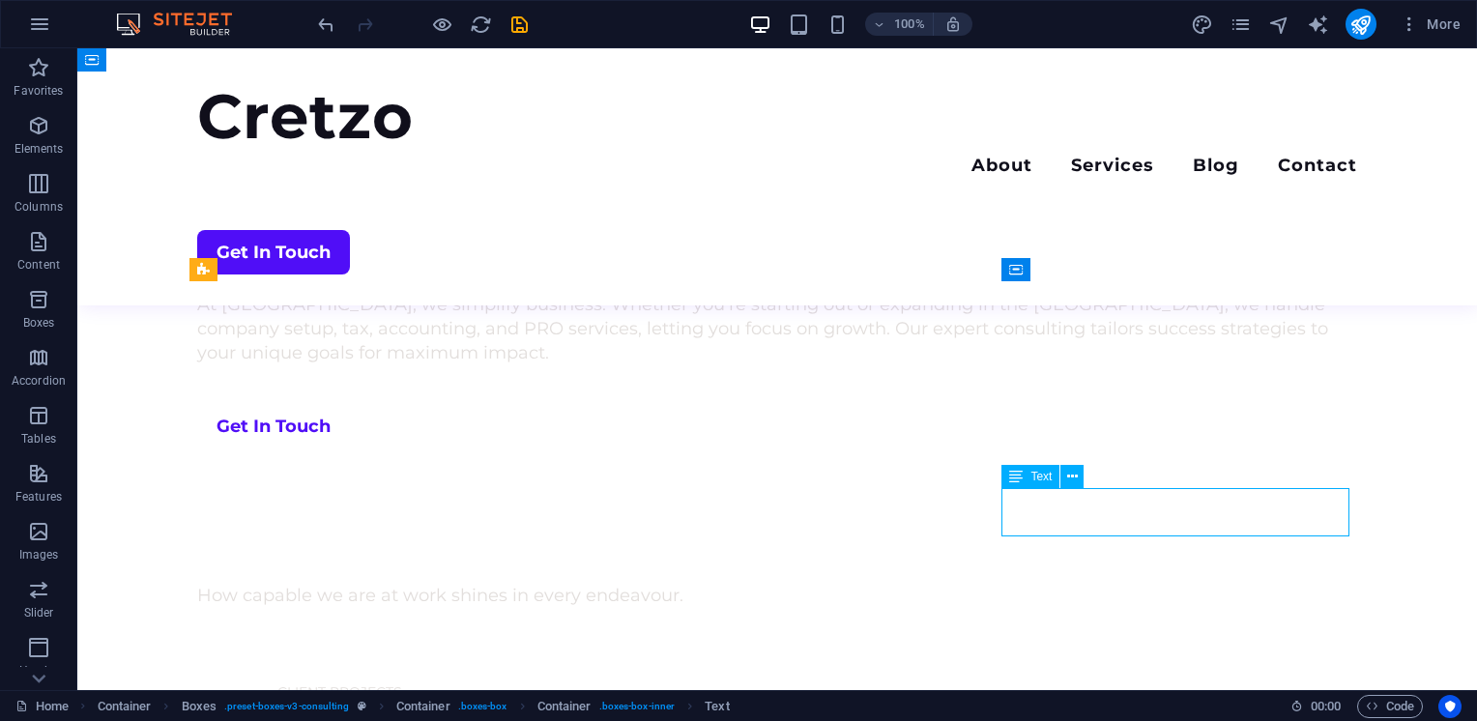
scroll to position [938, 0]
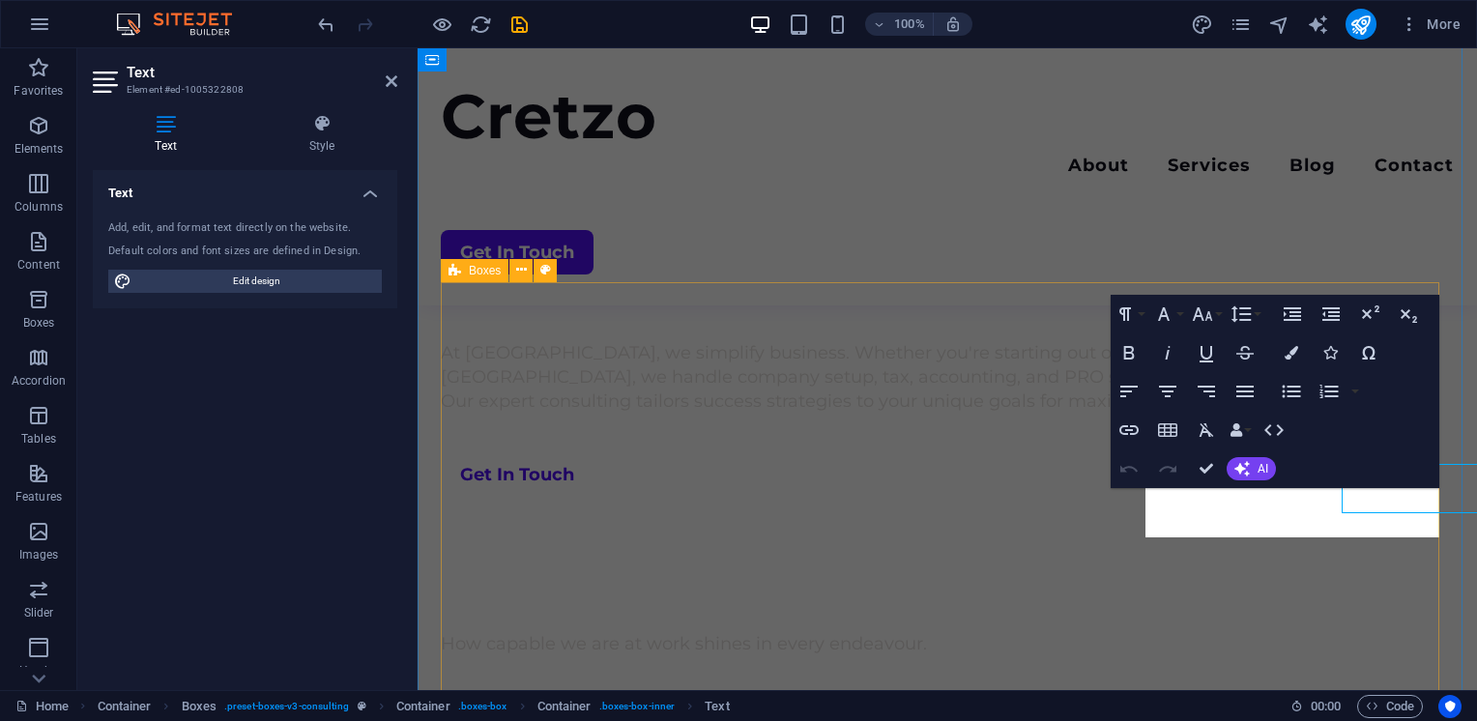
scroll to position [963, 0]
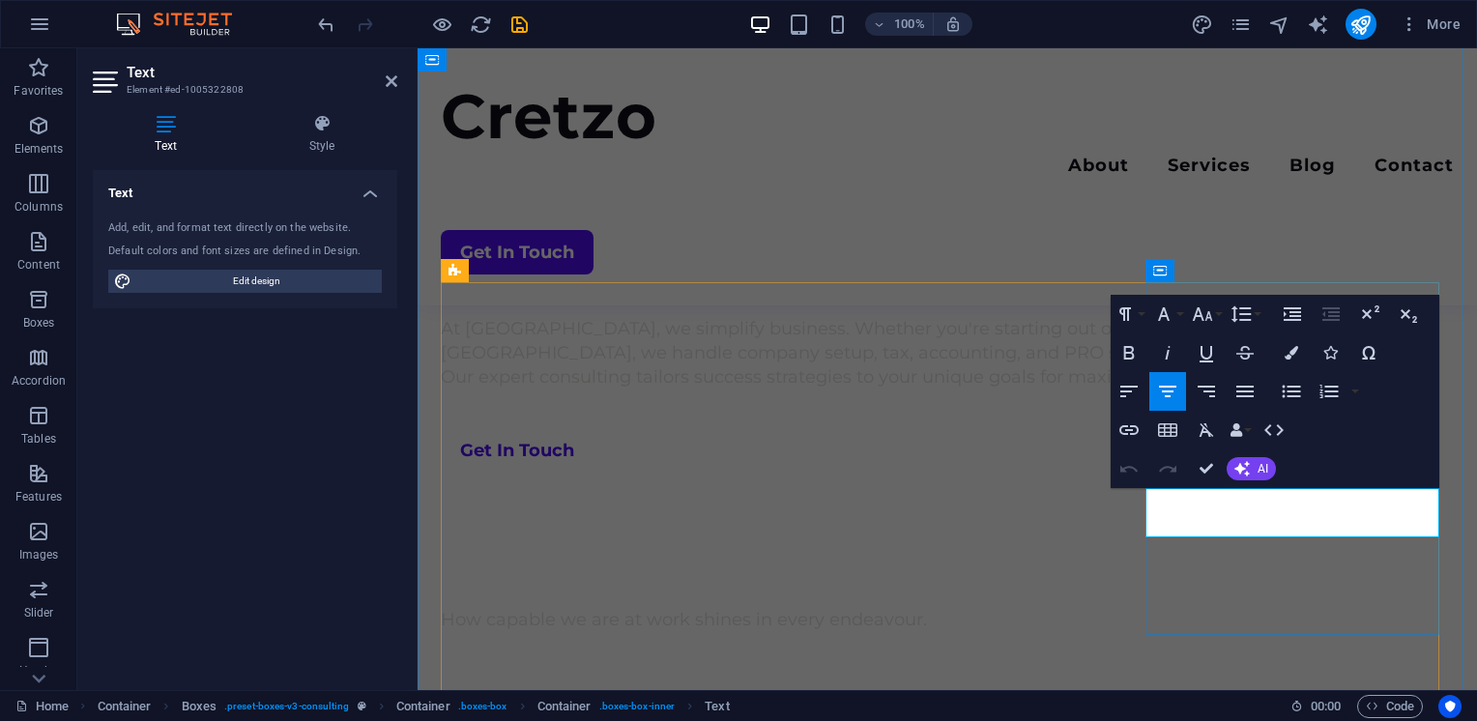
drag, startPoint x: 1172, startPoint y: 499, endPoint x: 1420, endPoint y: 521, distance: 248.4
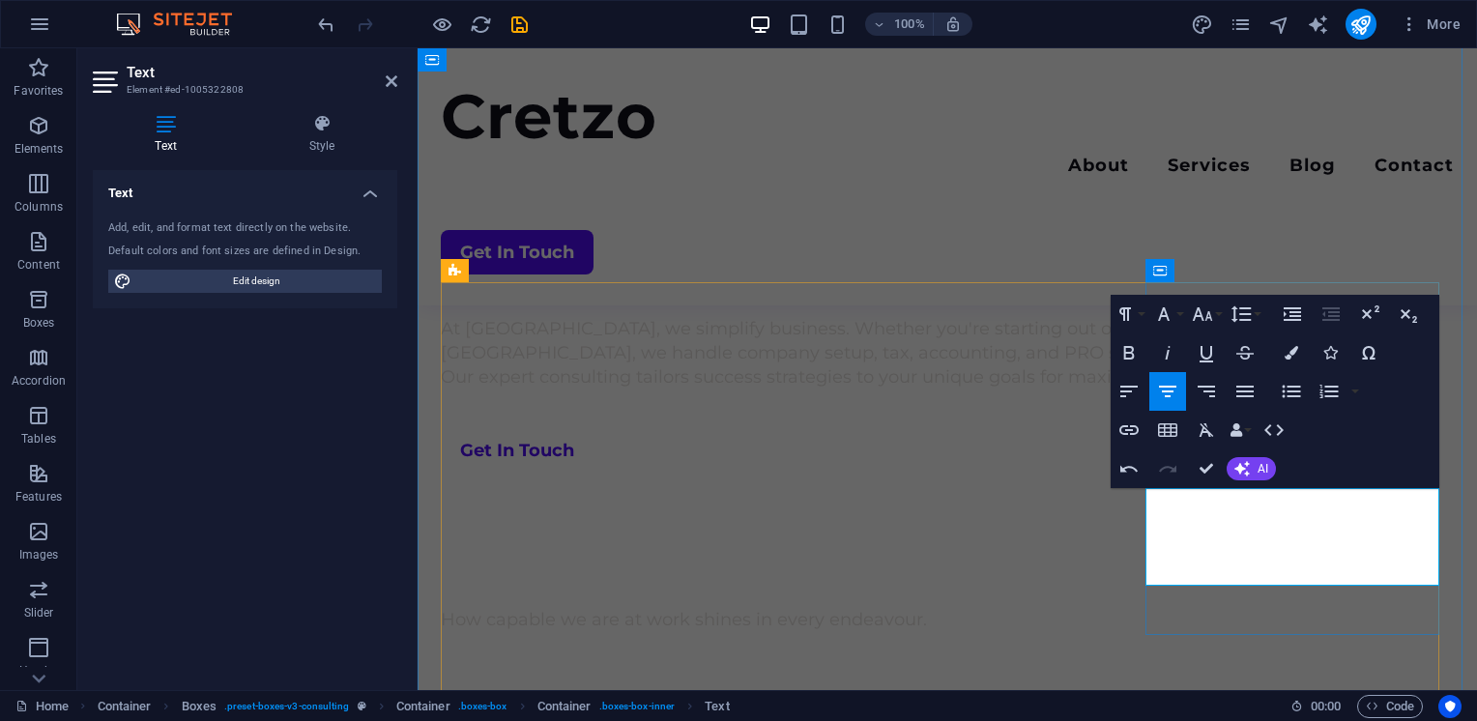
scroll to position [1620, 2]
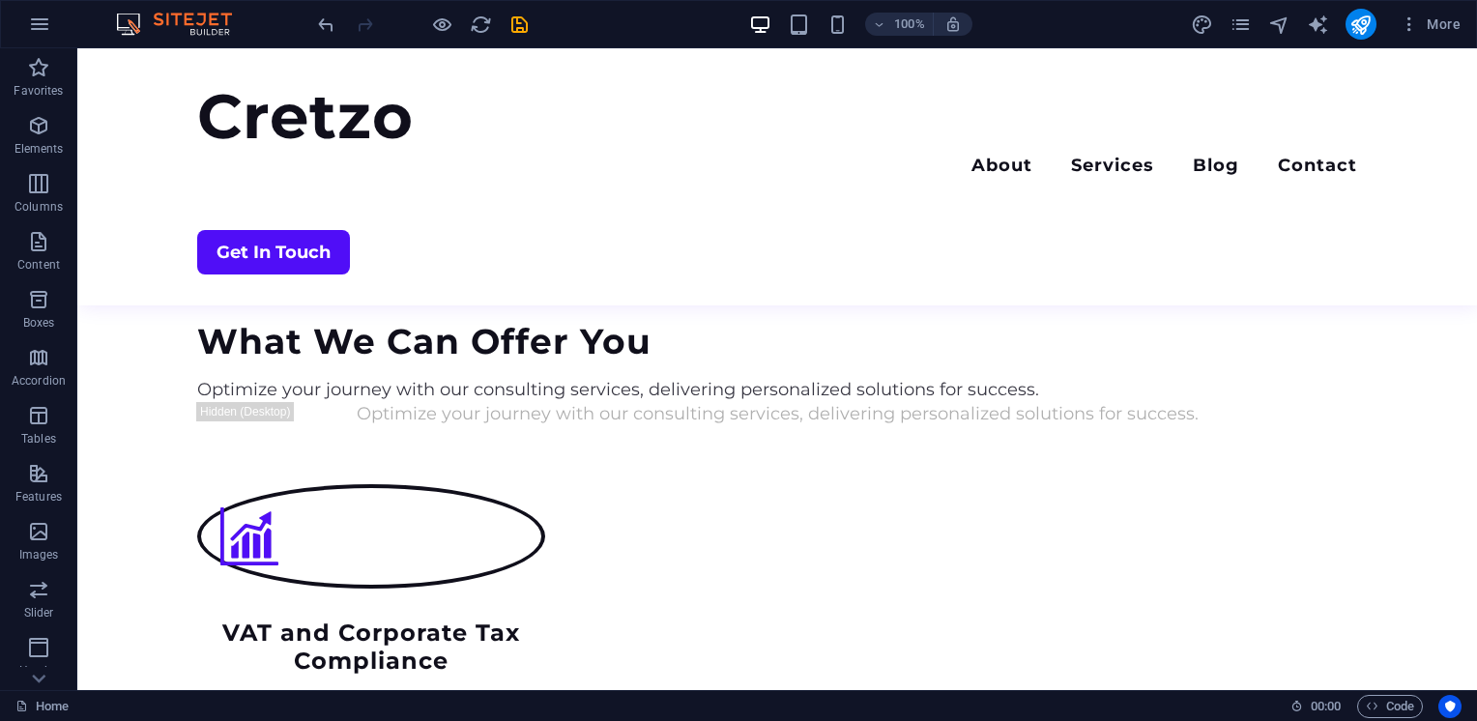
scroll to position [1881, 0]
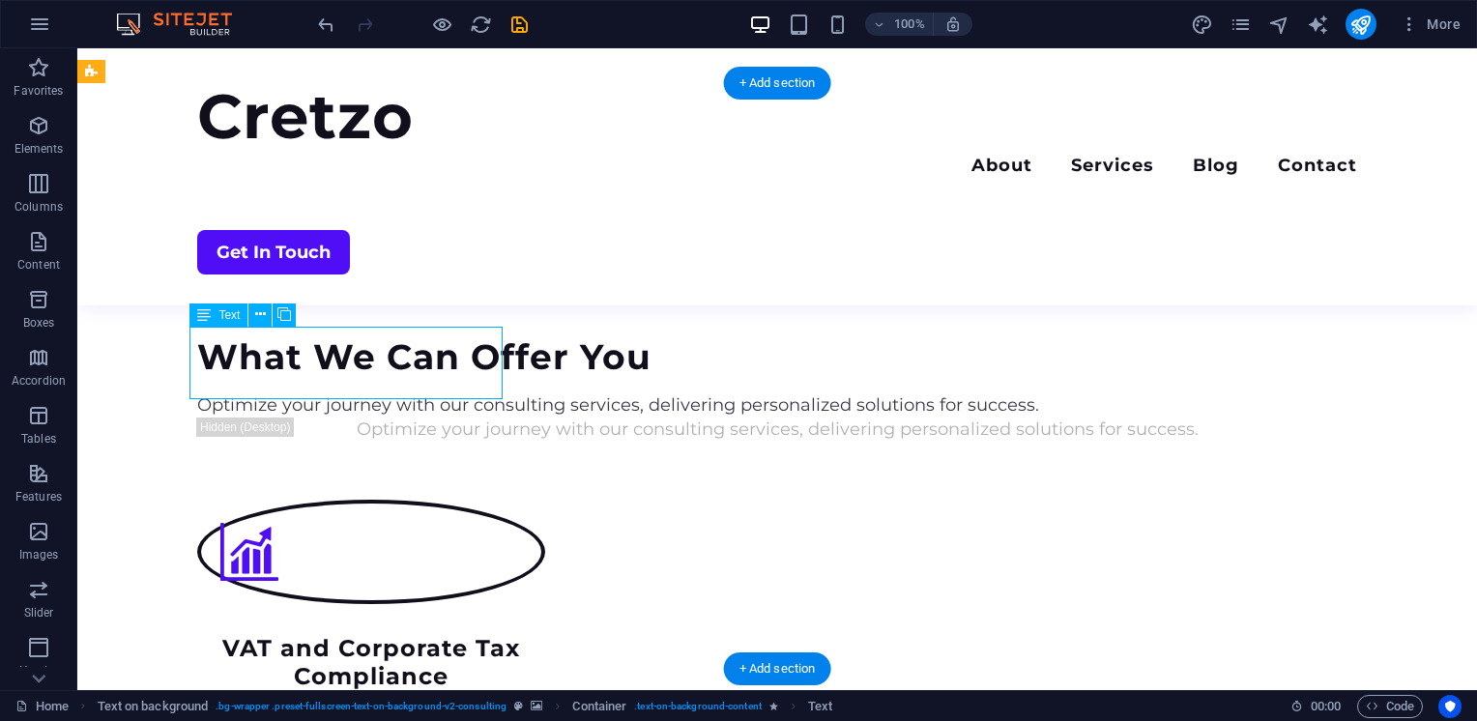
scroll to position [1905, 0]
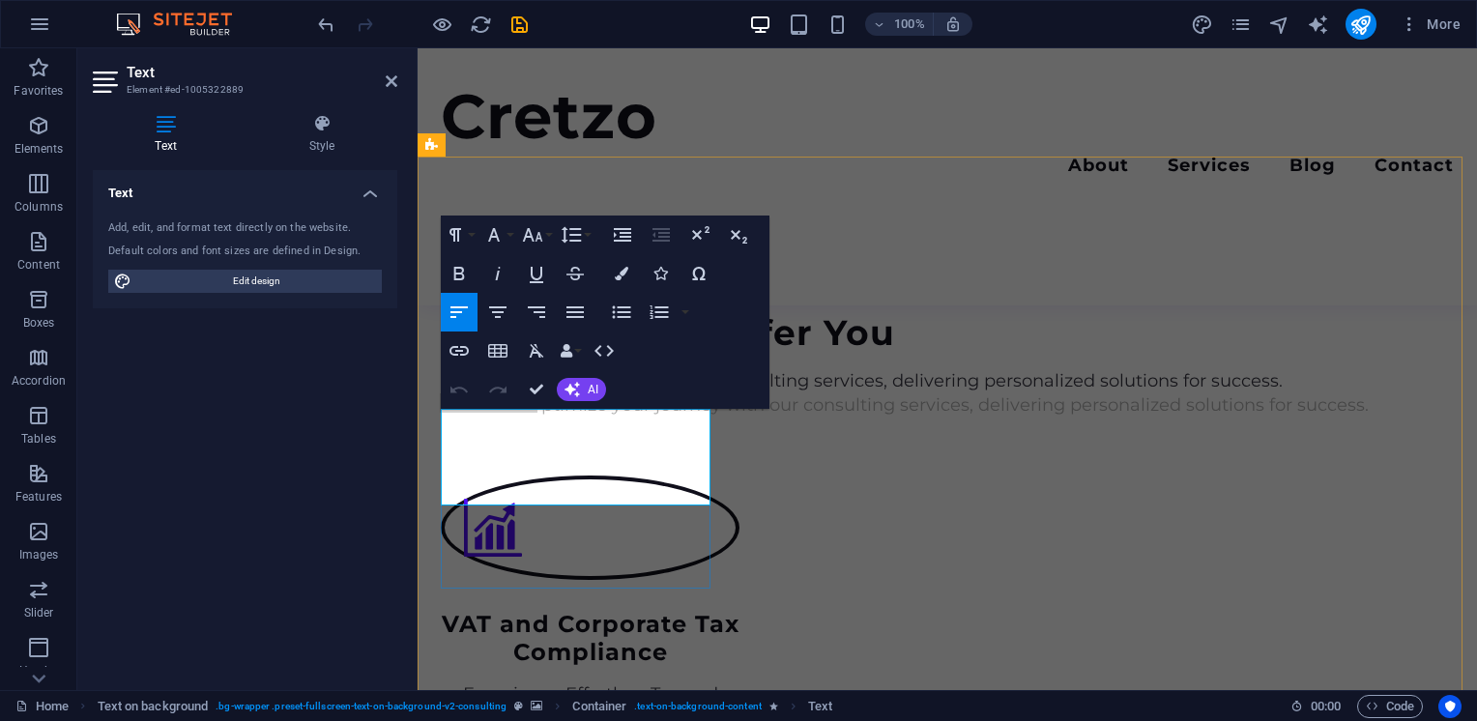
drag, startPoint x: 523, startPoint y: 422, endPoint x: 566, endPoint y: 492, distance: 82.1
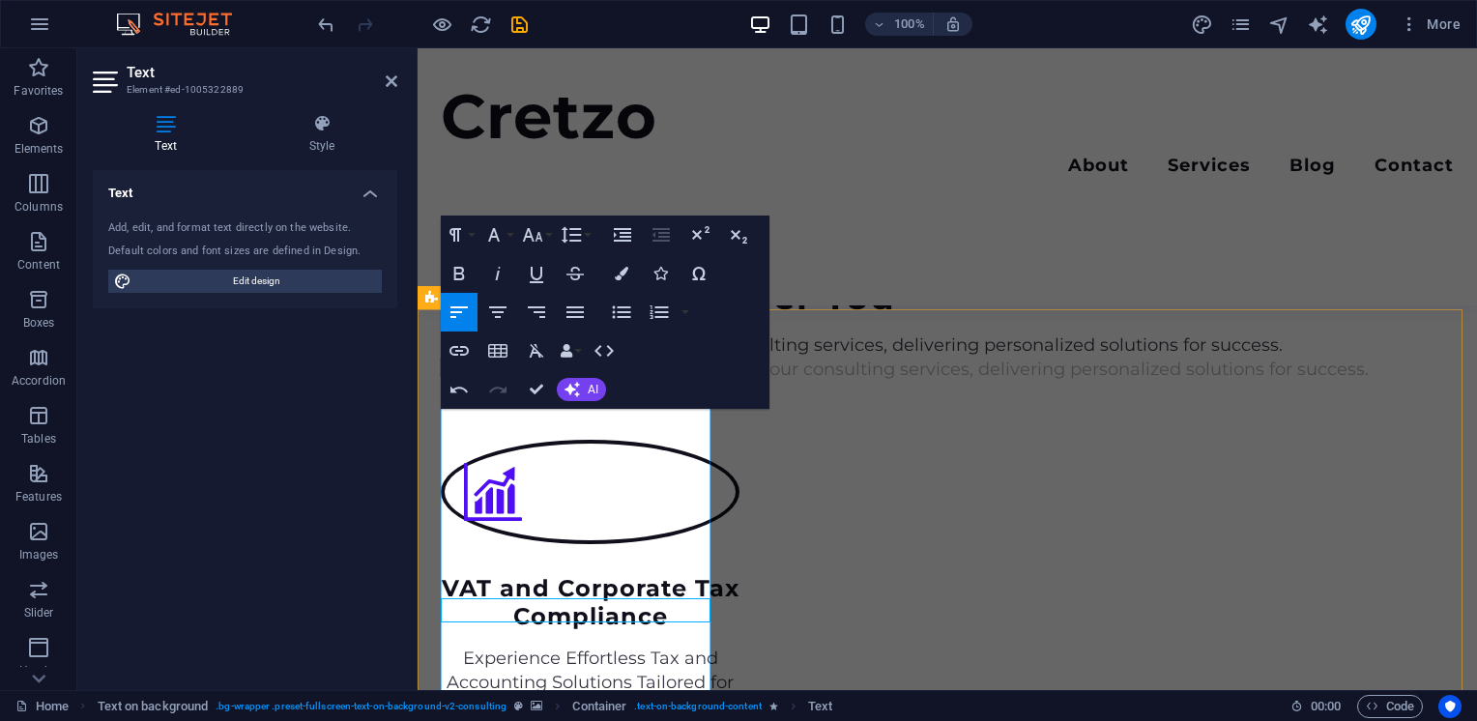
scroll to position [1751, 0]
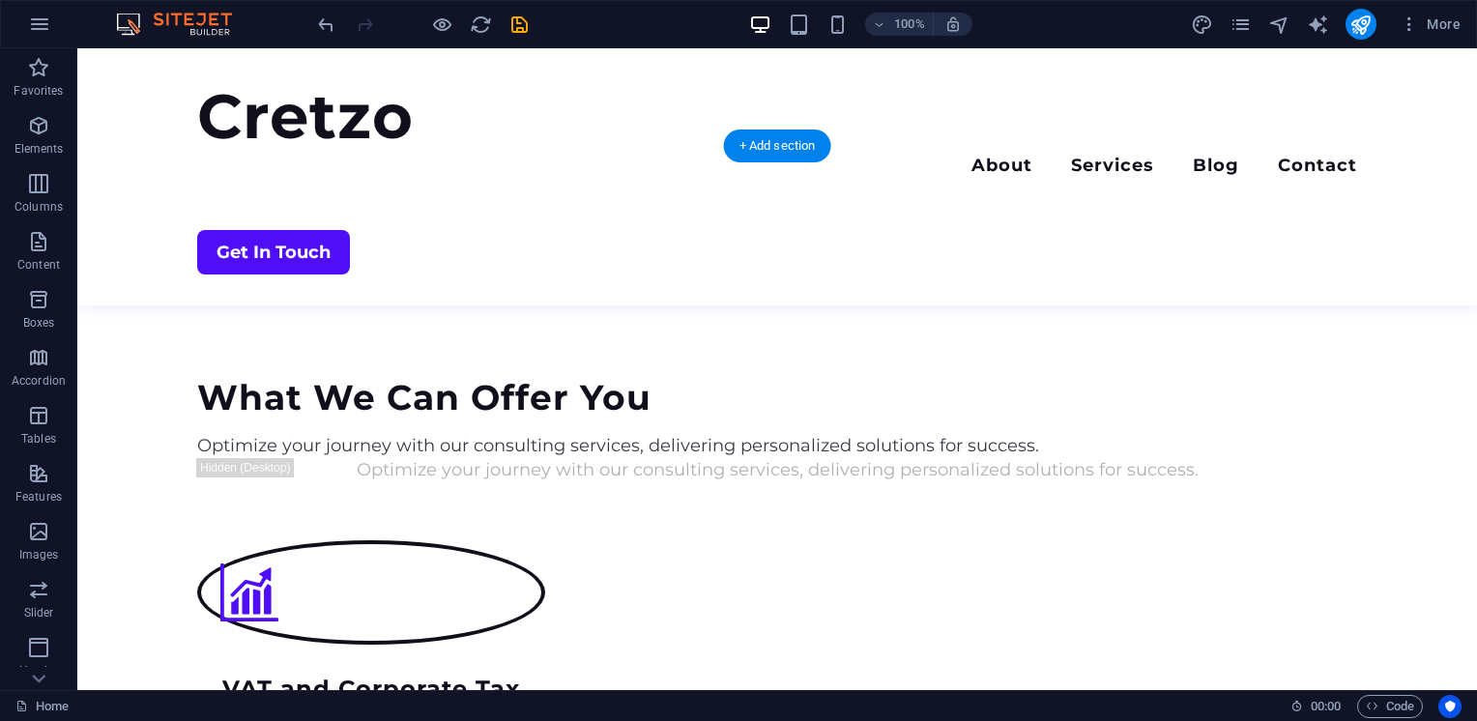
scroll to position [1813, 0]
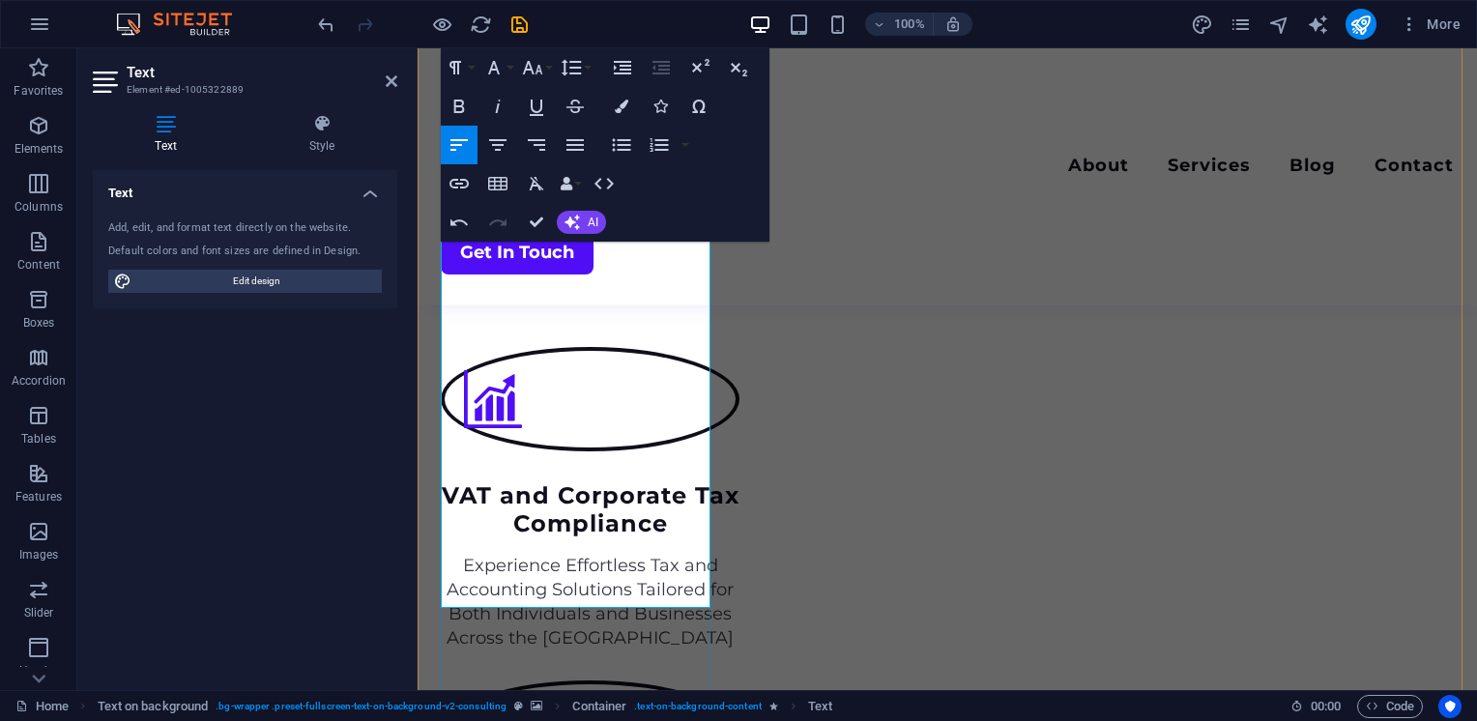
scroll to position [2039, 0]
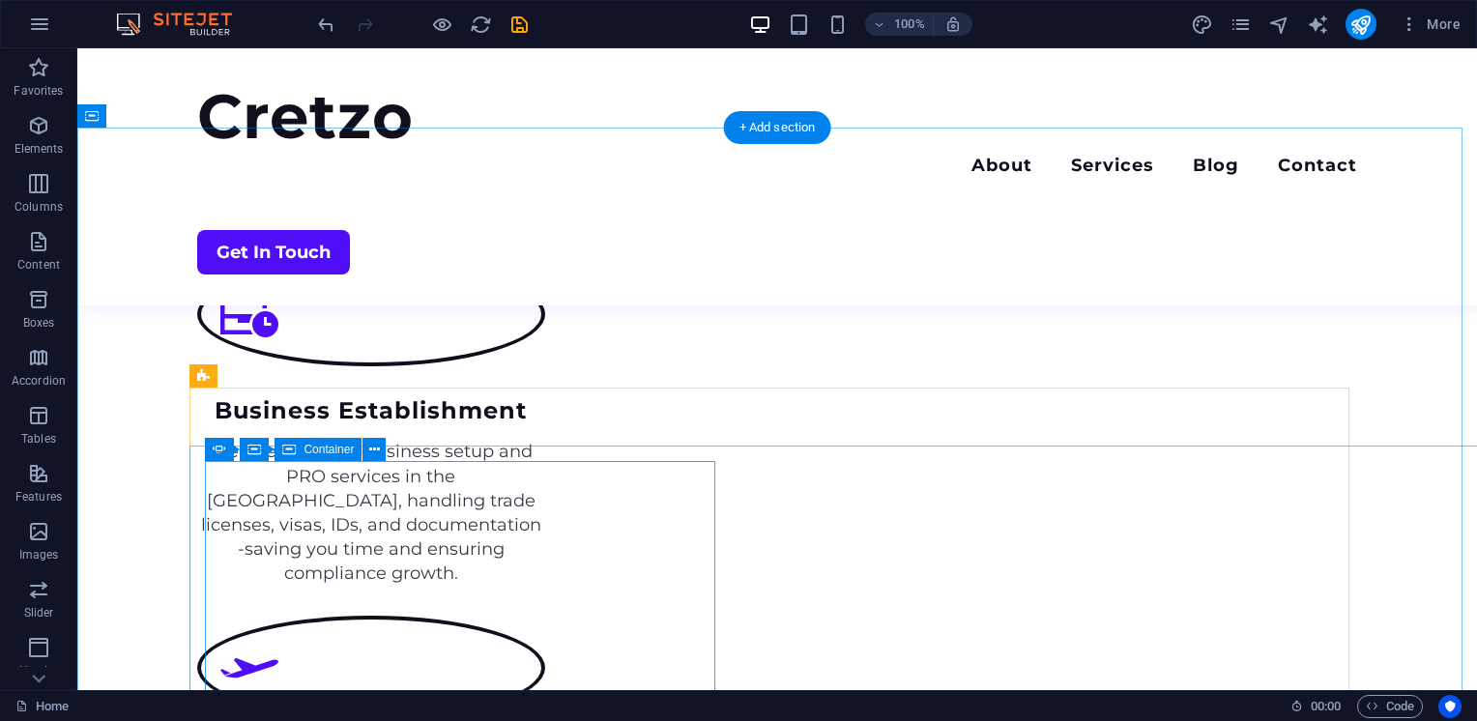
scroll to position [2432, 0]
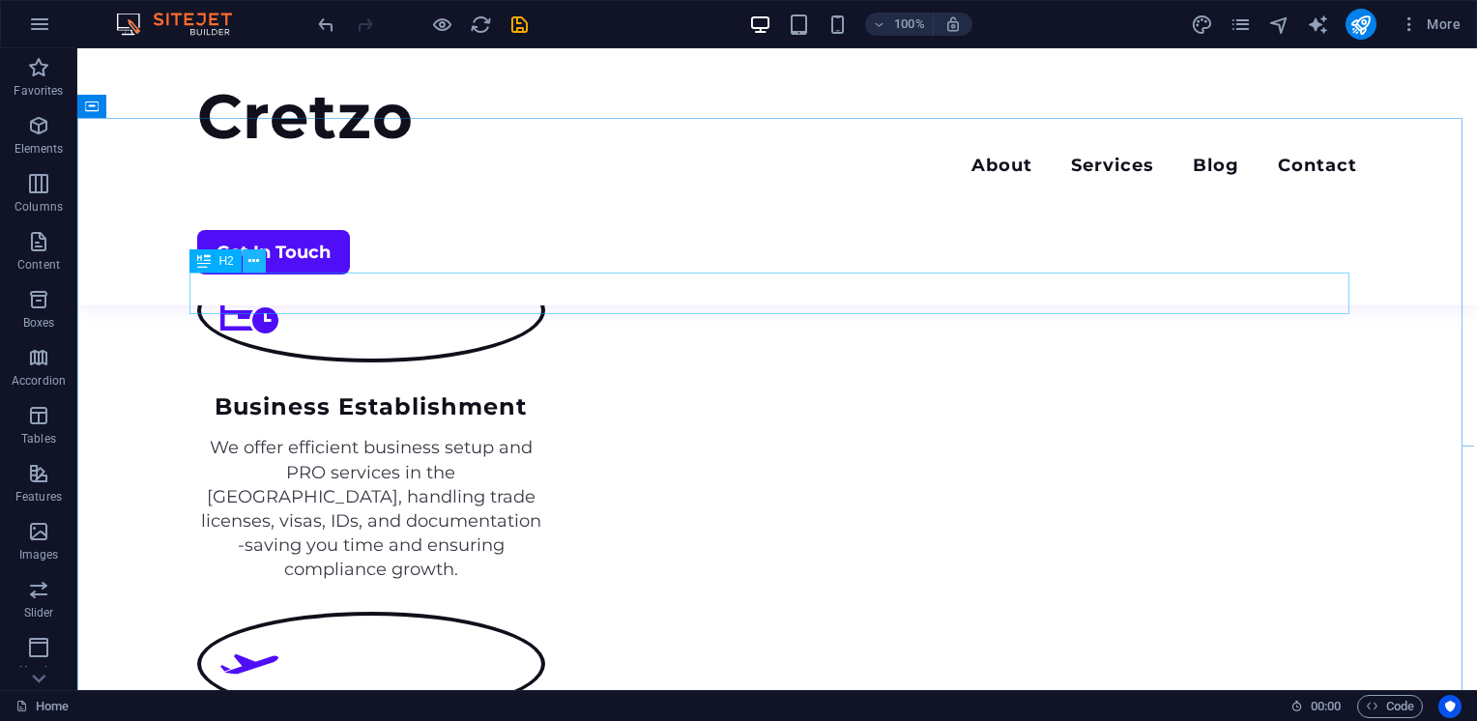
click at [251, 261] on icon at bounding box center [253, 261] width 11 height 20
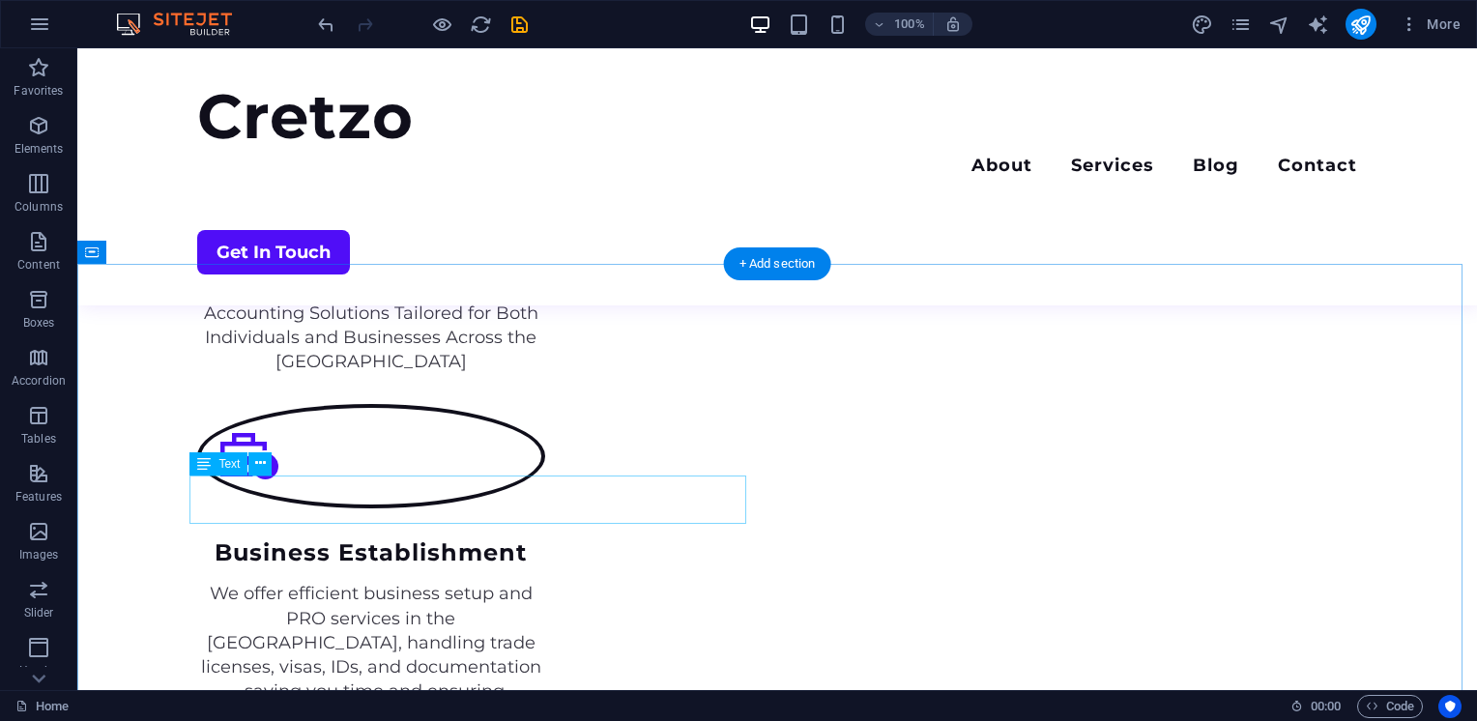
scroll to position [2285, 0]
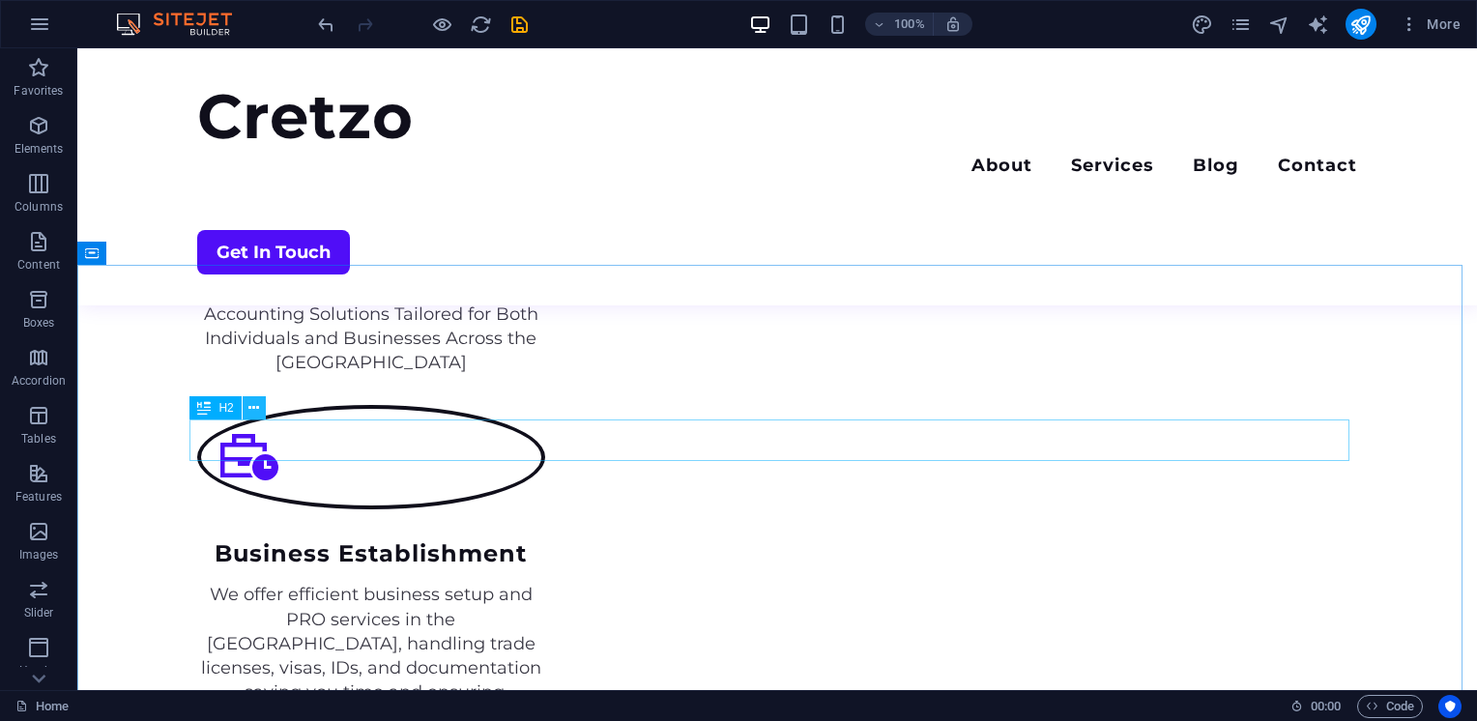
click at [262, 408] on button at bounding box center [254, 407] width 23 height 23
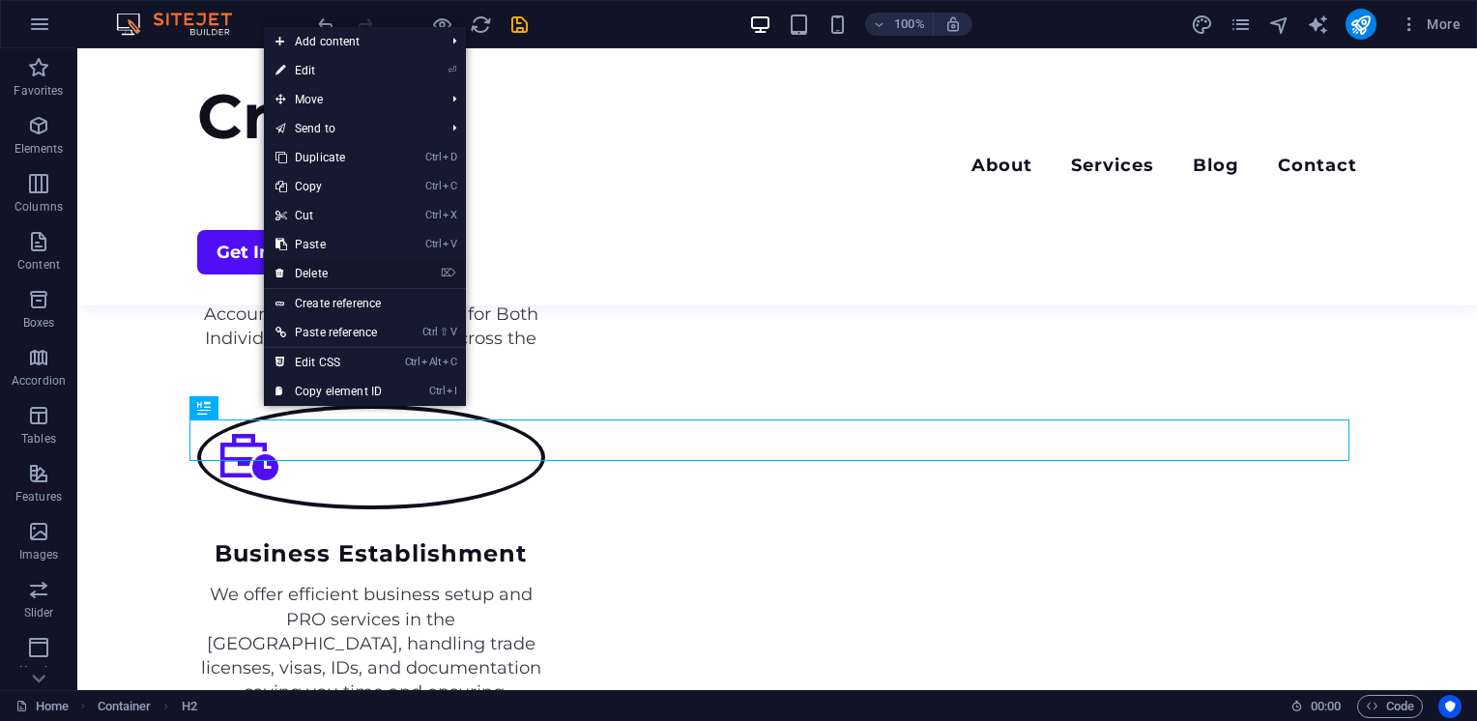
click at [452, 274] on icon "⌦" at bounding box center [448, 273] width 15 height 13
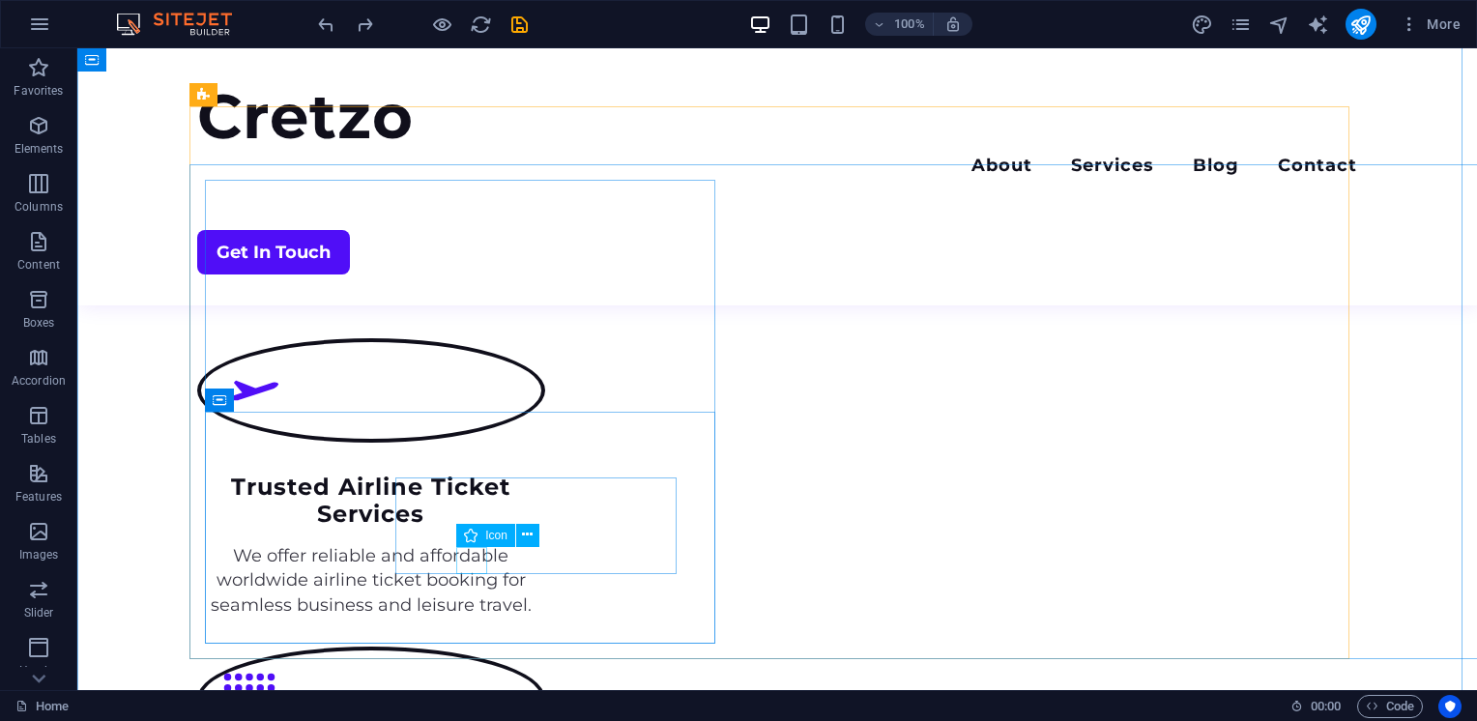
scroll to position [2706, 0]
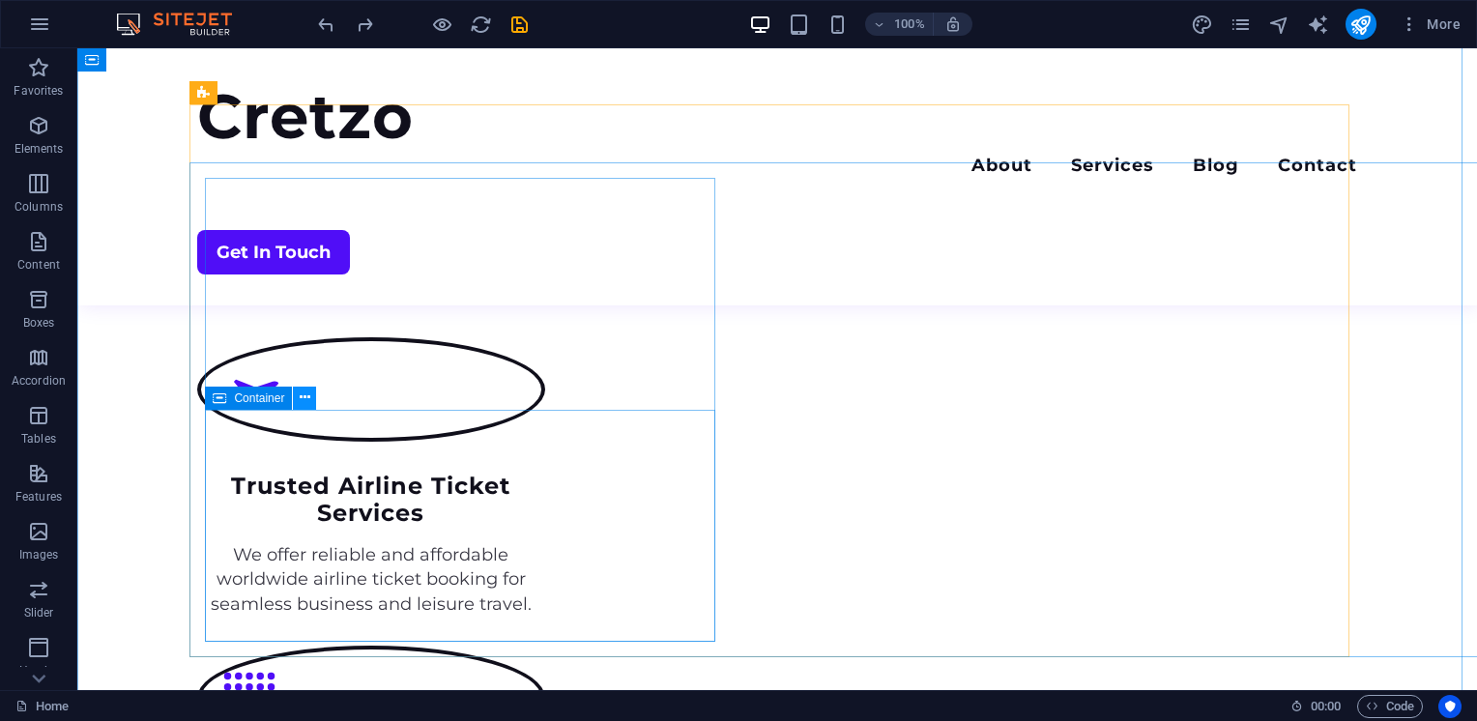
click at [306, 400] on icon at bounding box center [305, 398] width 11 height 20
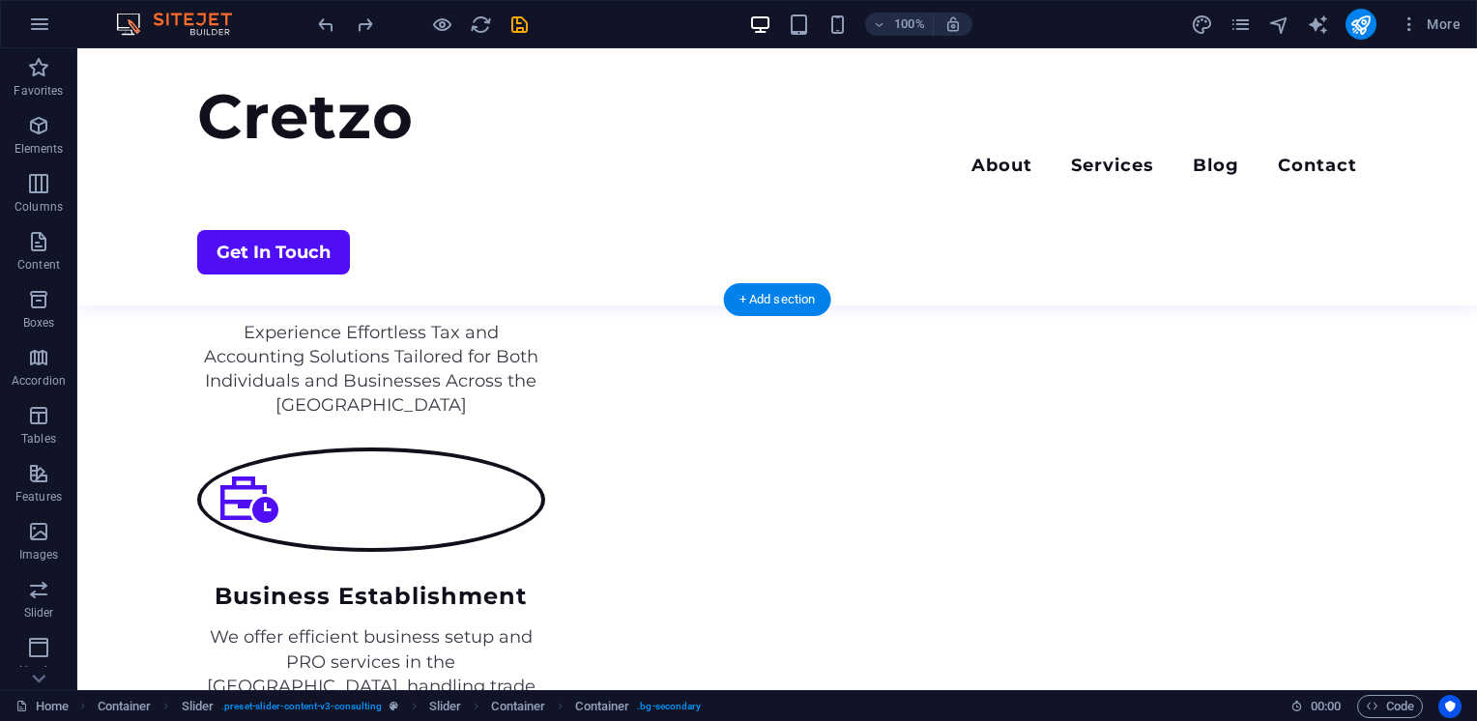
scroll to position [2237, 0]
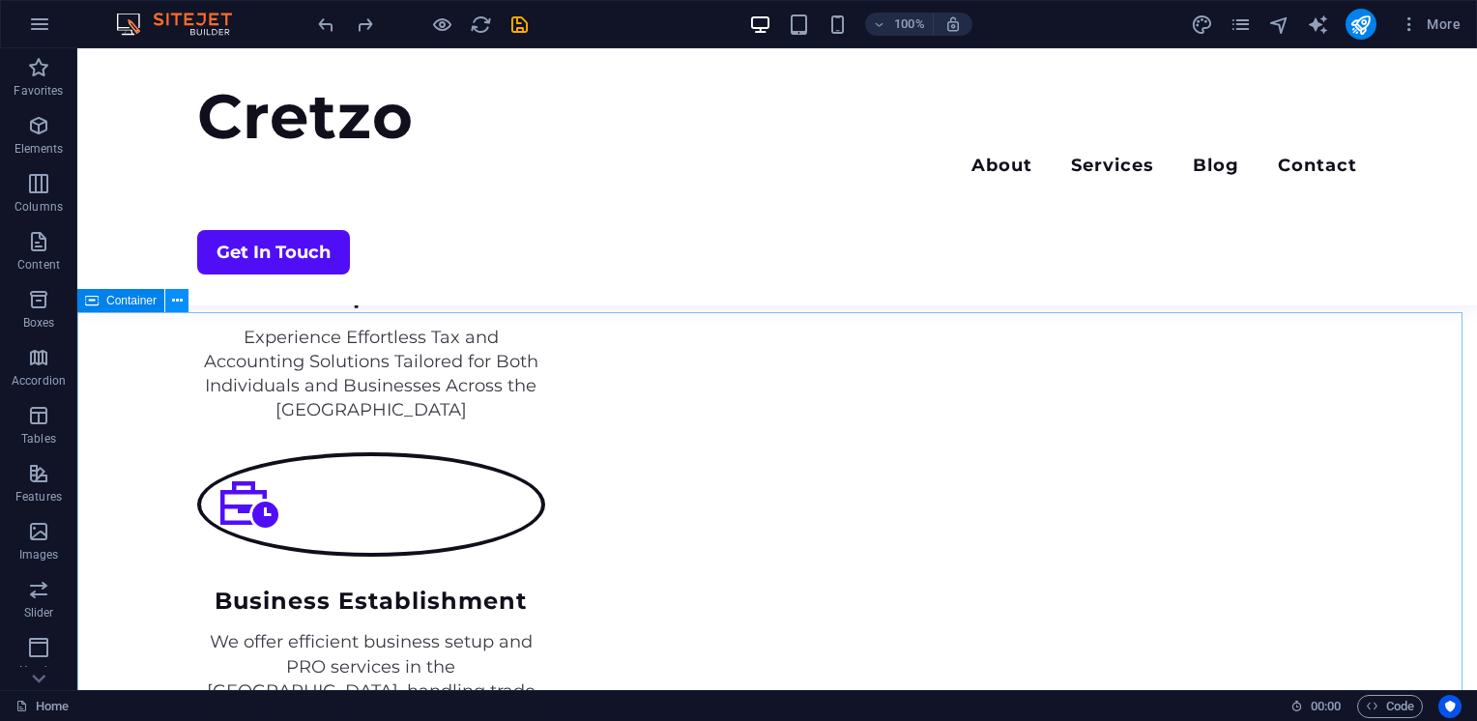
click at [174, 300] on icon at bounding box center [177, 301] width 11 height 20
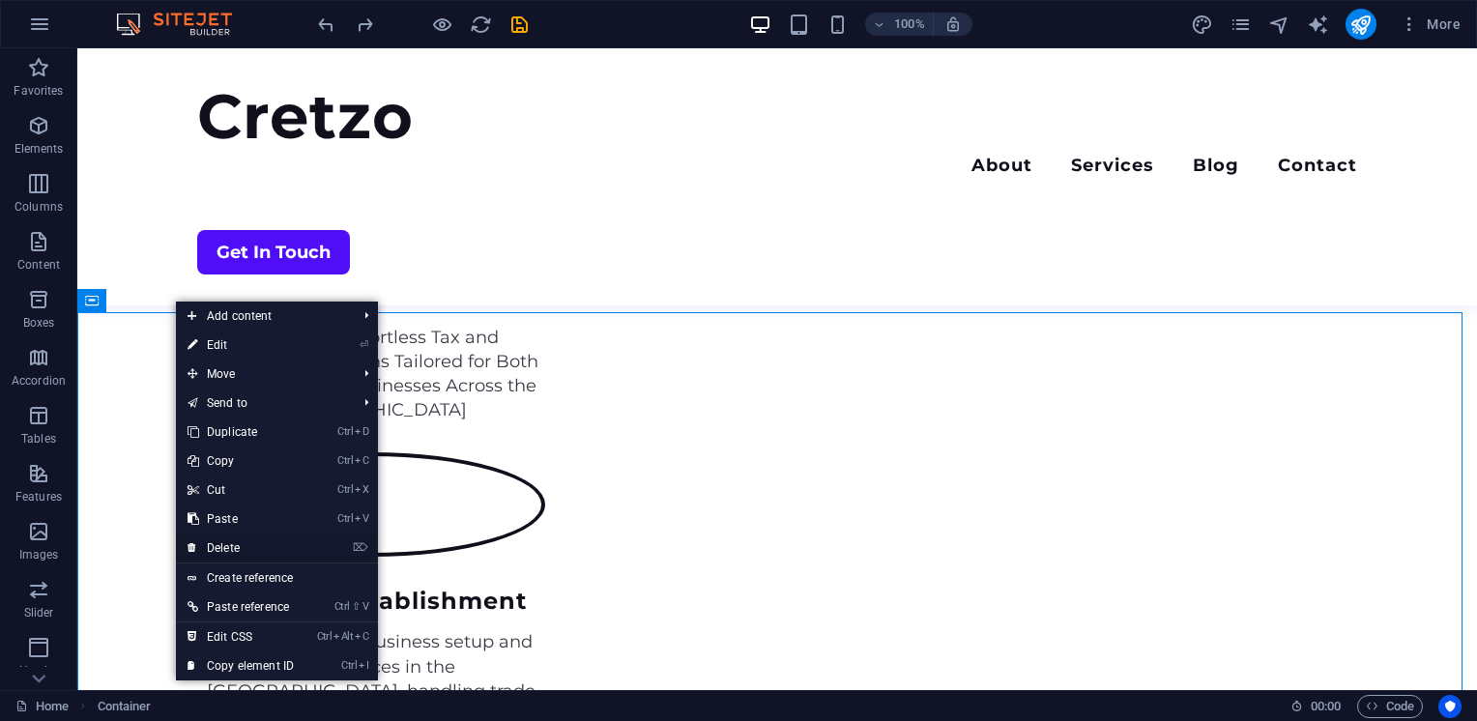
click at [225, 549] on link "⌦ Delete" at bounding box center [241, 547] width 130 height 29
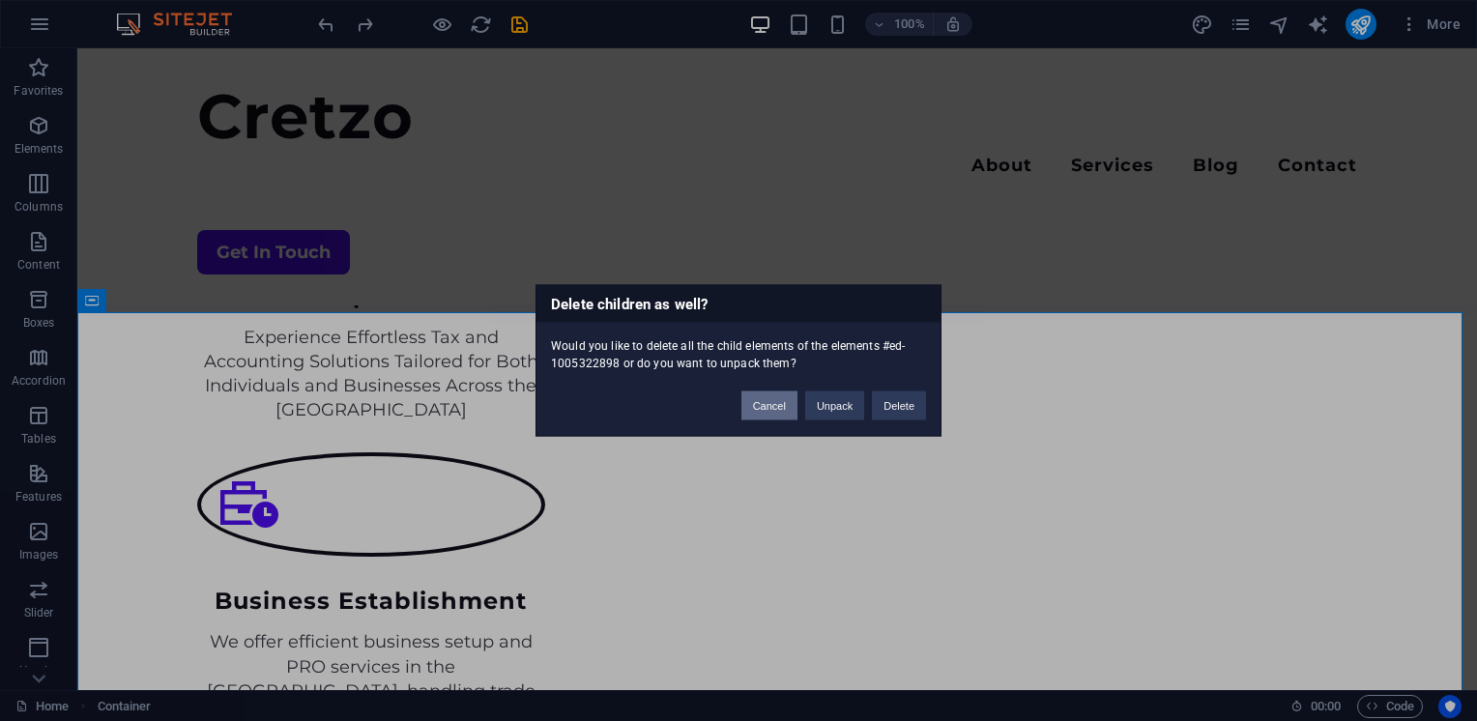
click at [780, 403] on button "Cancel" at bounding box center [769, 405] width 56 height 29
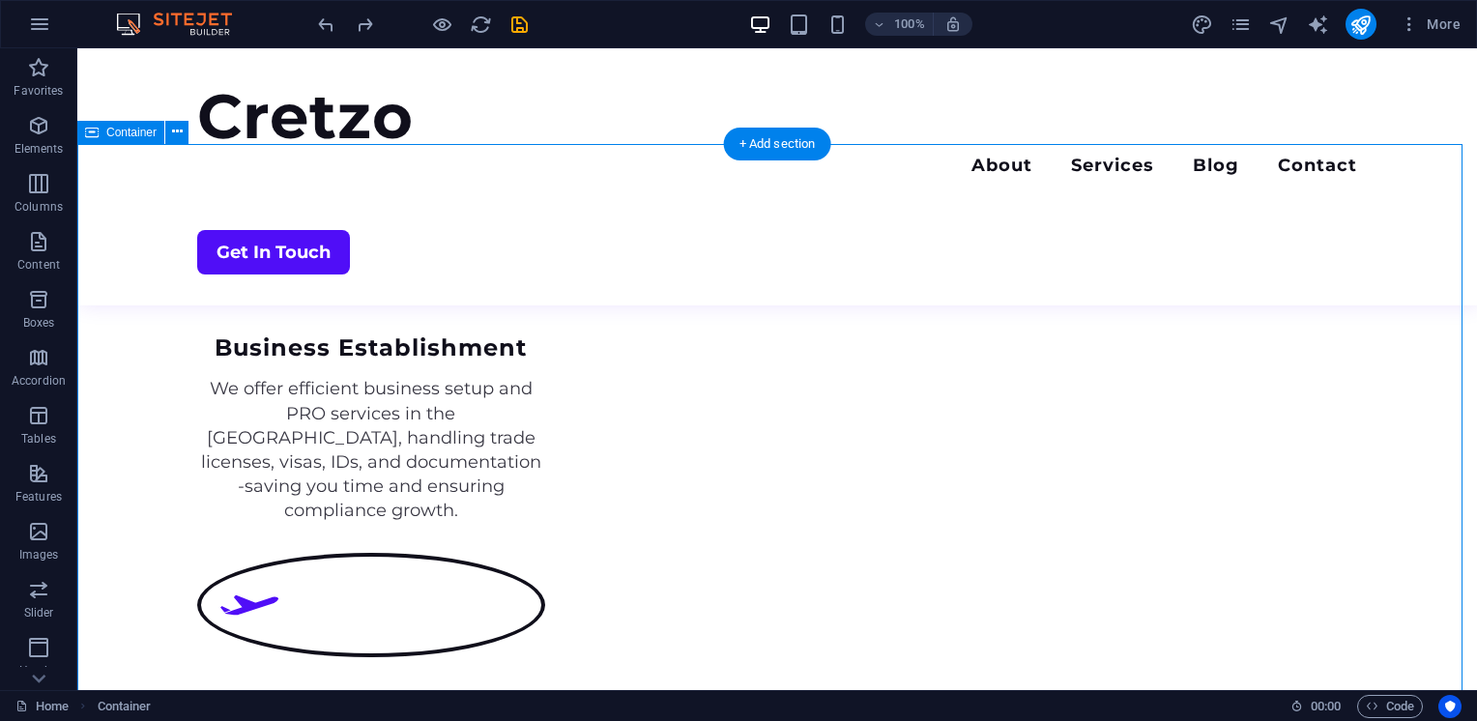
scroll to position [2494, 0]
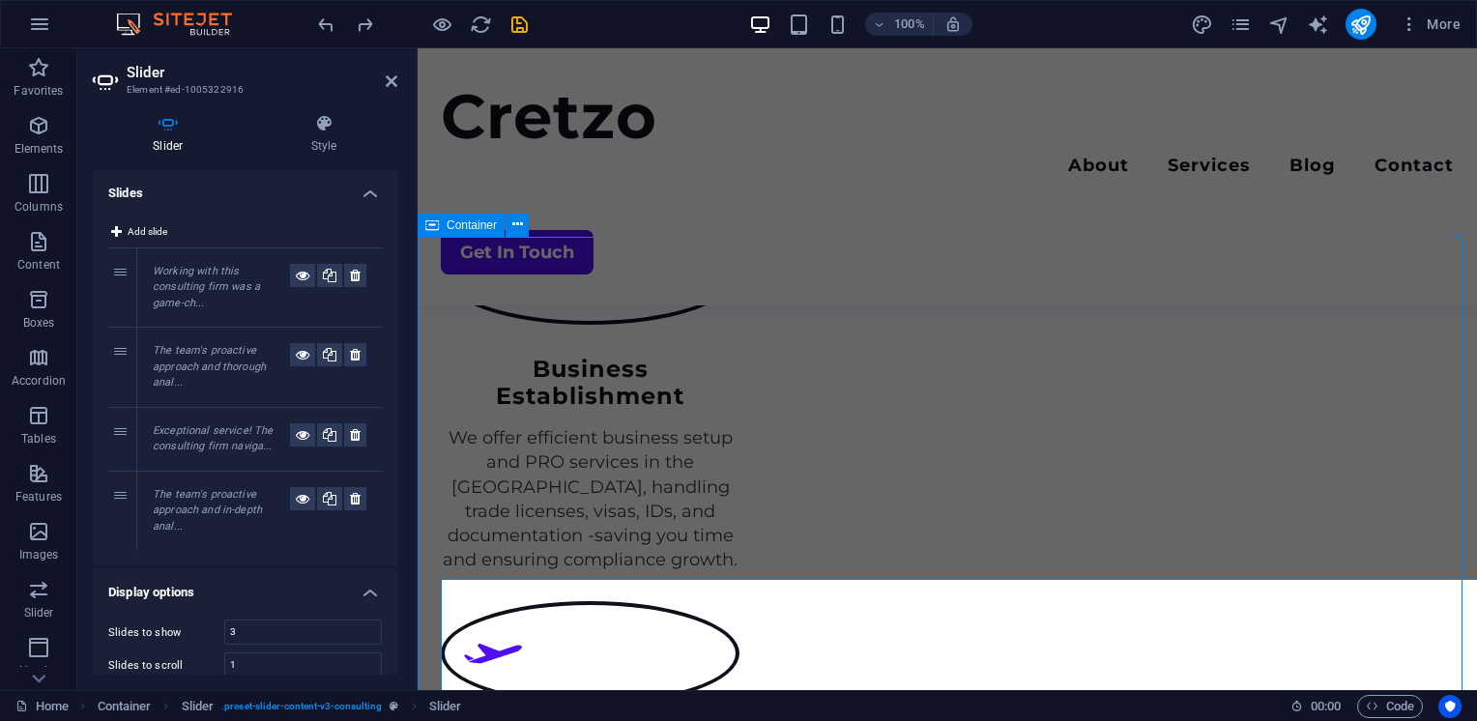
drag, startPoint x: 1388, startPoint y: 354, endPoint x: 1036, endPoint y: 392, distance: 353.9
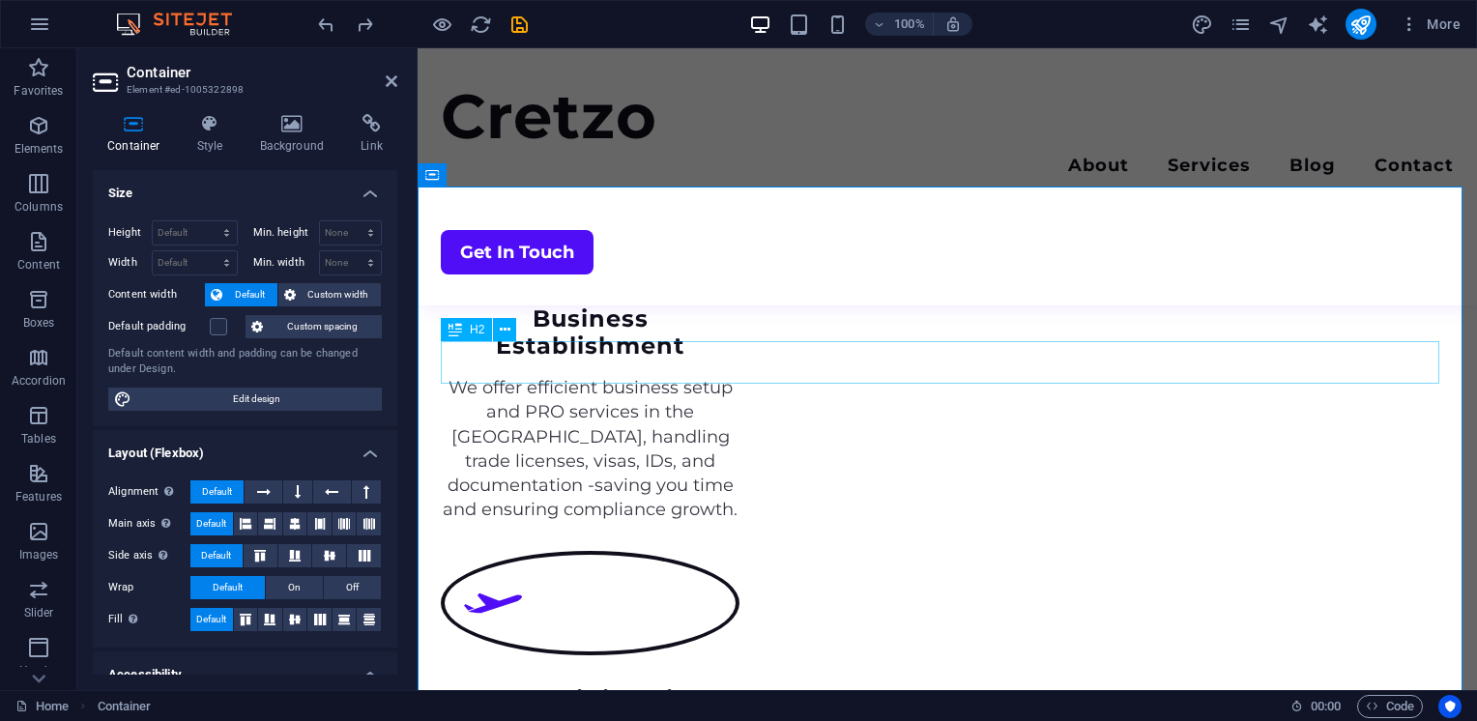
scroll to position [2541, 0]
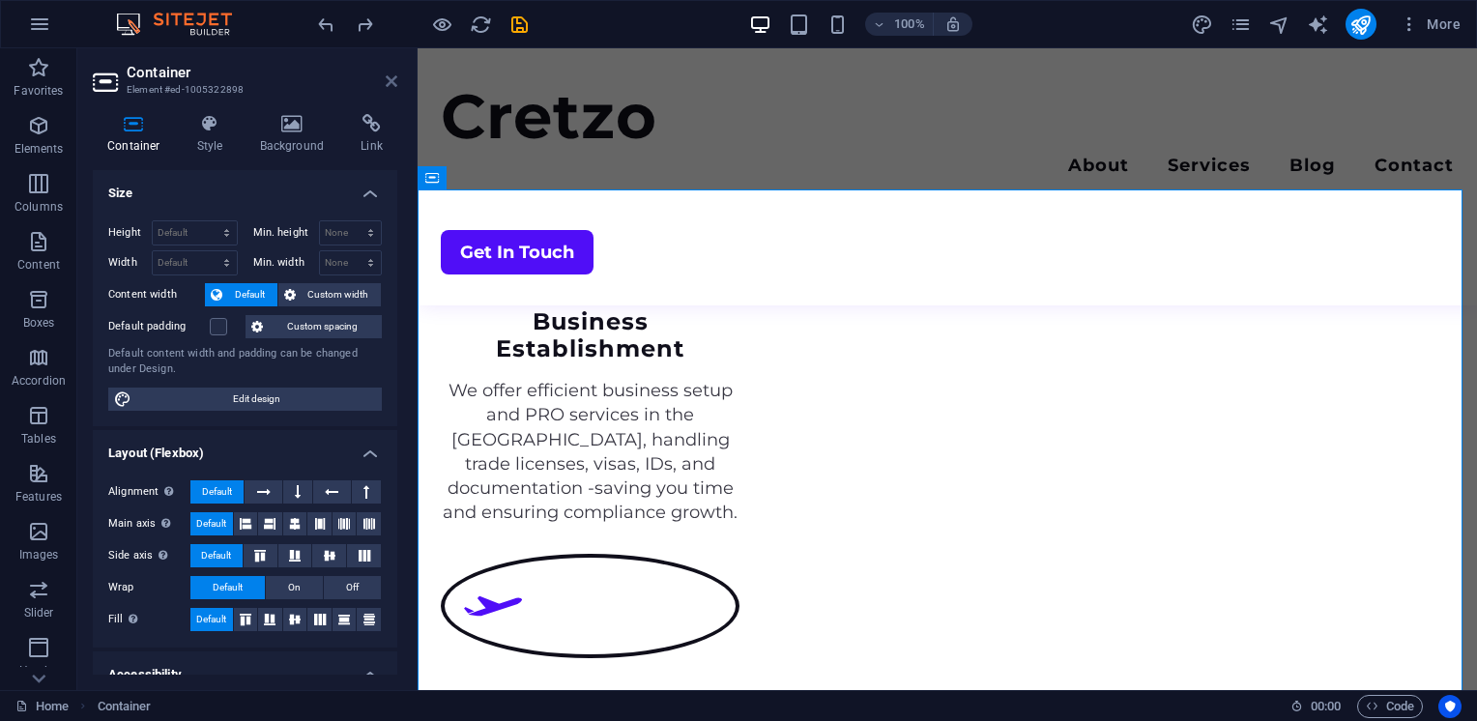
click at [389, 77] on icon at bounding box center [392, 80] width 12 height 15
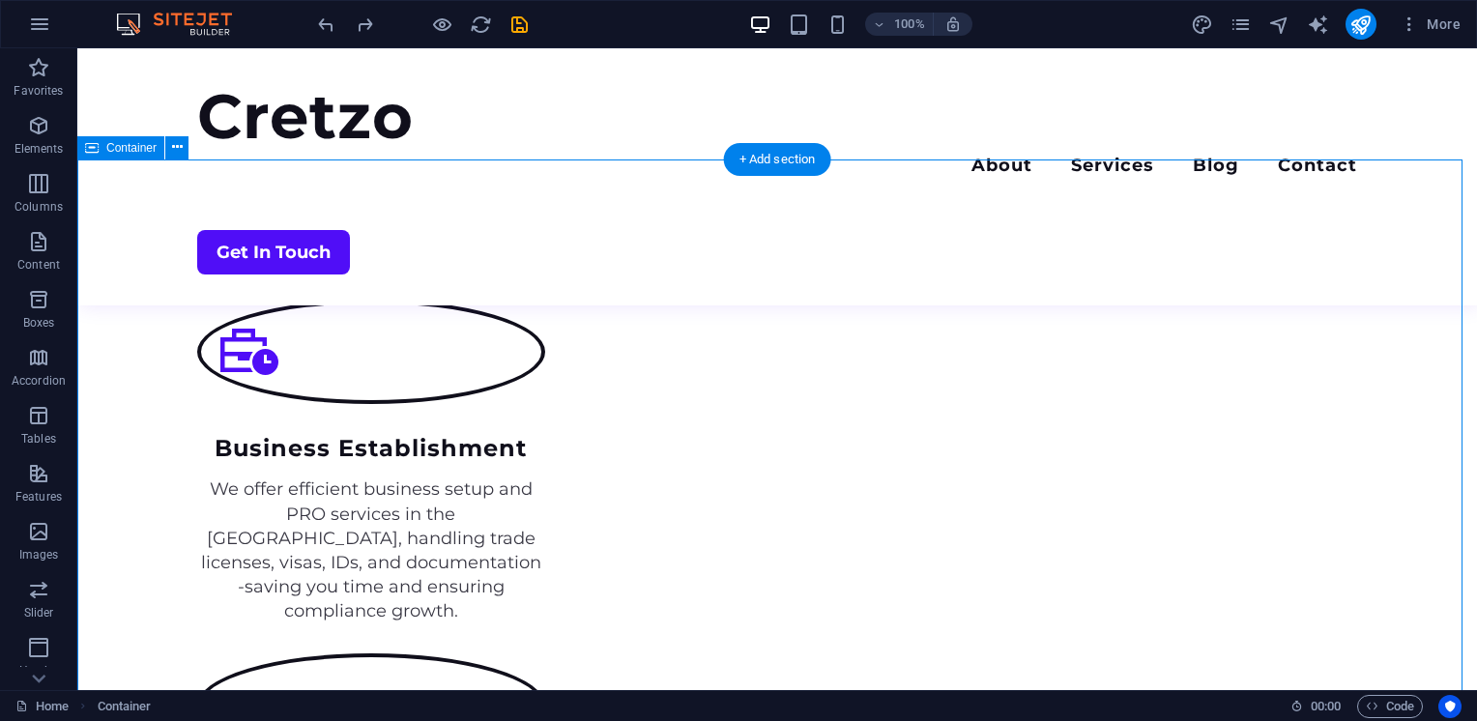
scroll to position [2389, 0]
